Goal: Task Accomplishment & Management: Manage account settings

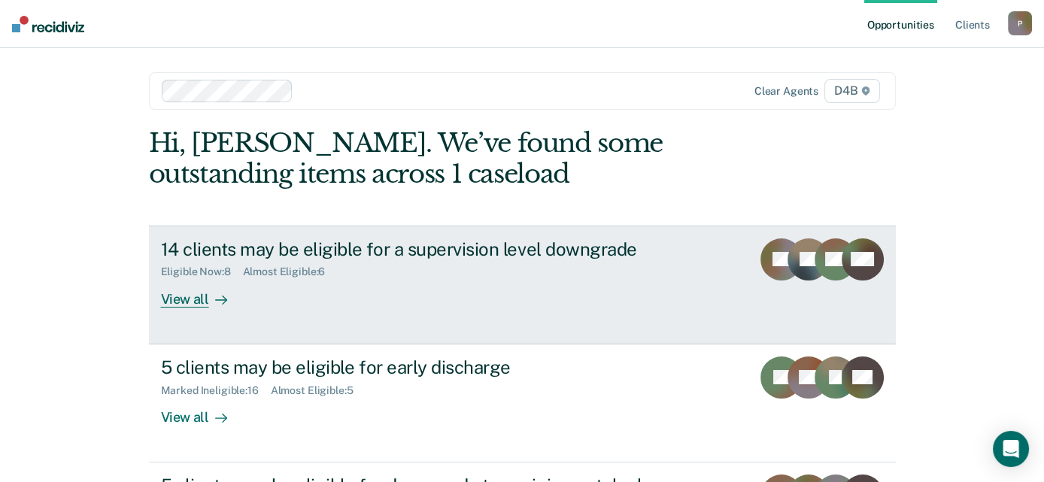
scroll to position [74, 0]
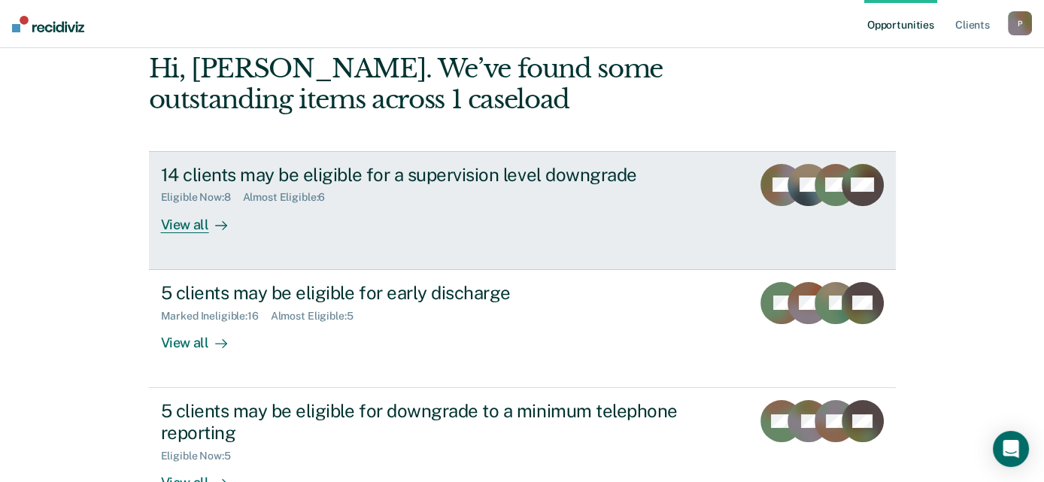
click at [804, 196] on icon at bounding box center [815, 200] width 59 height 50
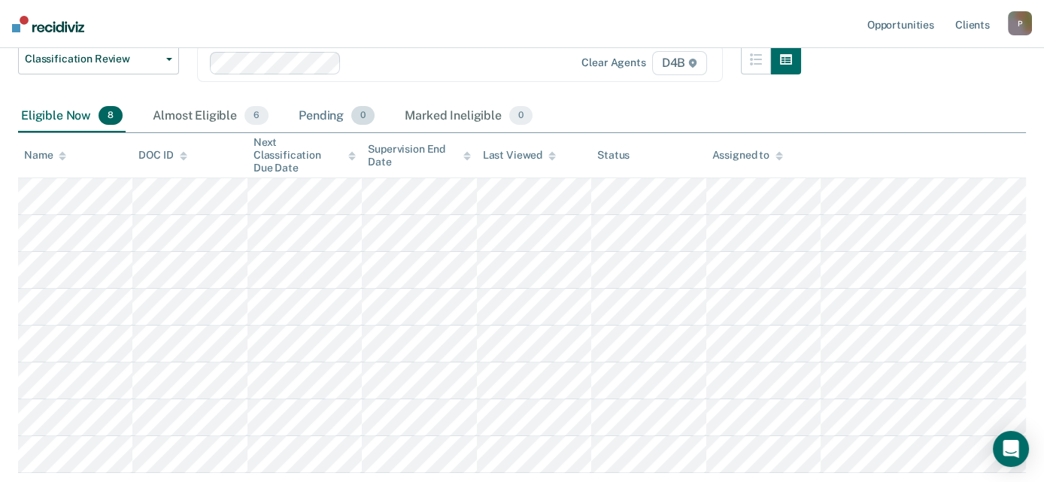
scroll to position [226, 0]
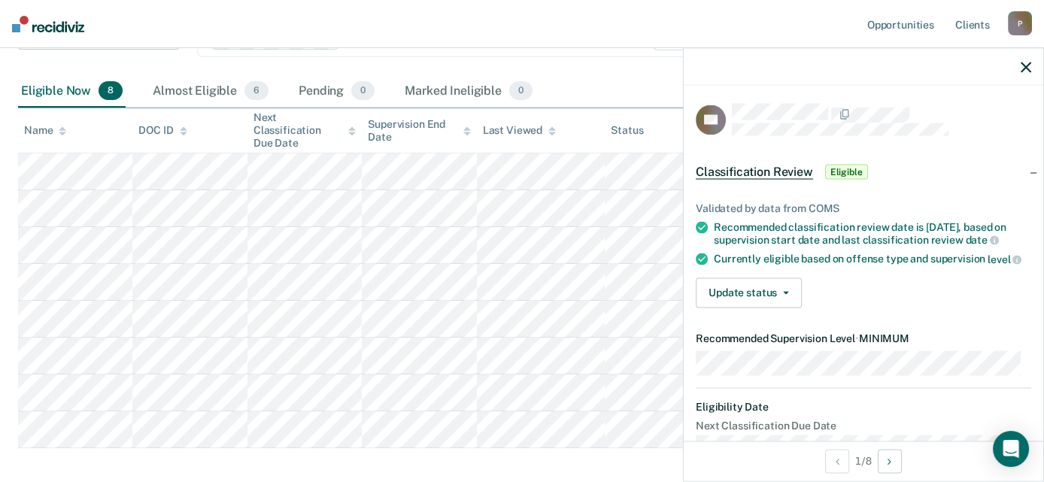
scroll to position [74, 0]
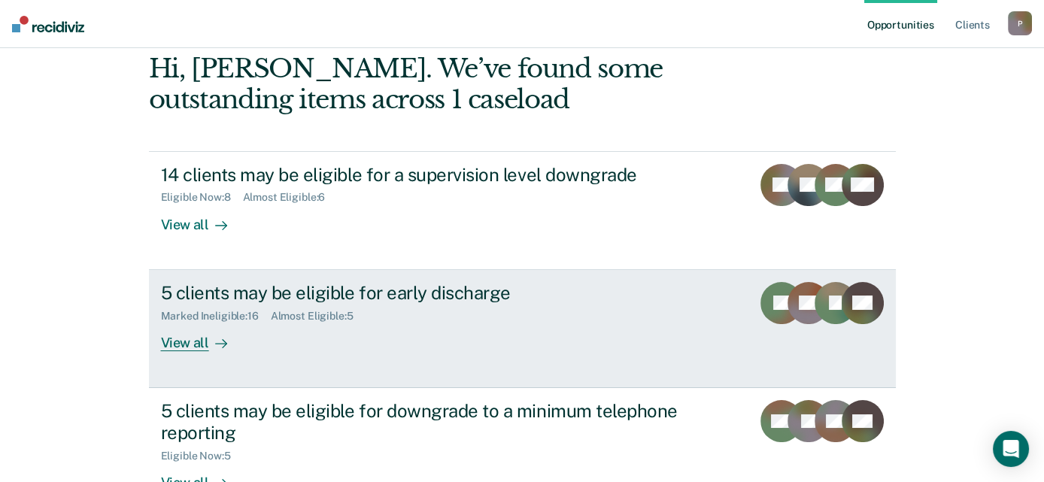
click at [802, 308] on icon at bounding box center [807, 312] width 50 height 35
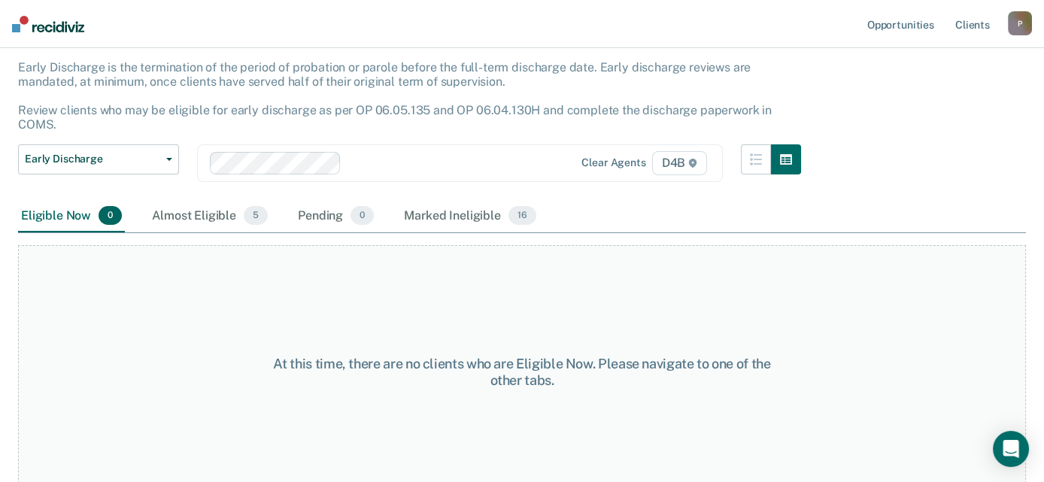
scroll to position [87, 0]
click at [183, 202] on div "Almost Eligible 5" at bounding box center [210, 216] width 122 height 33
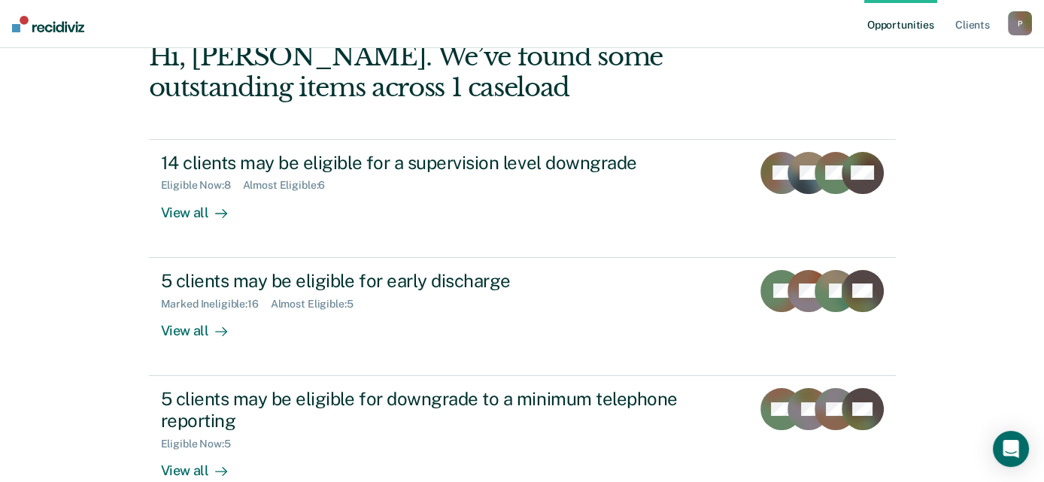
scroll to position [74, 0]
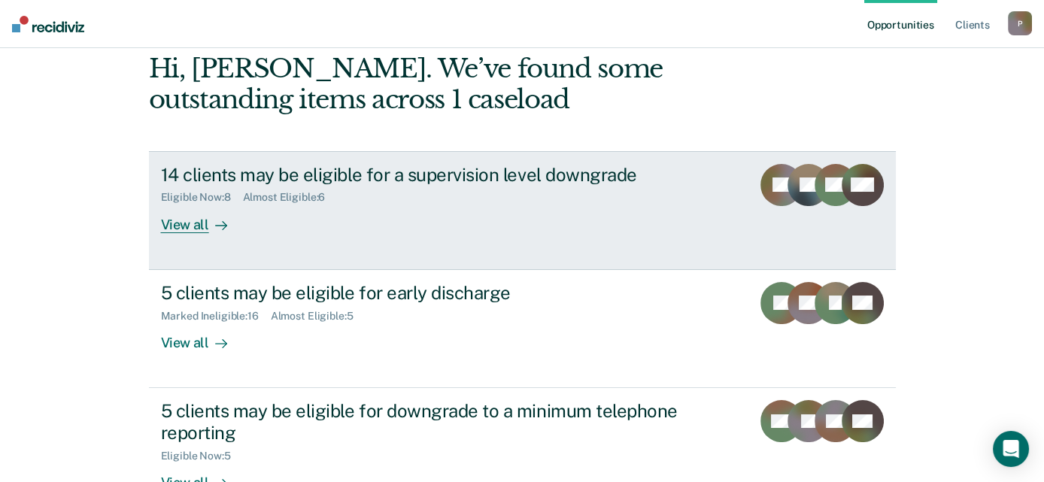
click at [567, 181] on div "14 clients may be eligible for a supervision level downgrade" at bounding box center [425, 175] width 528 height 22
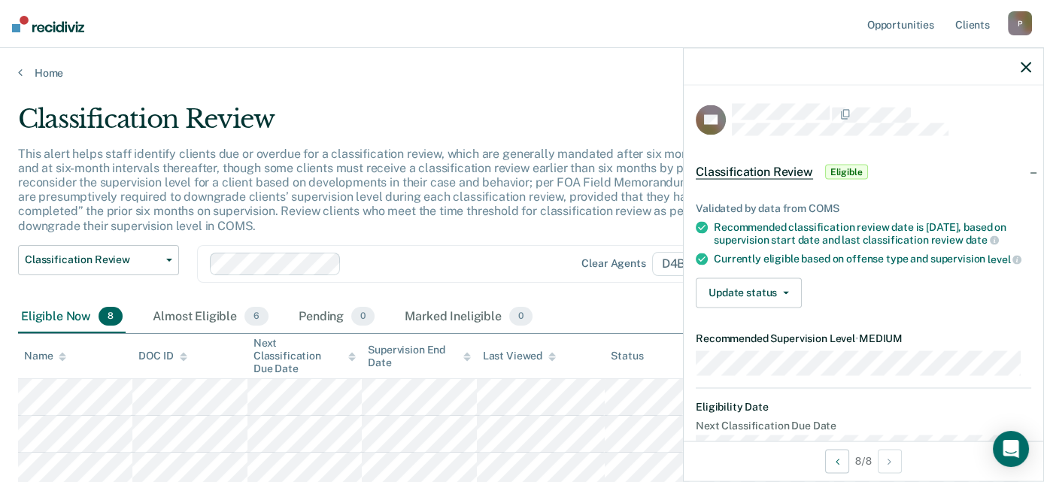
click at [1024, 67] on icon "button" at bounding box center [1026, 67] width 11 height 11
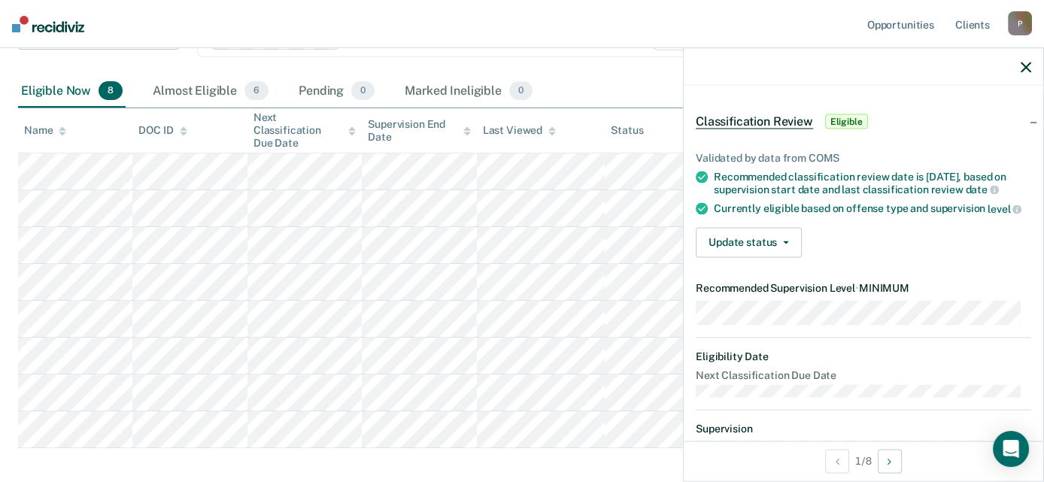
scroll to position [74, 0]
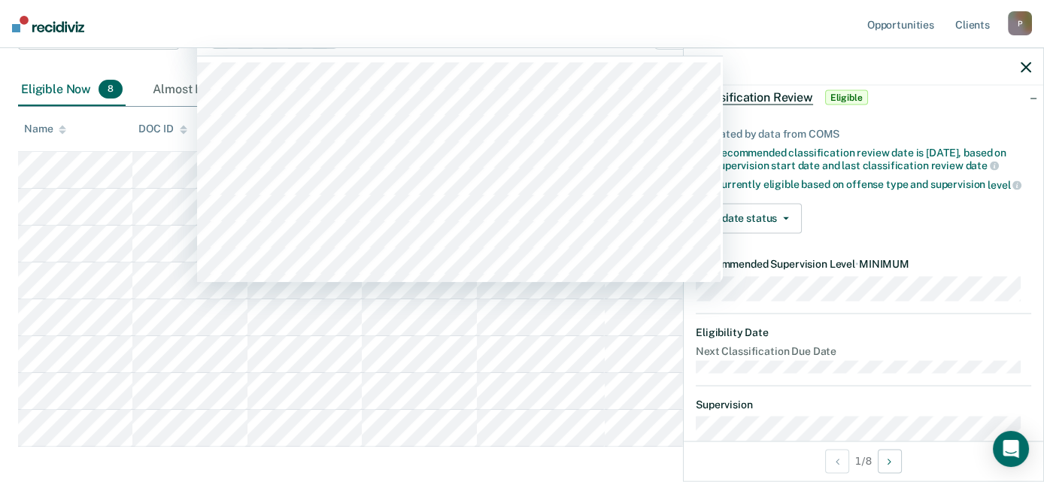
click at [551, 50] on div "Clear agents D4B" at bounding box center [460, 38] width 526 height 36
click at [706, 14] on nav "Opportunities Client s [EMAIL_ADDRESS][US_STATE][DOMAIN_NAME] P Profile How it …" at bounding box center [522, 24] width 1044 height 48
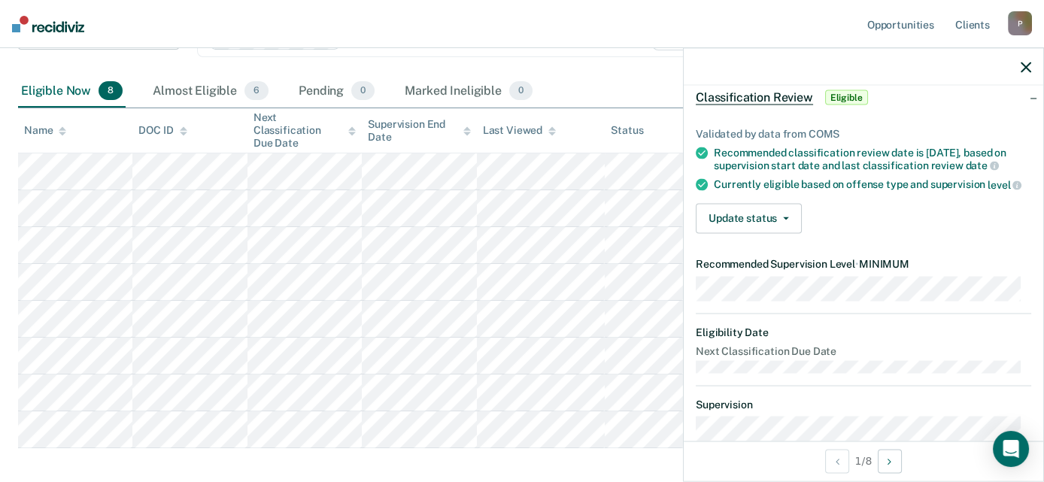
click at [1025, 70] on icon "button" at bounding box center [1026, 67] width 11 height 11
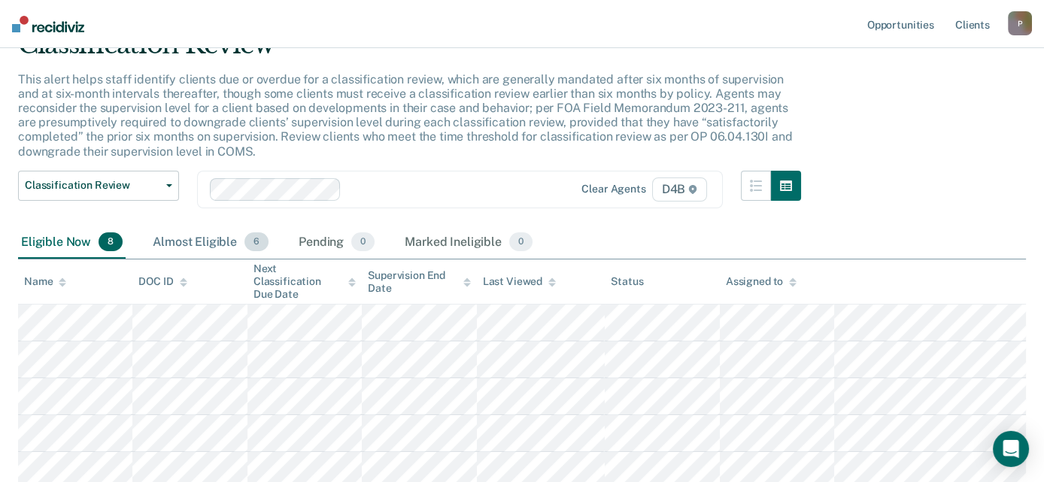
click at [175, 236] on div "Almost Eligible 6" at bounding box center [211, 242] width 122 height 33
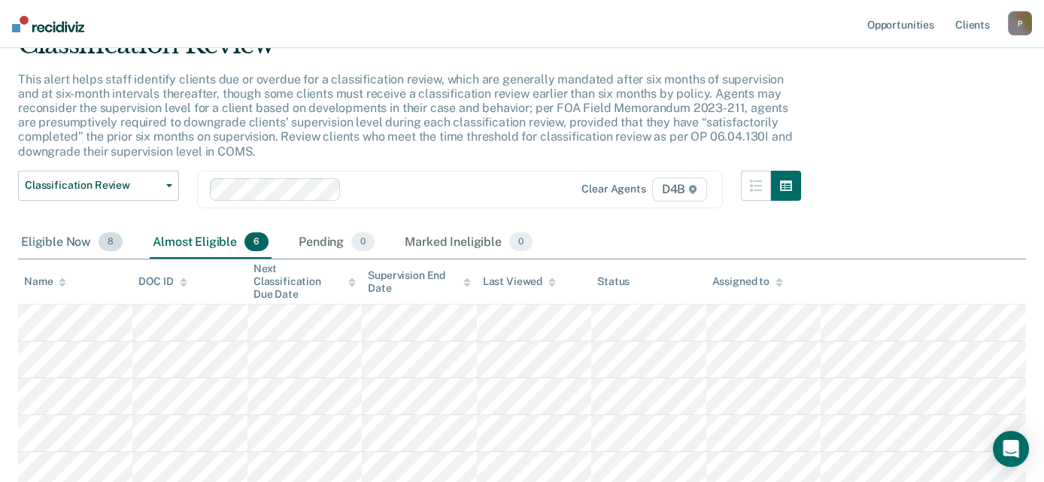
click at [79, 246] on div "Eligible Now 8" at bounding box center [72, 242] width 108 height 33
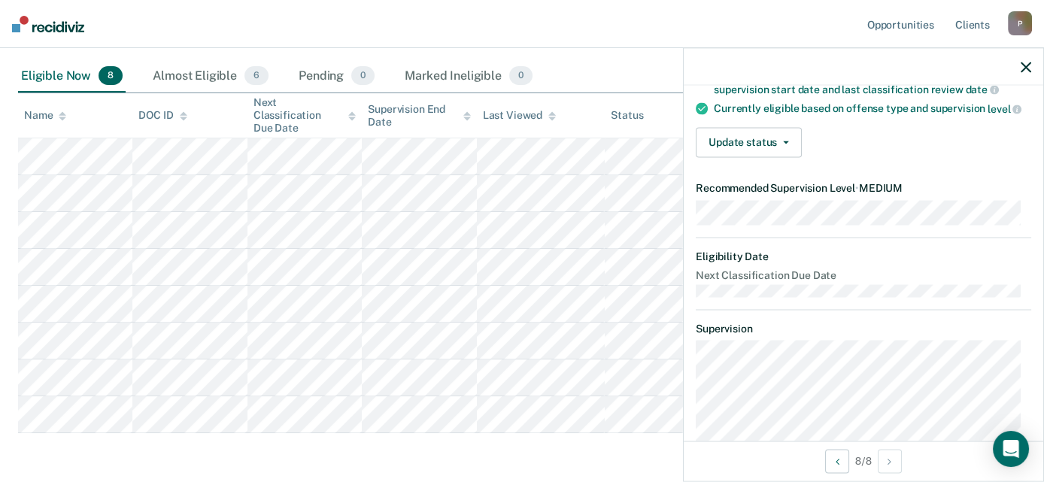
scroll to position [222, 0]
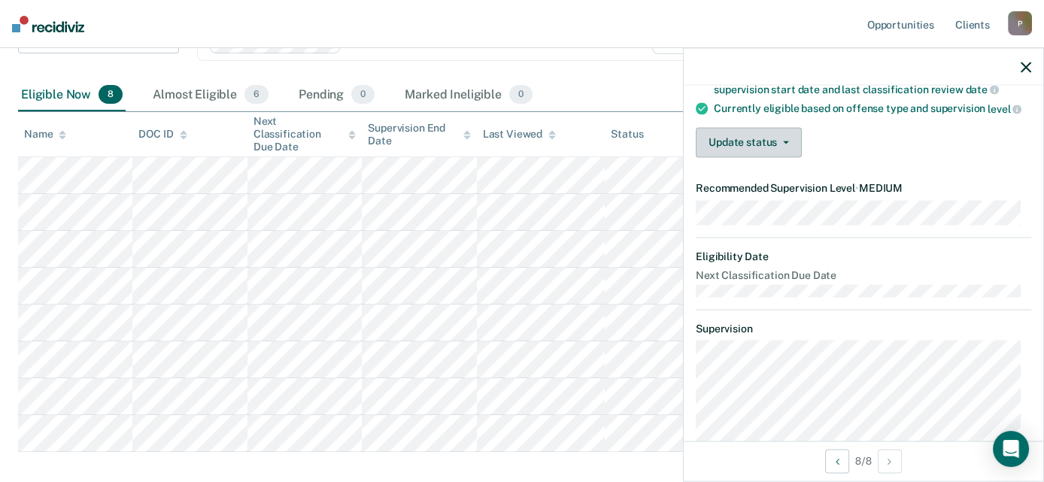
click at [796, 156] on button "Update status" at bounding box center [749, 142] width 106 height 30
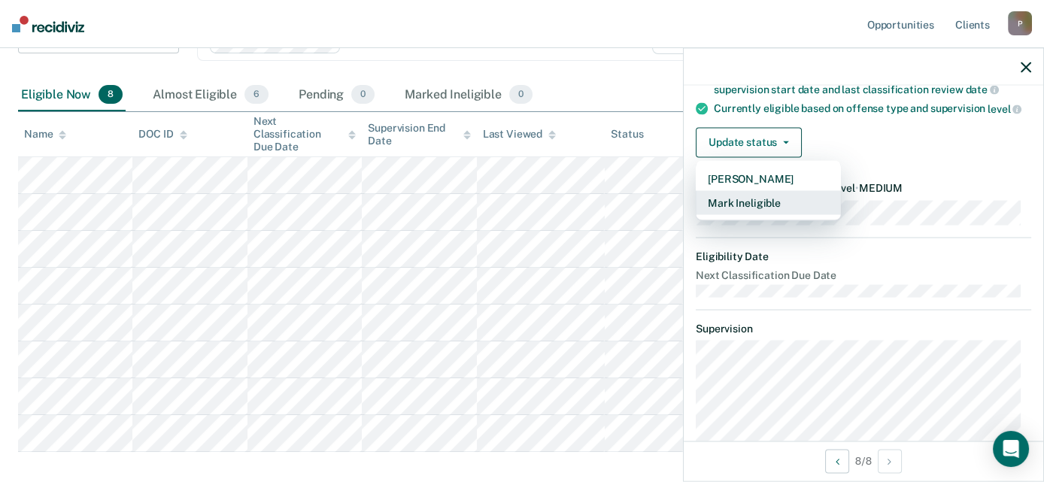
scroll to position [0, 0]
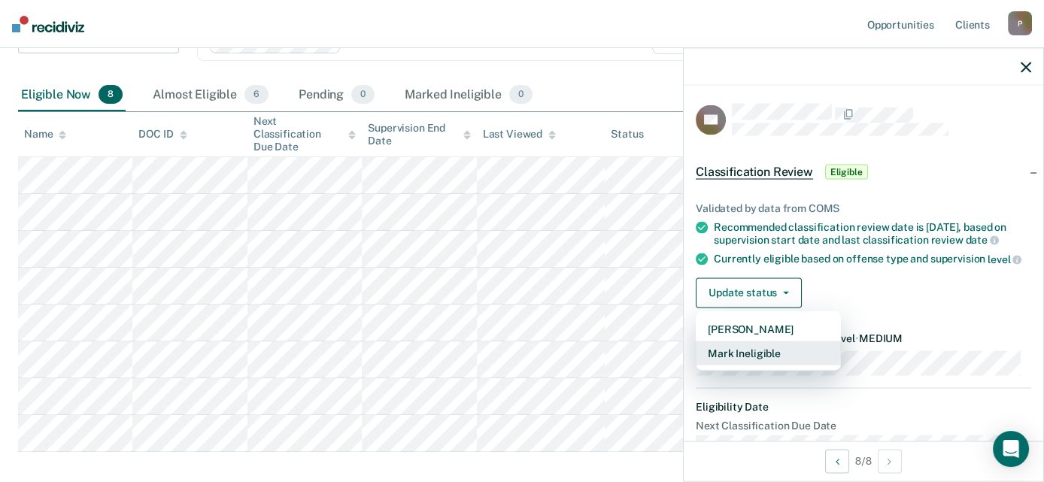
click at [750, 365] on button "Mark Ineligible" at bounding box center [768, 353] width 145 height 24
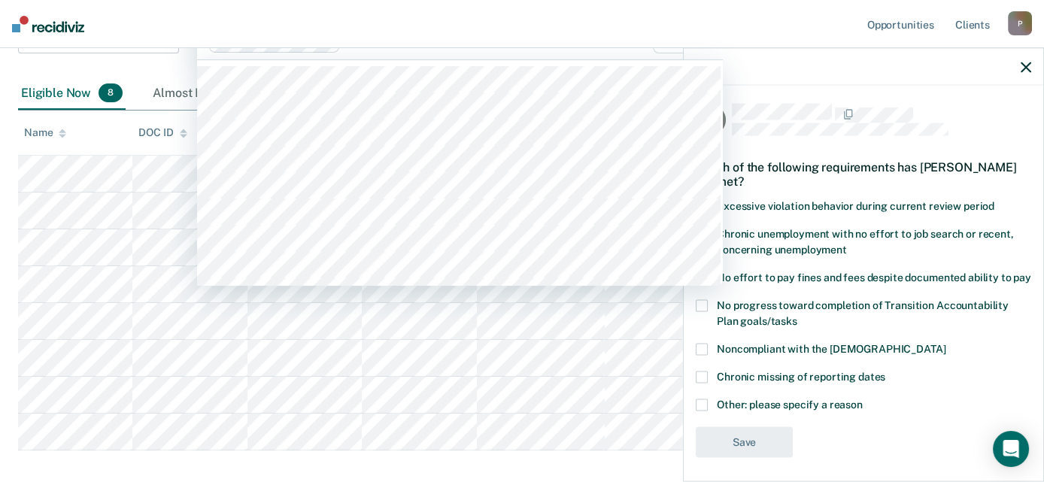
click at [600, 50] on div "Clear agents D4B" at bounding box center [635, 41] width 150 height 24
click at [615, 21] on nav "Opportunities Client s [EMAIL_ADDRESS][US_STATE][DOMAIN_NAME] P Profile How it …" at bounding box center [522, 24] width 1044 height 48
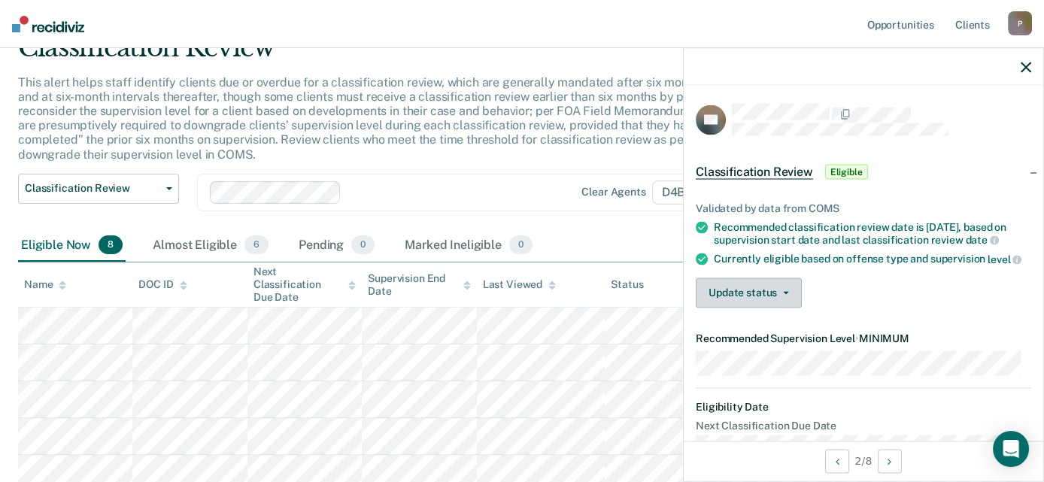
scroll to position [74, 0]
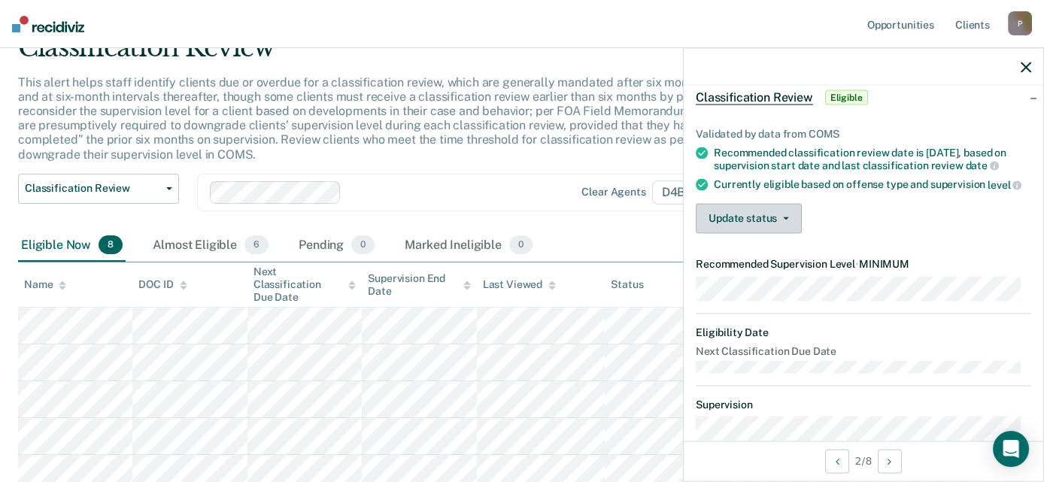
click at [778, 233] on button "Update status" at bounding box center [749, 218] width 106 height 30
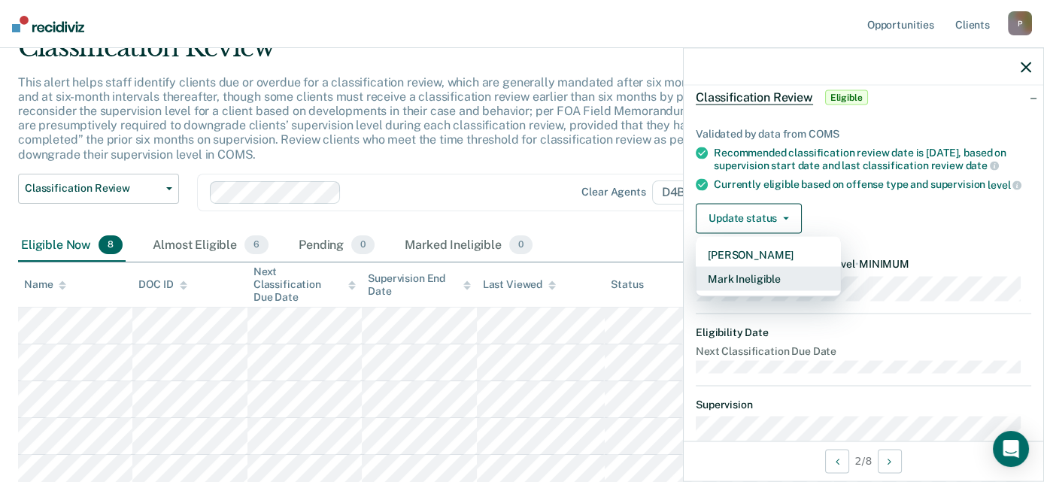
click at [784, 290] on button "Mark Ineligible" at bounding box center [768, 278] width 145 height 24
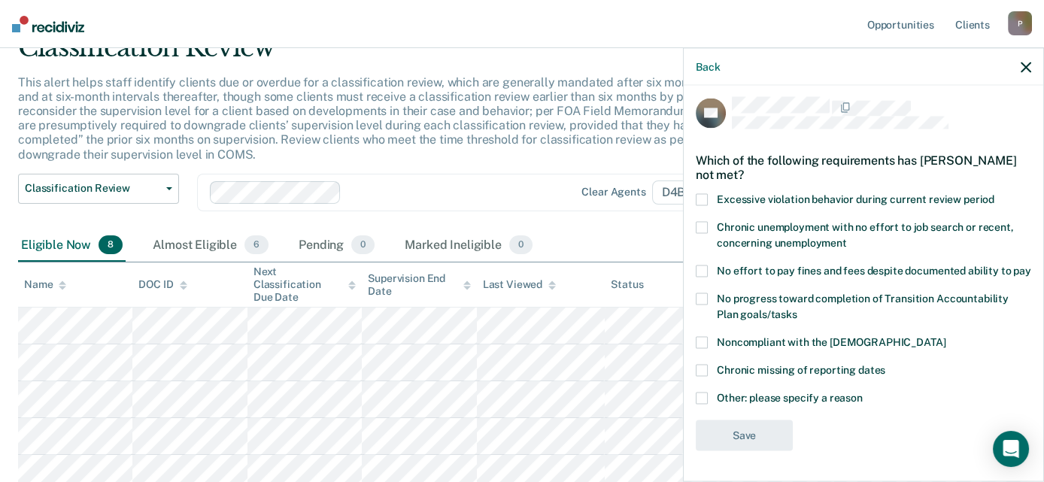
scroll to position [147, 0]
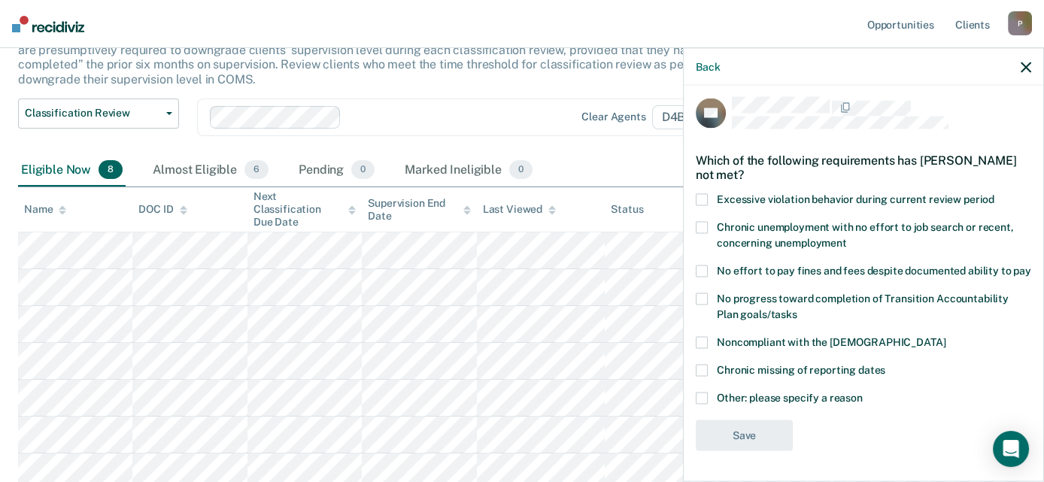
click at [814, 305] on label "No progress toward completion of Transition Accountability Plan goals/tasks" at bounding box center [864, 309] width 336 height 32
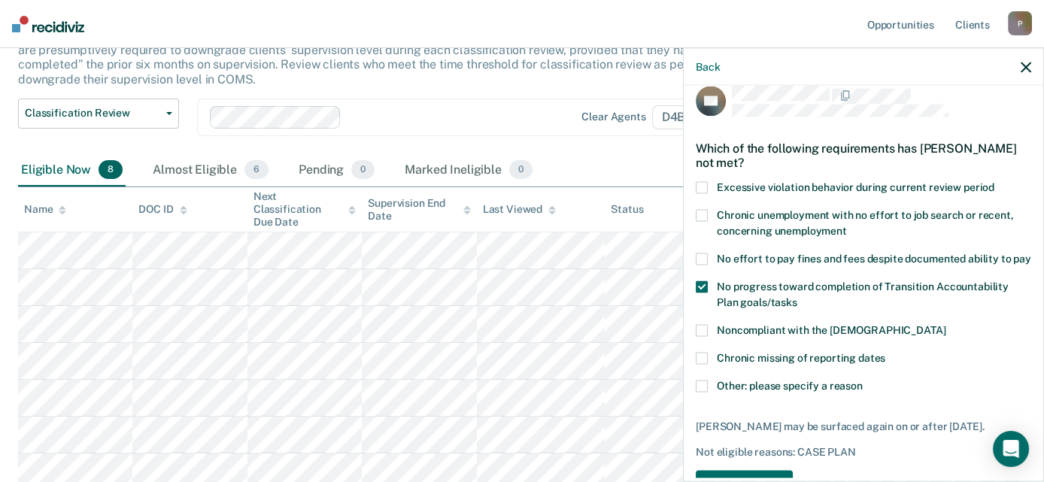
click at [840, 257] on span "No effort to pay fines and fees despite documented ability to pay" at bounding box center [874, 259] width 314 height 12
click at [825, 222] on span "Chronic unemployment with no effort to job search or recent, concerning unemplo…" at bounding box center [865, 223] width 297 height 28
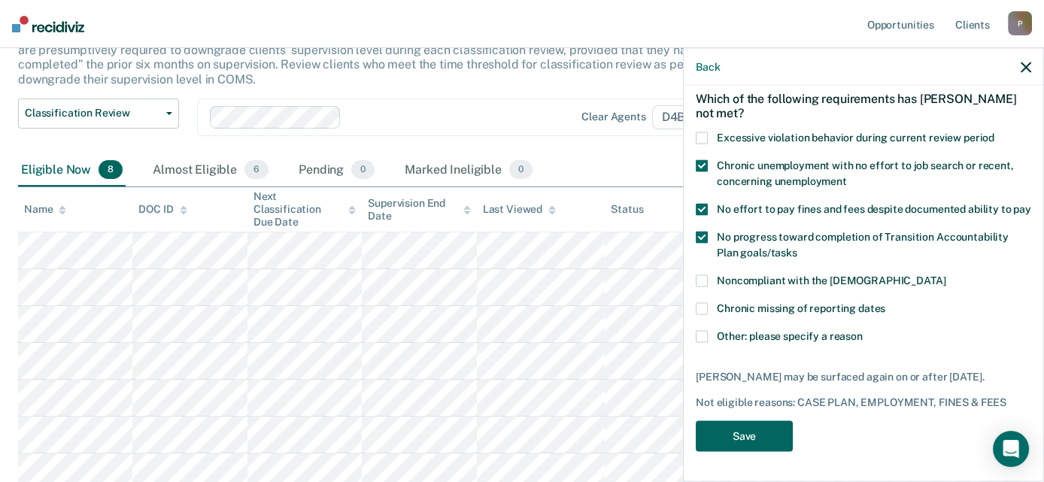
click at [781, 436] on button "Save" at bounding box center [744, 436] width 97 height 31
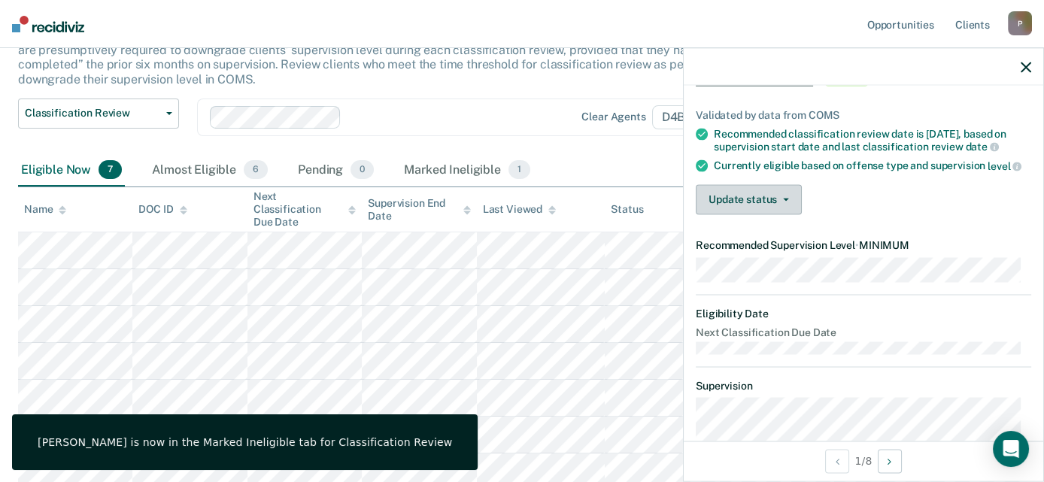
click at [761, 208] on button "Update status" at bounding box center [749, 199] width 106 height 30
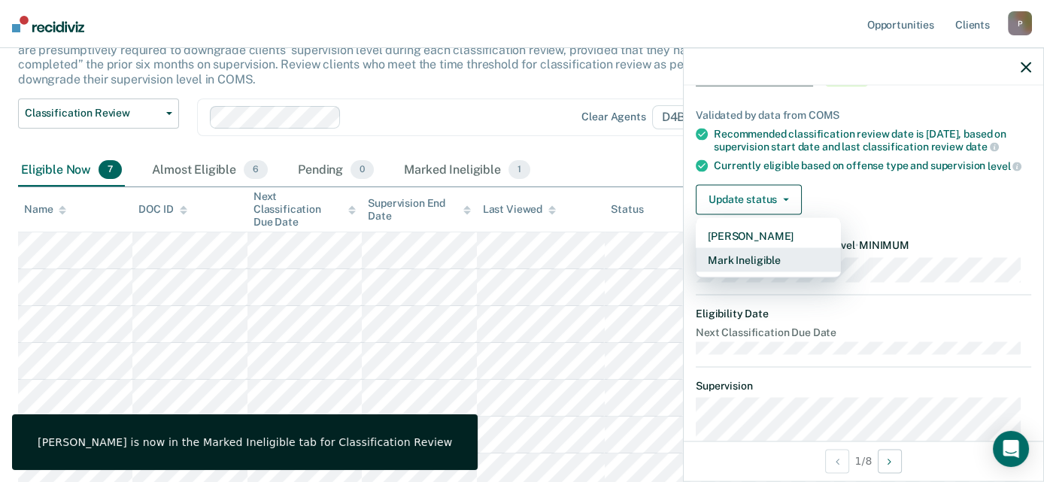
click at [767, 267] on button "Mark Ineligible" at bounding box center [768, 260] width 145 height 24
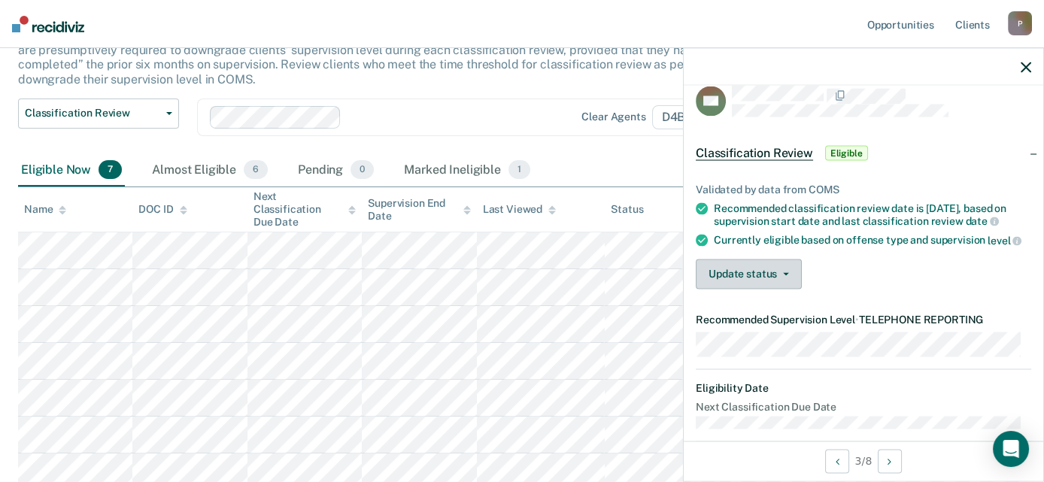
click at [742, 286] on button "Update status" at bounding box center [749, 274] width 106 height 30
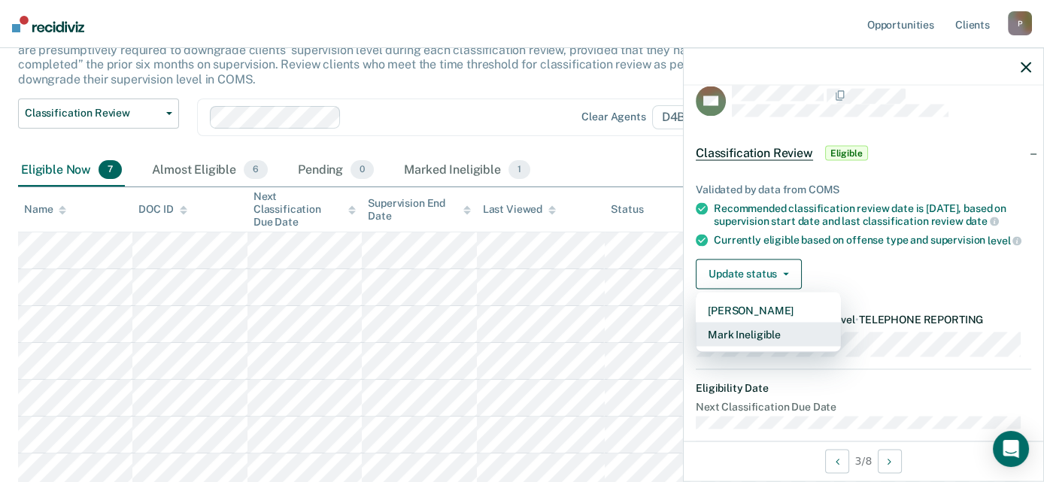
click at [763, 346] on button "Mark Ineligible" at bounding box center [768, 334] width 145 height 24
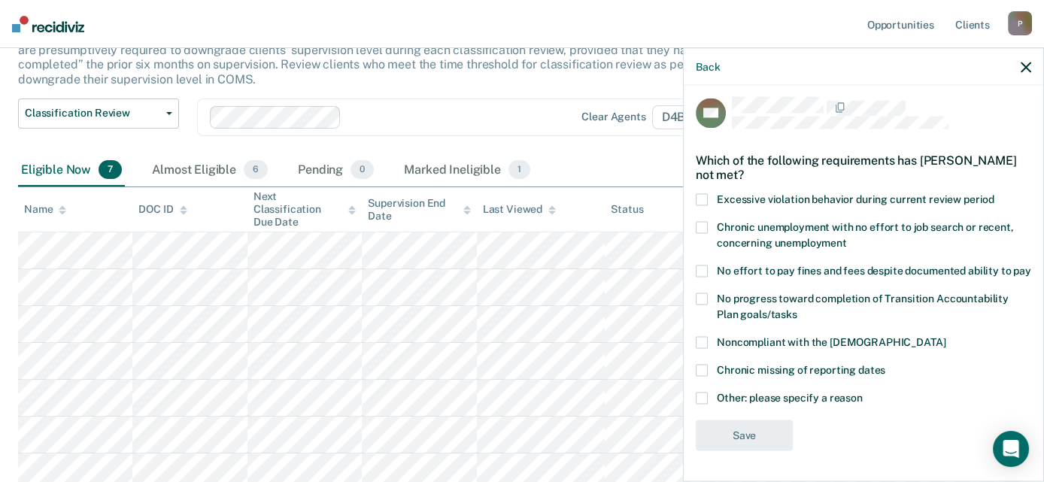
click at [804, 222] on span "Chronic unemployment with no effort to job search or recent, concerning unemplo…" at bounding box center [865, 235] width 297 height 28
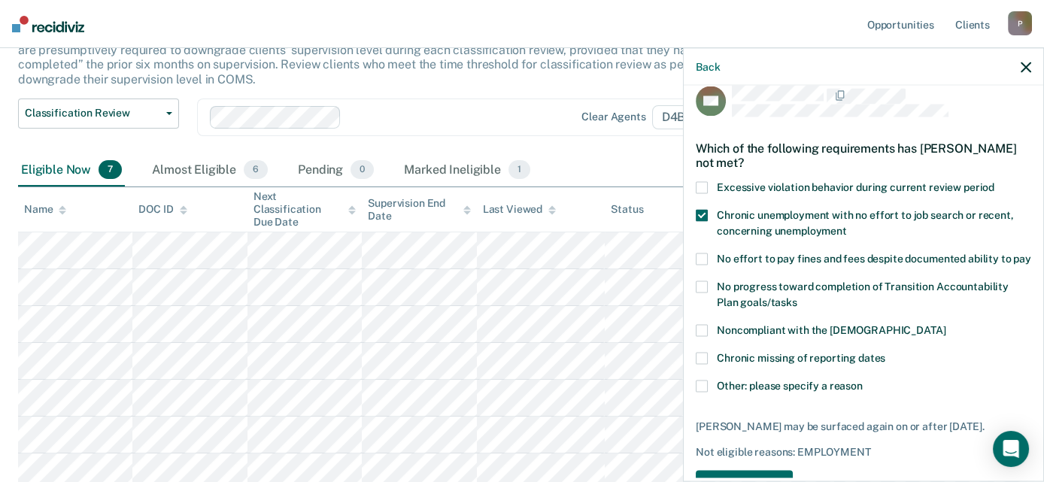
click at [861, 192] on label "Excessive violation behavior during current review period" at bounding box center [864, 190] width 336 height 16
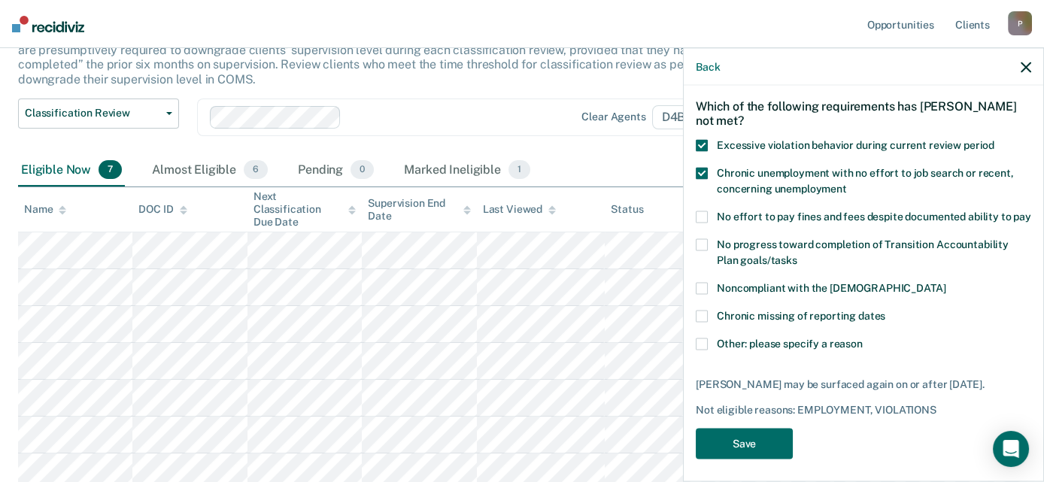
scroll to position [93, 0]
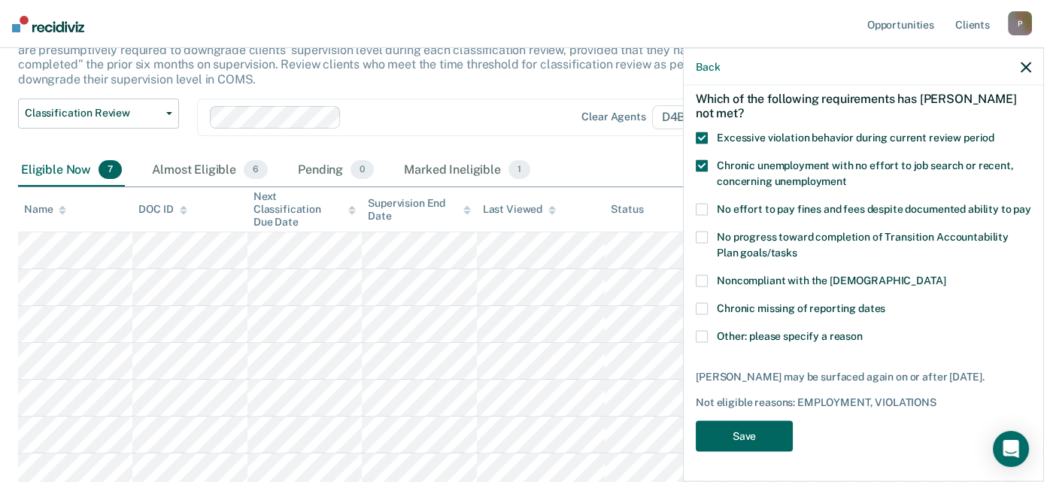
click at [744, 440] on button "Save" at bounding box center [744, 436] width 97 height 31
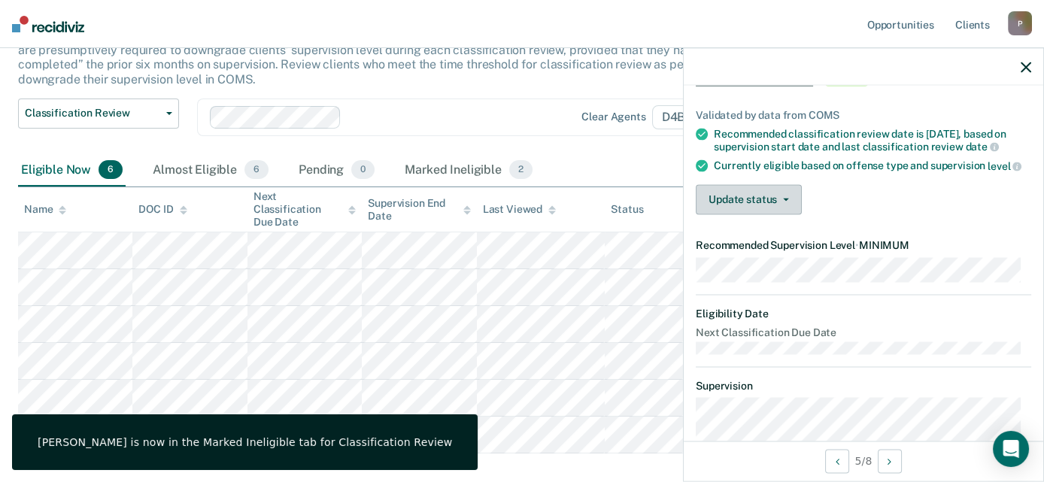
click at [773, 214] on button "Update status" at bounding box center [749, 199] width 106 height 30
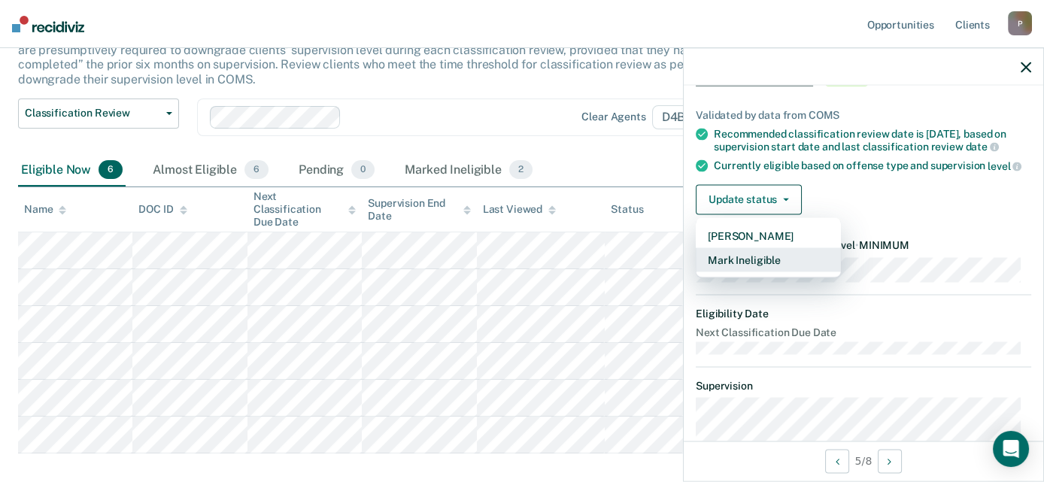
click at [752, 272] on button "Mark Ineligible" at bounding box center [768, 260] width 145 height 24
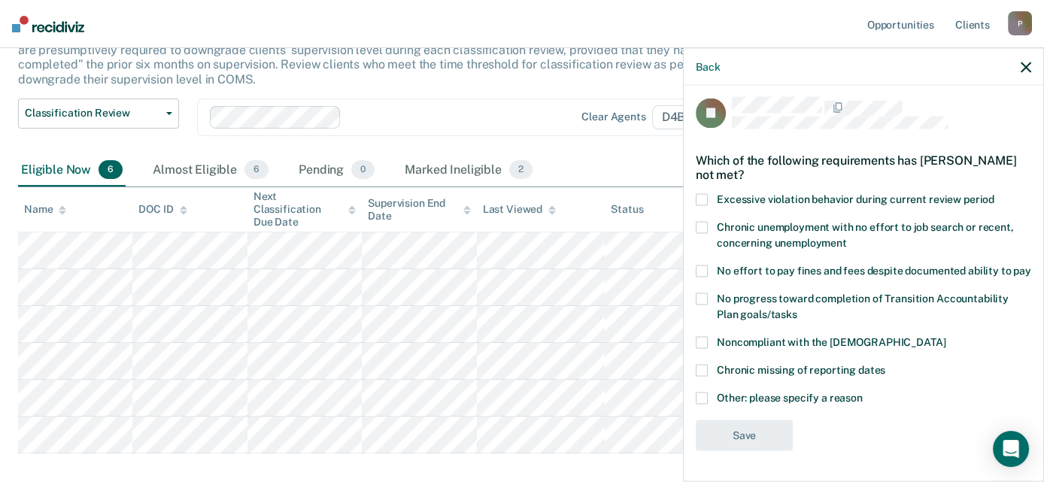
click at [785, 265] on span "No effort to pay fines and fees despite documented ability to pay" at bounding box center [874, 271] width 314 height 12
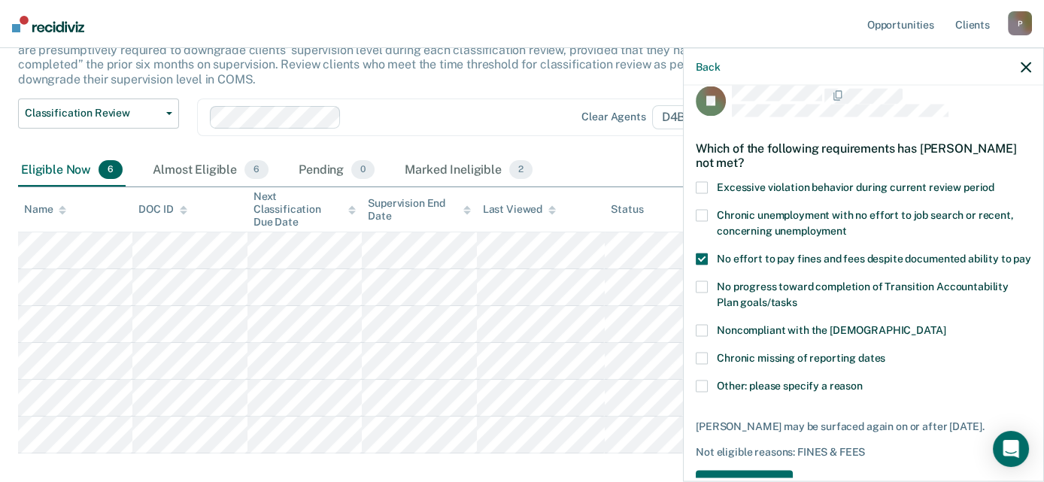
click at [811, 181] on span "Excessive violation behavior during current review period" at bounding box center [856, 187] width 278 height 12
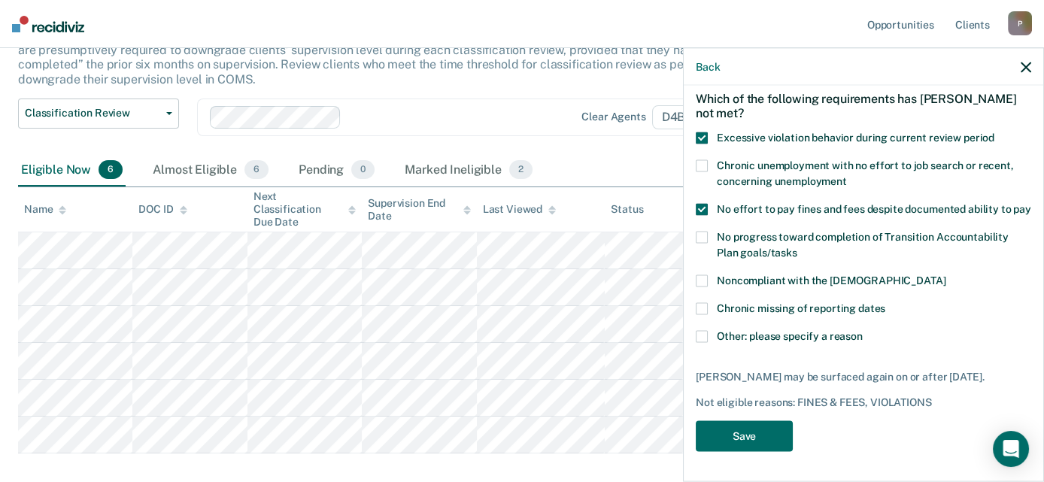
scroll to position [93, 0]
click at [748, 441] on button "Save" at bounding box center [744, 436] width 97 height 31
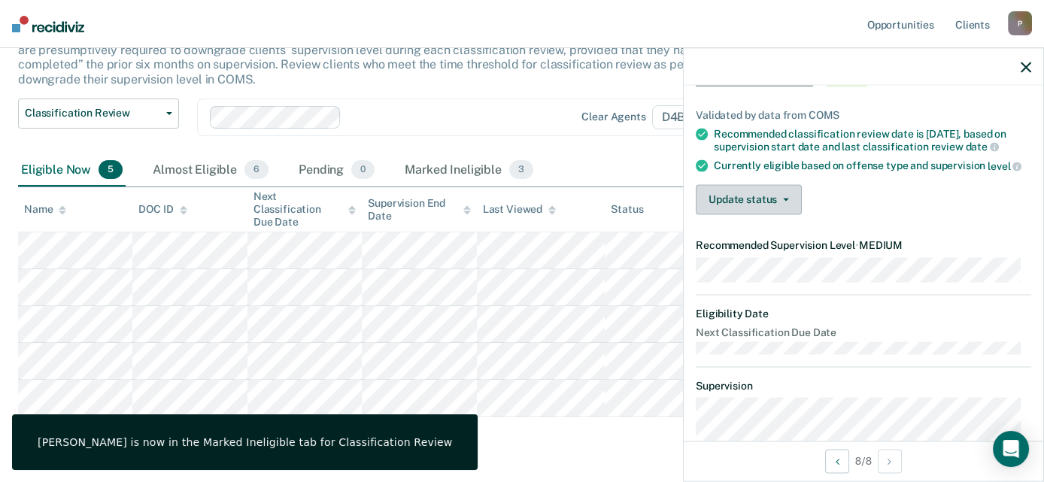
click at [725, 212] on button "Update status" at bounding box center [749, 199] width 106 height 30
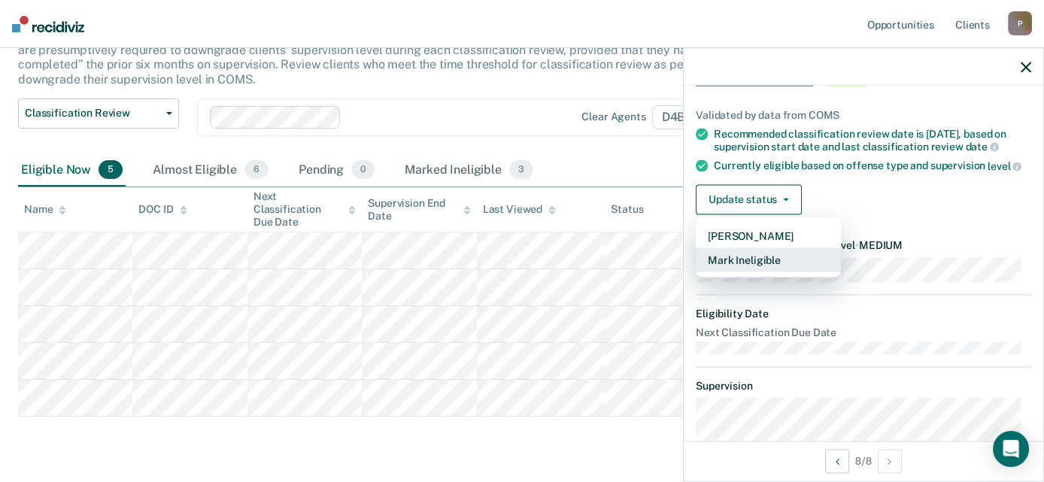
click at [750, 272] on button "Mark Ineligible" at bounding box center [768, 260] width 145 height 24
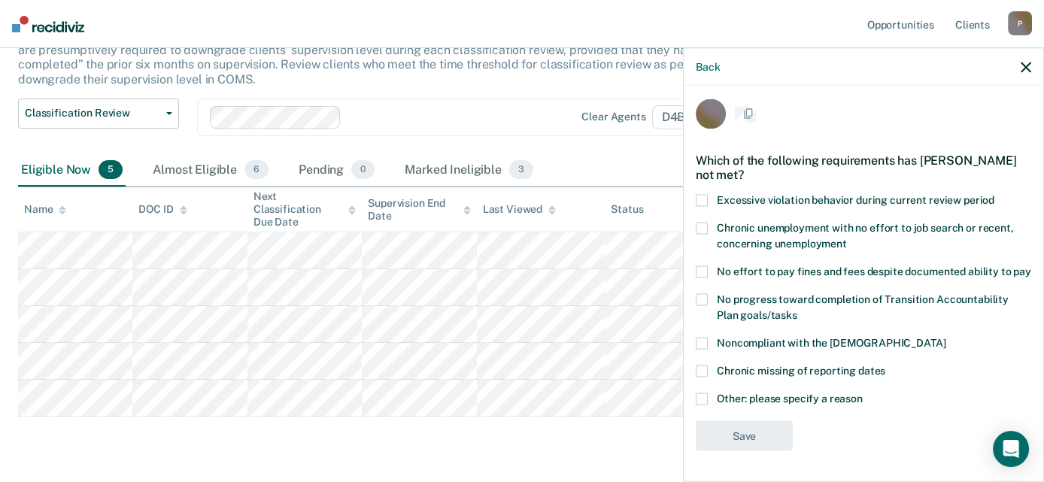
scroll to position [19, 0]
click at [814, 193] on span "Excessive violation behavior during current review period" at bounding box center [856, 199] width 278 height 12
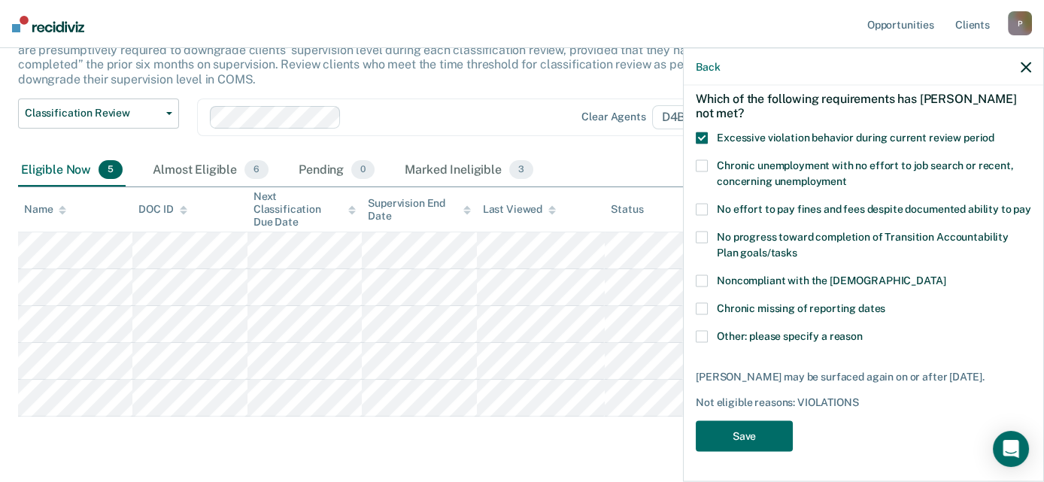
scroll to position [93, 0]
click at [736, 430] on button "Save" at bounding box center [744, 436] width 97 height 31
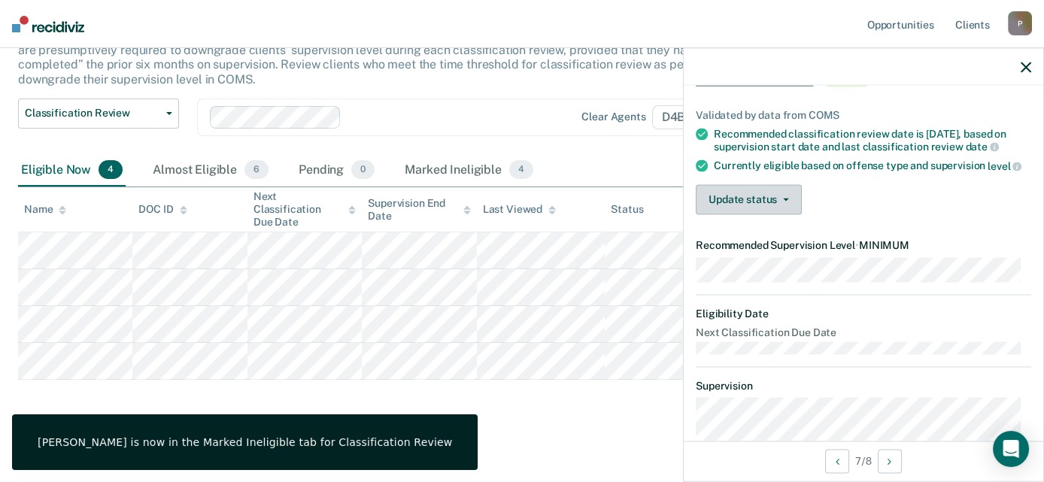
click at [770, 214] on button "Update status" at bounding box center [749, 199] width 106 height 30
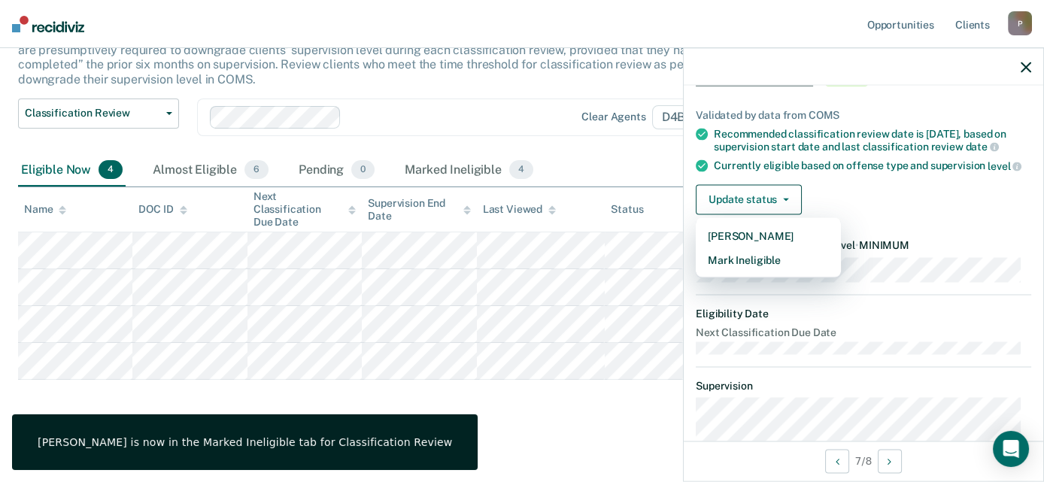
click at [923, 320] on dt "Eligibility Date" at bounding box center [864, 314] width 336 height 13
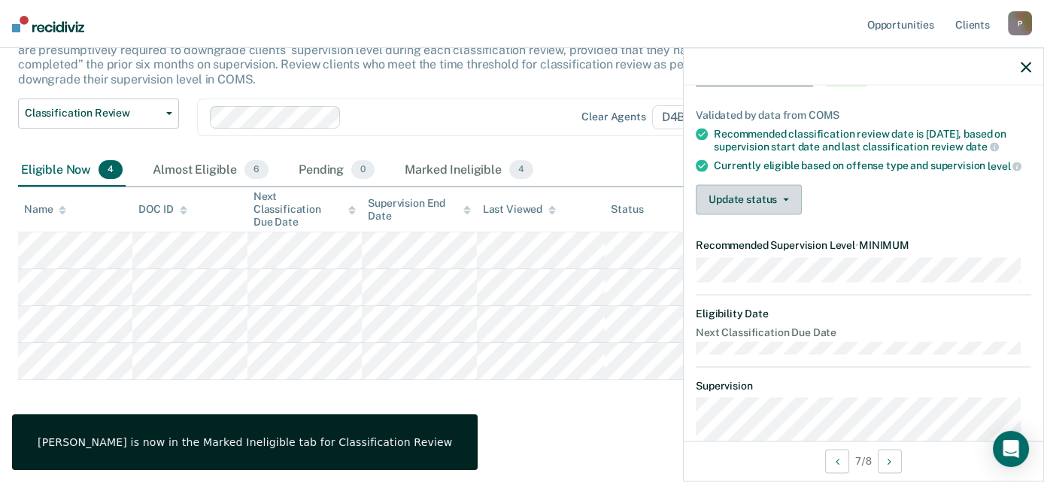
click at [744, 211] on button "Update status" at bounding box center [749, 199] width 106 height 30
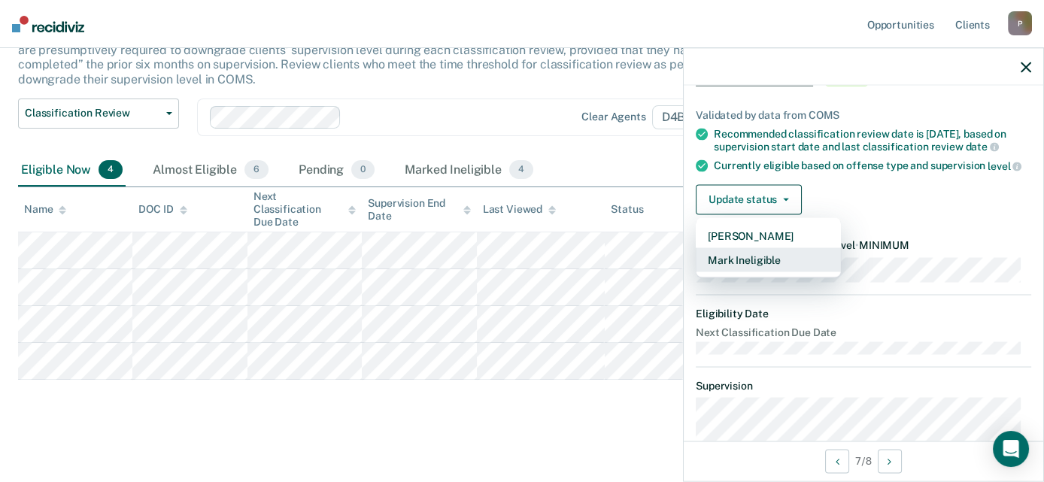
click at [768, 272] on button "Mark Ineligible" at bounding box center [768, 260] width 145 height 24
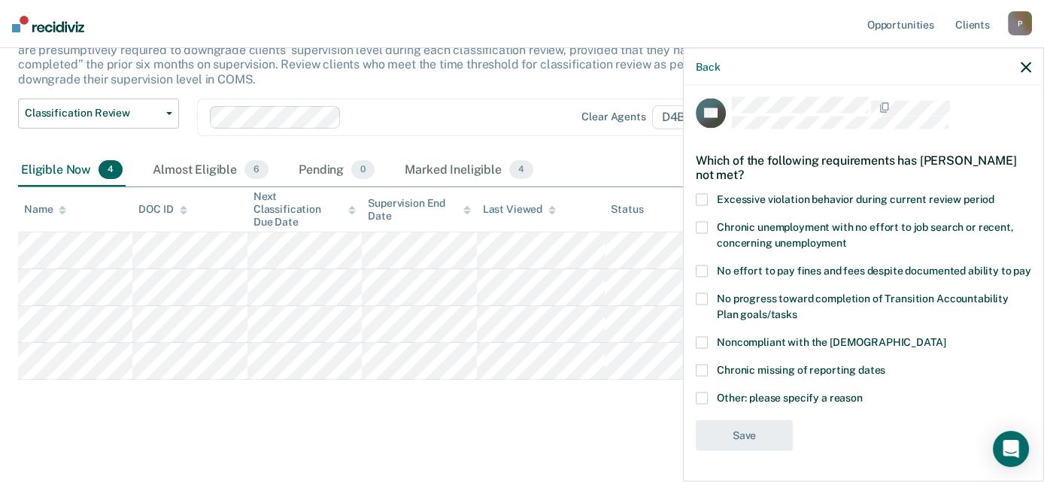
click at [797, 222] on span "Chronic unemployment with no effort to job search or recent, concerning unemplo…" at bounding box center [865, 235] width 297 height 28
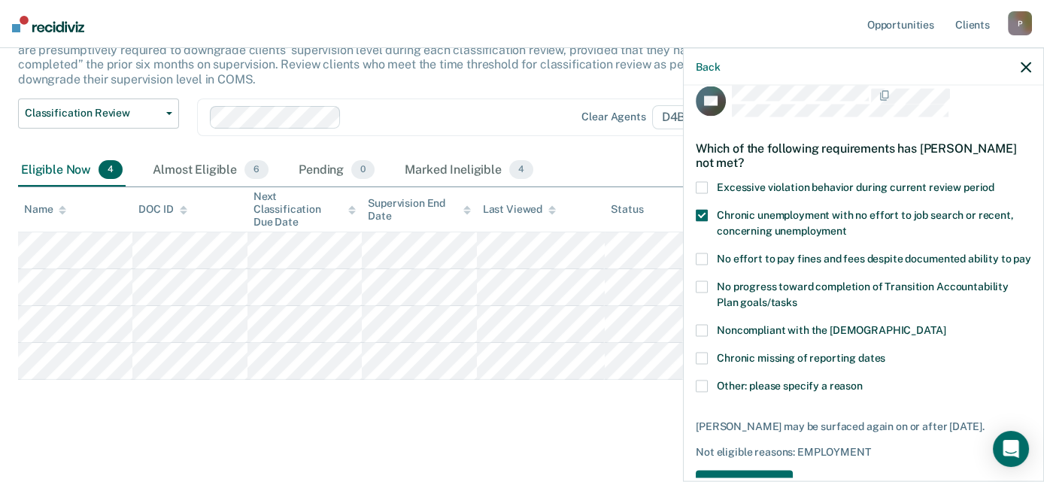
click at [797, 222] on span "Chronic unemployment with no effort to job search or recent, concerning unemplo…" at bounding box center [865, 223] width 297 height 28
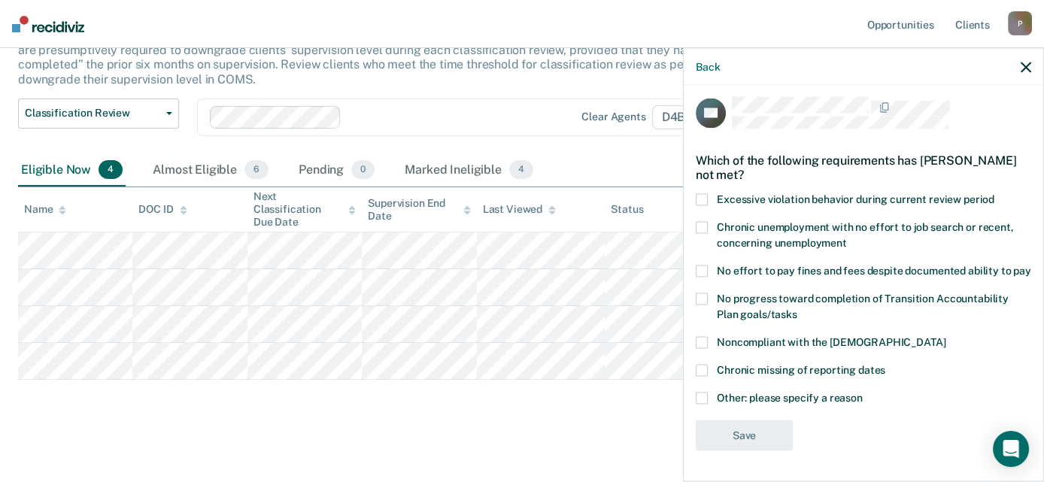
click at [755, 401] on span "Other: please specify a reason" at bounding box center [790, 398] width 146 height 12
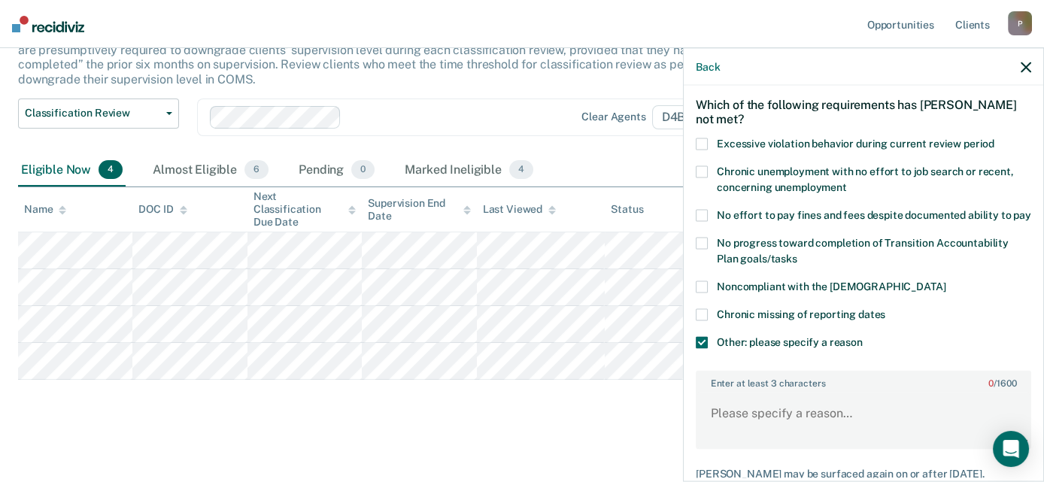
scroll to position [94, 0]
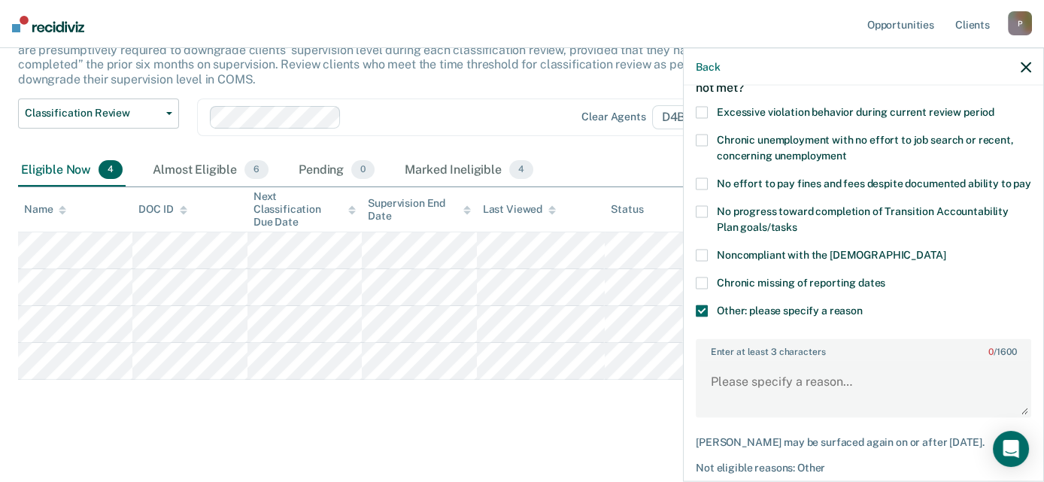
click at [563, 436] on main "Classification Review This alert helps staff identify clients due or overdue fo…" at bounding box center [522, 208] width 1044 height 551
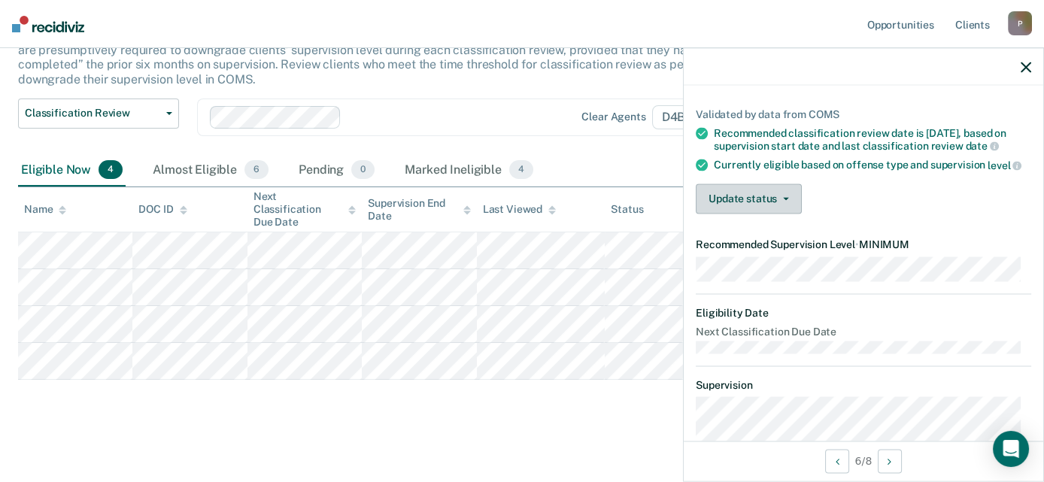
click at [765, 214] on button "Update status" at bounding box center [749, 199] width 106 height 30
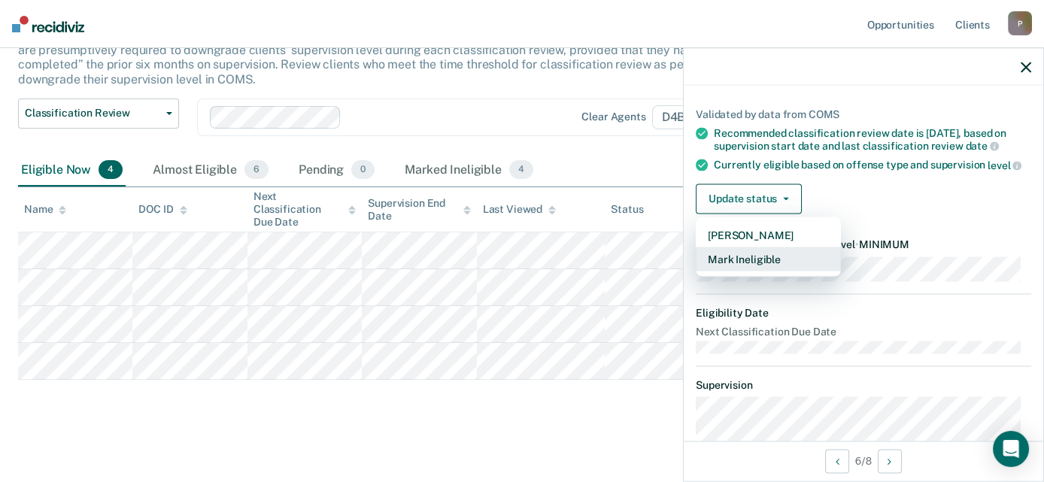
click at [749, 271] on button "Mark Ineligible" at bounding box center [768, 259] width 145 height 24
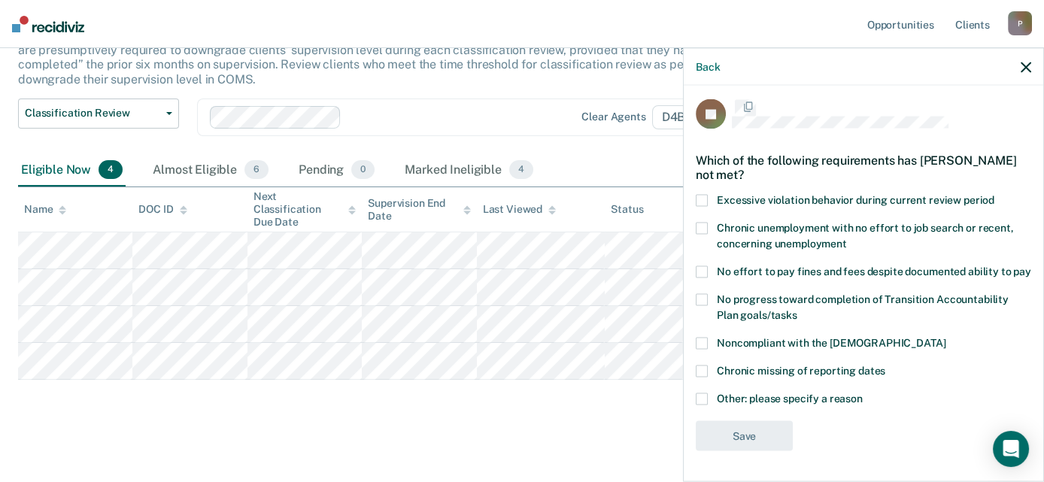
scroll to position [19, 0]
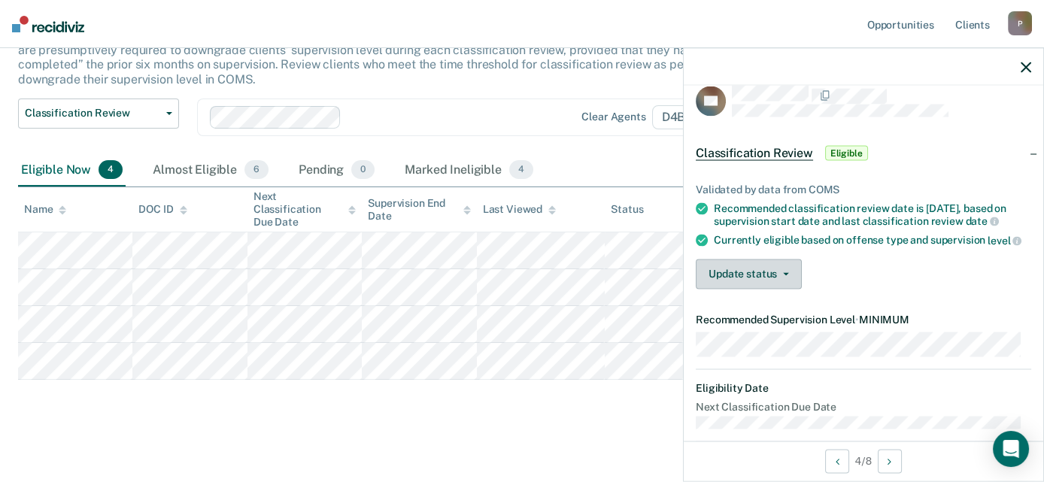
click at [756, 289] on button "Update status" at bounding box center [749, 274] width 106 height 30
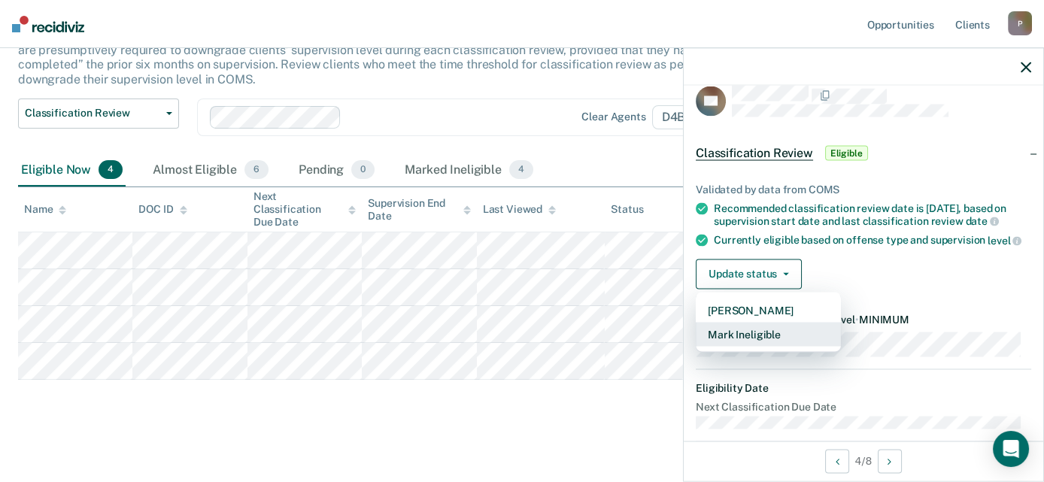
click at [761, 346] on button "Mark Ineligible" at bounding box center [768, 334] width 145 height 24
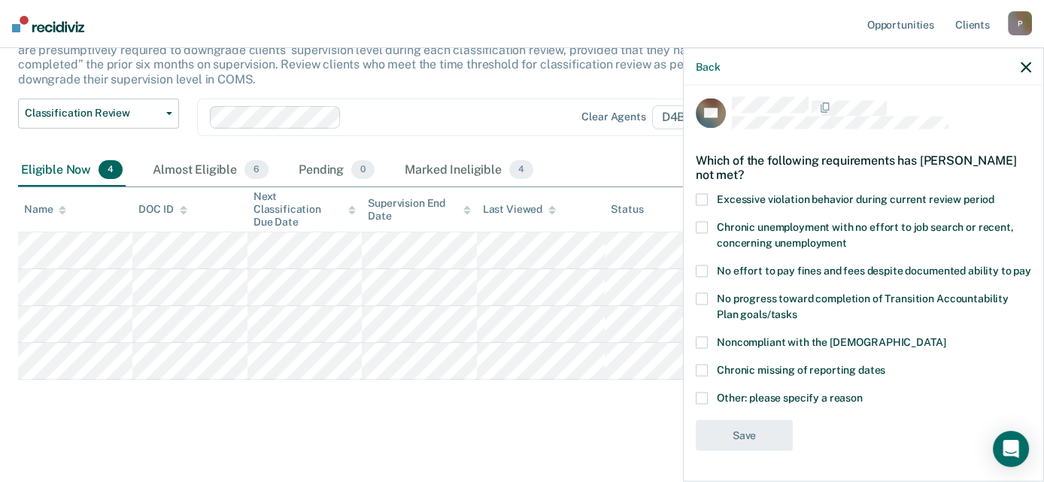
click at [819, 222] on label "Chronic unemployment with no effort to job search or recent, concerning unemplo…" at bounding box center [864, 238] width 336 height 32
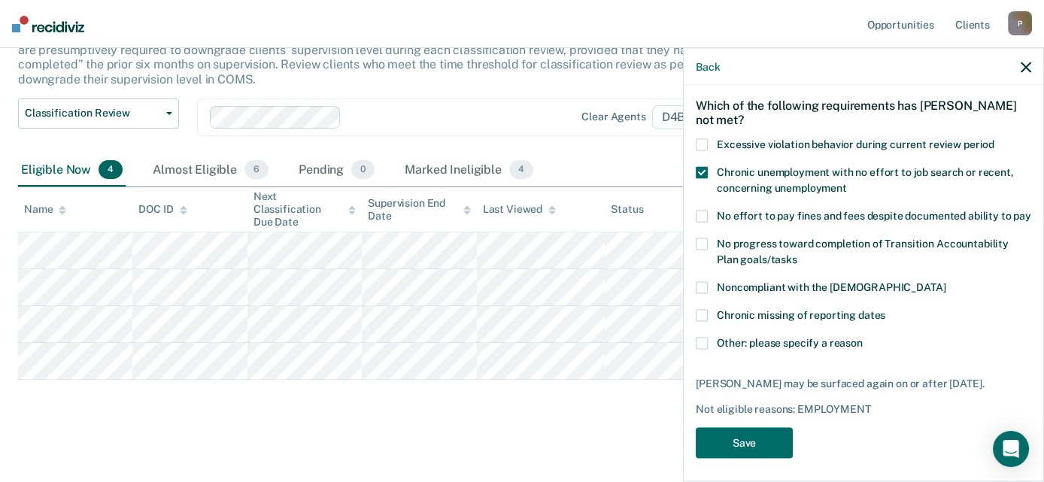
scroll to position [80, 0]
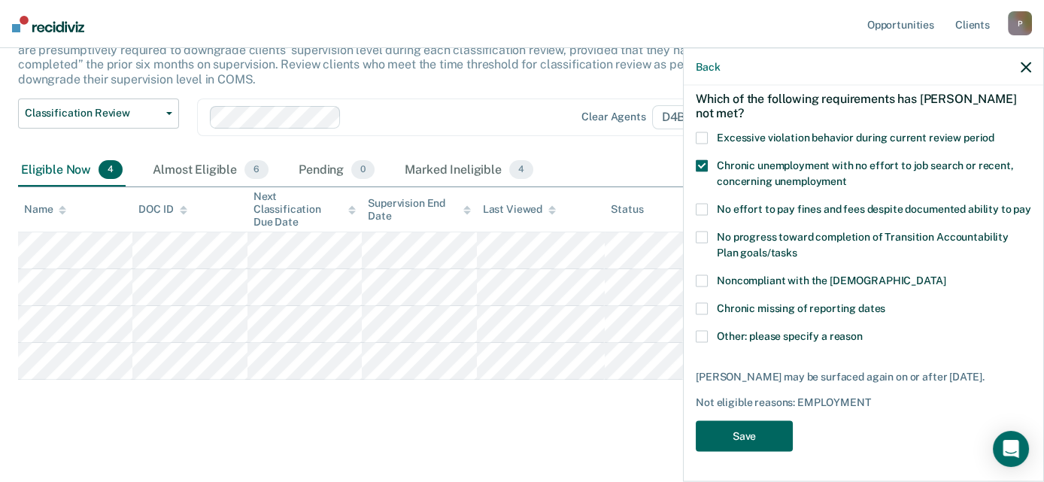
click at [758, 436] on button "Save" at bounding box center [744, 436] width 97 height 31
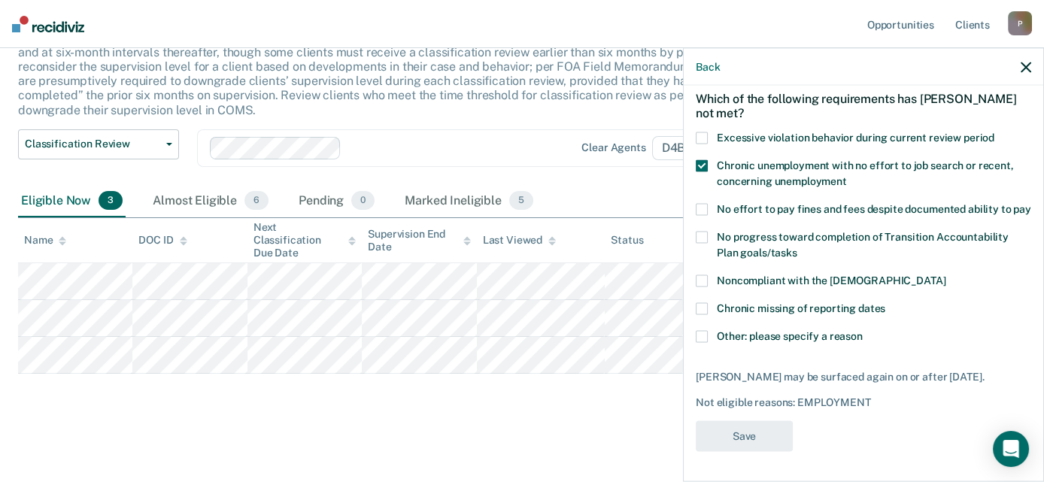
scroll to position [113, 0]
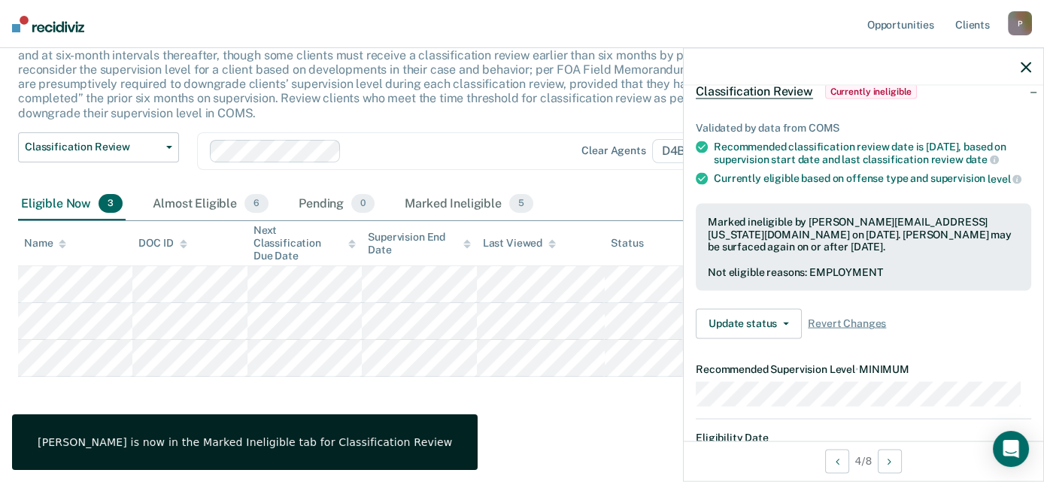
click at [512, 433] on main "Classification Review This alert helps staff identify clients due or overdue fo…" at bounding box center [522, 224] width 1044 height 514
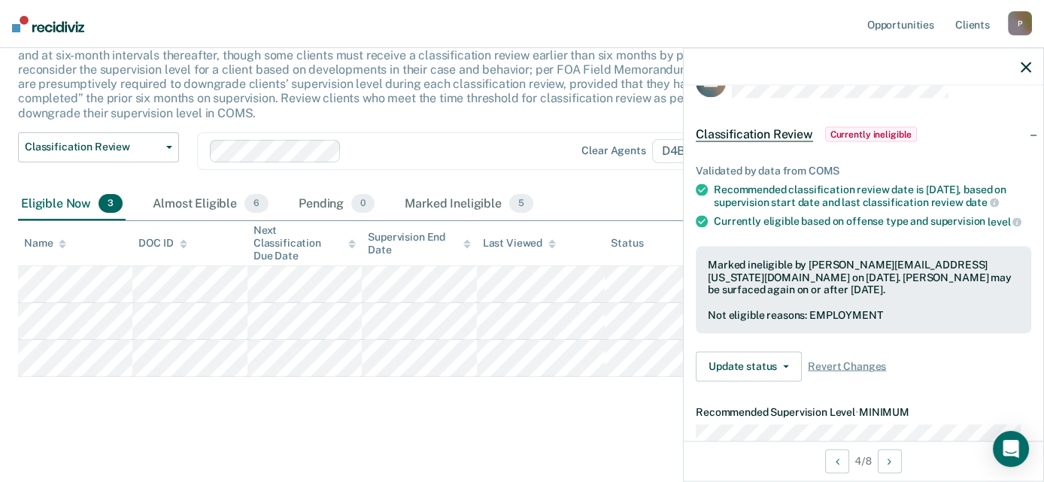
scroll to position [6, 0]
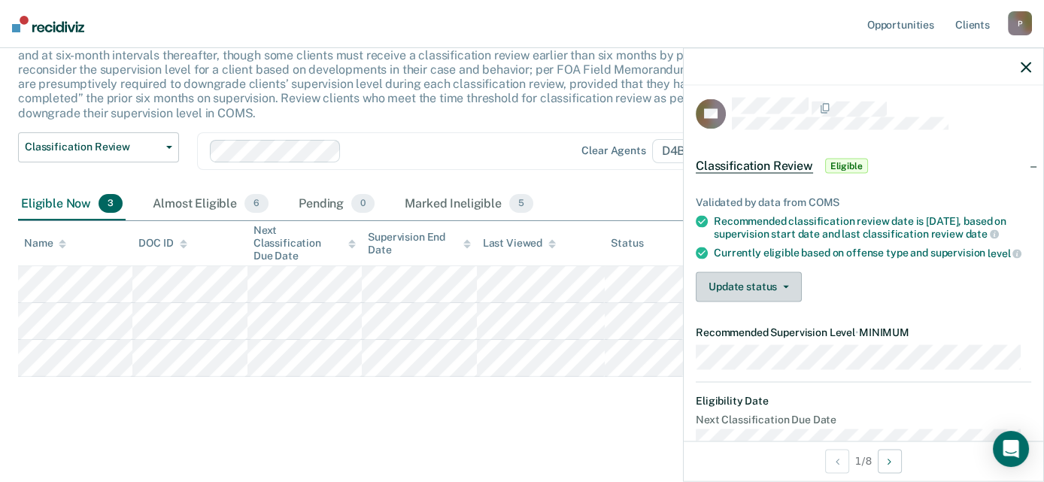
click at [761, 311] on div "Validated by data from COMS Recommended classification review date is [DATE], b…" at bounding box center [864, 243] width 360 height 142
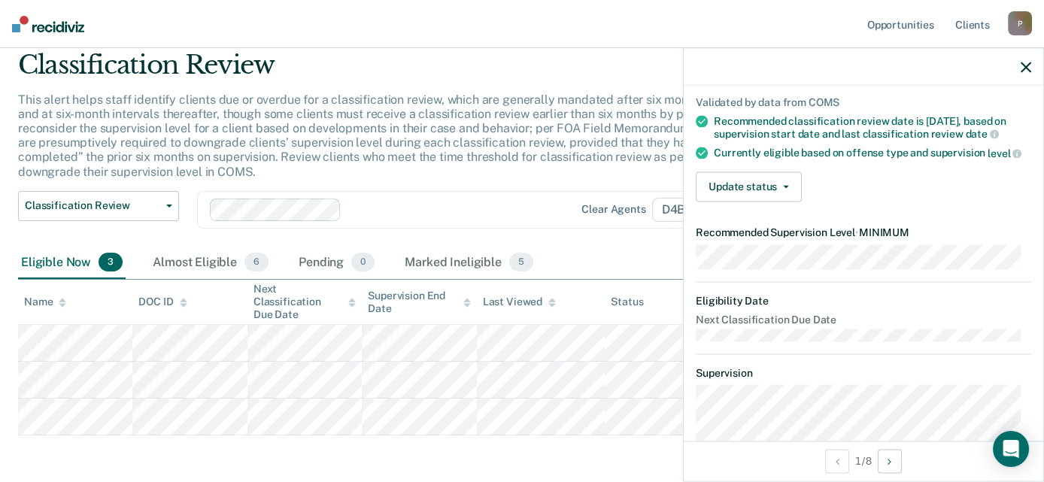
scroll to position [74, 0]
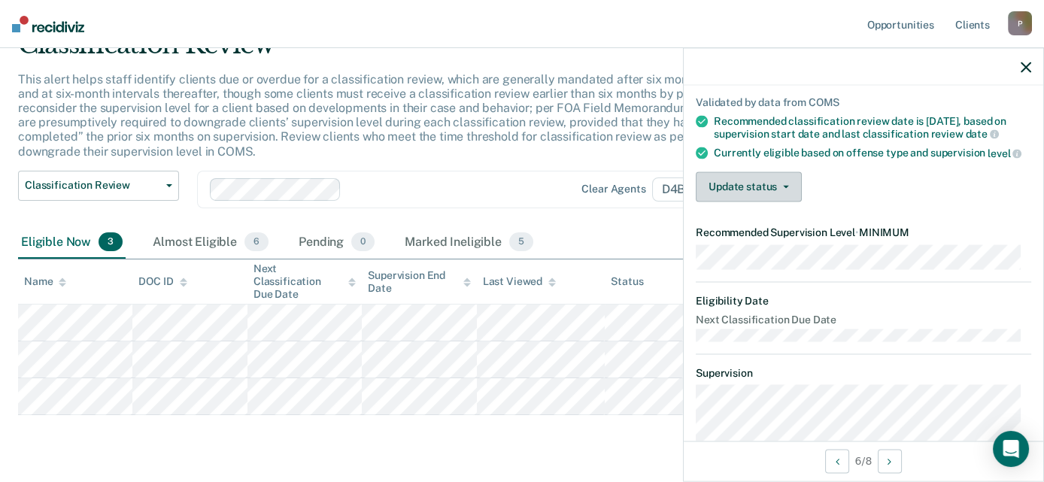
click at [746, 202] on button "Update status" at bounding box center [749, 187] width 106 height 30
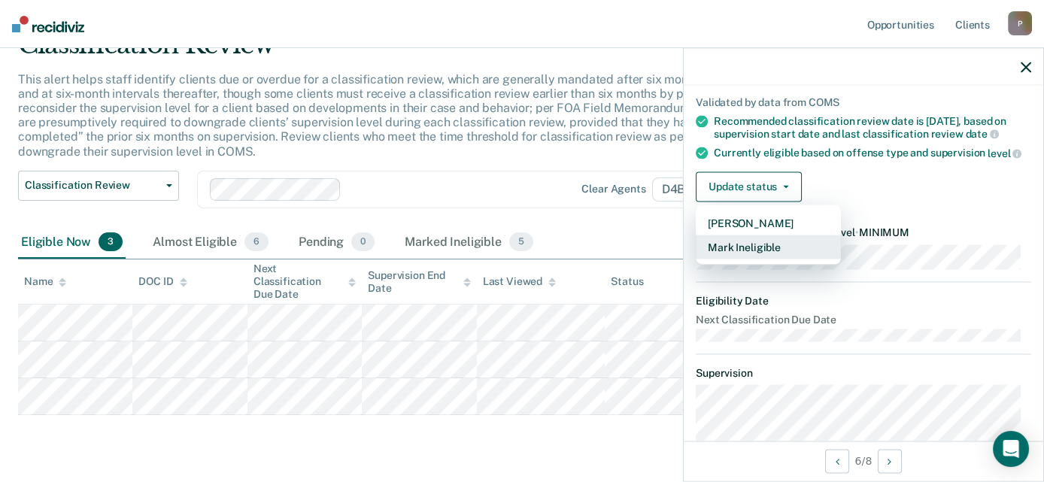
click at [729, 259] on button "Mark Ineligible" at bounding box center [768, 247] width 145 height 24
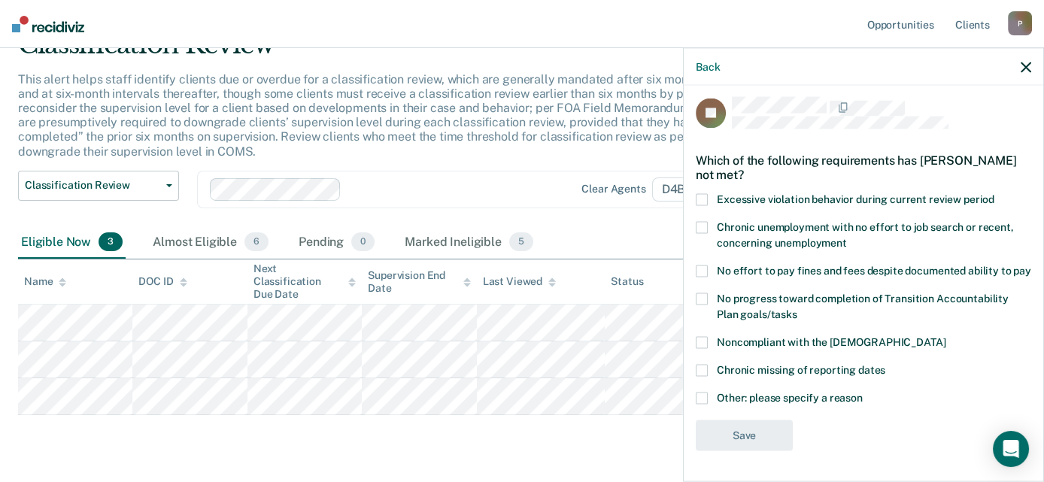
click at [823, 224] on span "Chronic unemployment with no effort to job search or recent, concerning unemplo…" at bounding box center [865, 235] width 297 height 28
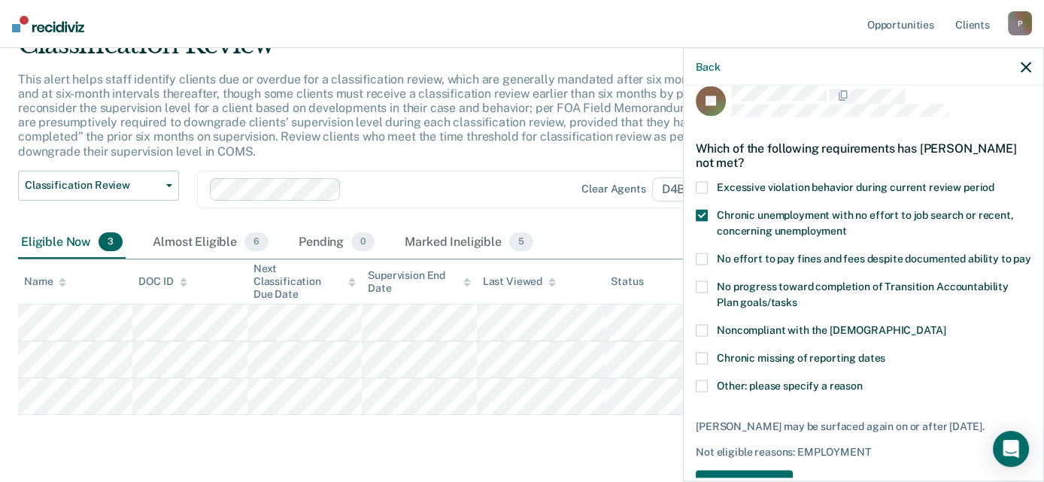
click at [825, 262] on label "No effort to pay fines and fees despite documented ability to pay" at bounding box center [864, 262] width 336 height 16
click at [839, 268] on label "No effort to pay fines and fees despite documented ability to pay" at bounding box center [864, 262] width 336 height 16
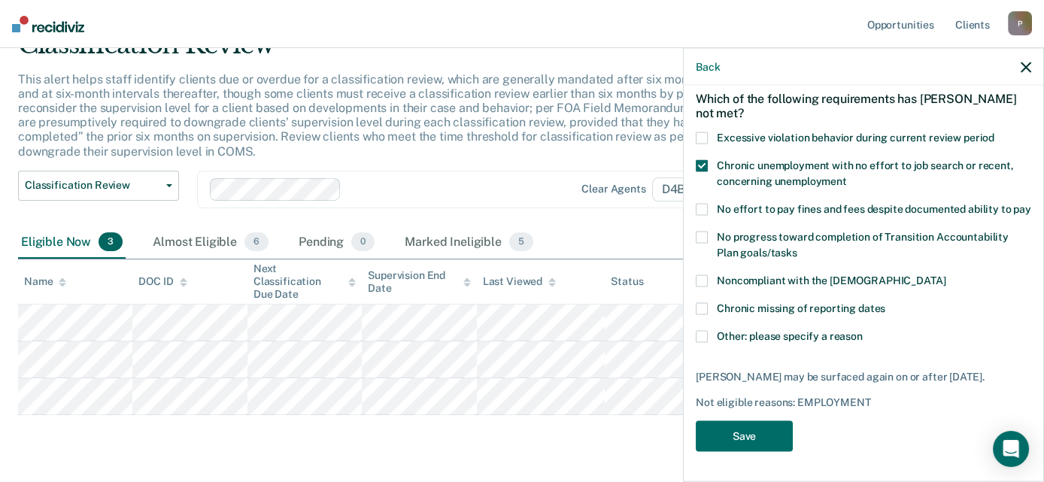
scroll to position [93, 0]
click at [740, 441] on button "Save" at bounding box center [744, 436] width 97 height 31
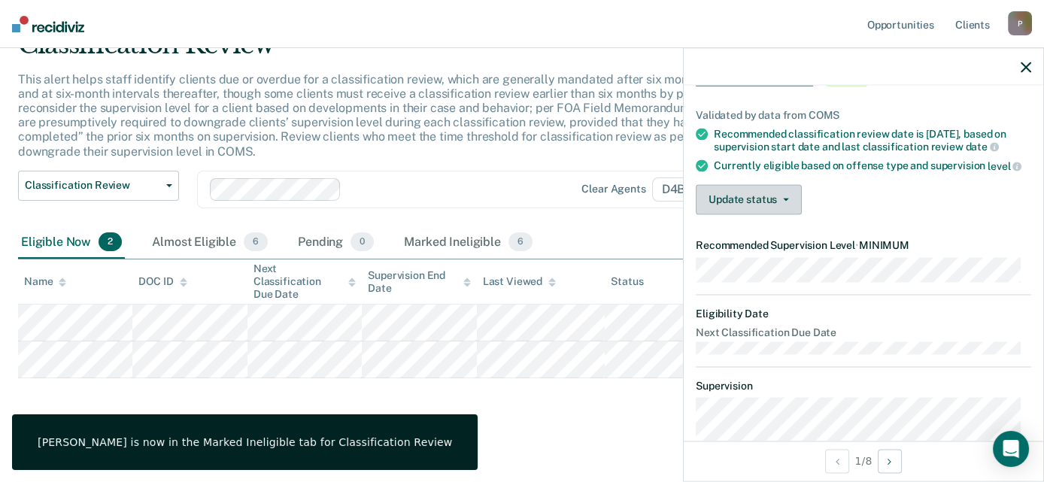
click at [770, 211] on button "Update status" at bounding box center [749, 199] width 106 height 30
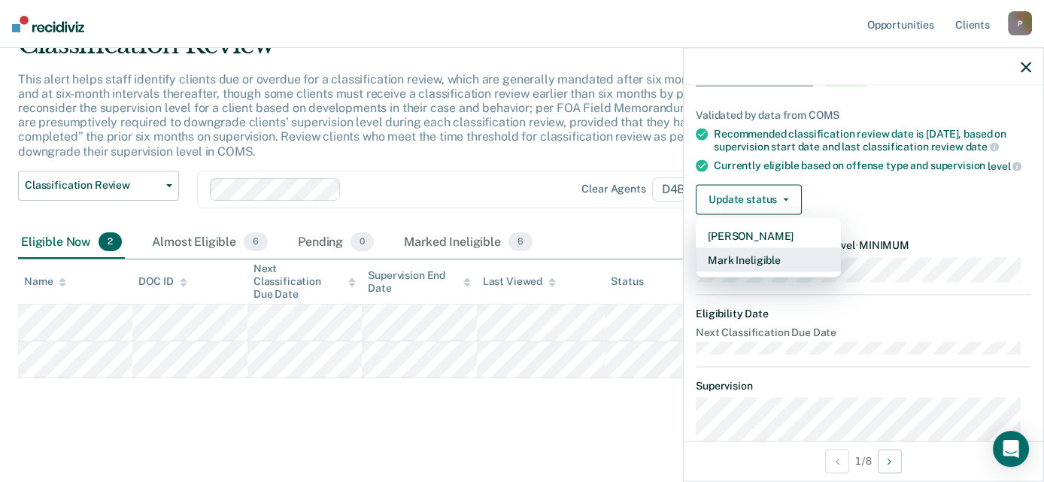
click at [768, 272] on button "Mark Ineligible" at bounding box center [768, 260] width 145 height 24
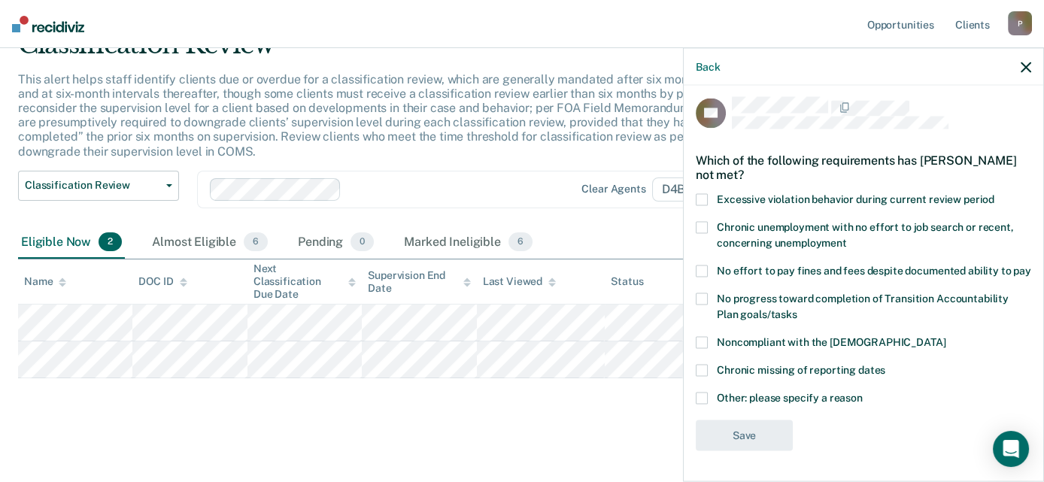
click at [922, 304] on span "No progress toward completion of Transition Accountability Plan goals/tasks" at bounding box center [863, 307] width 292 height 28
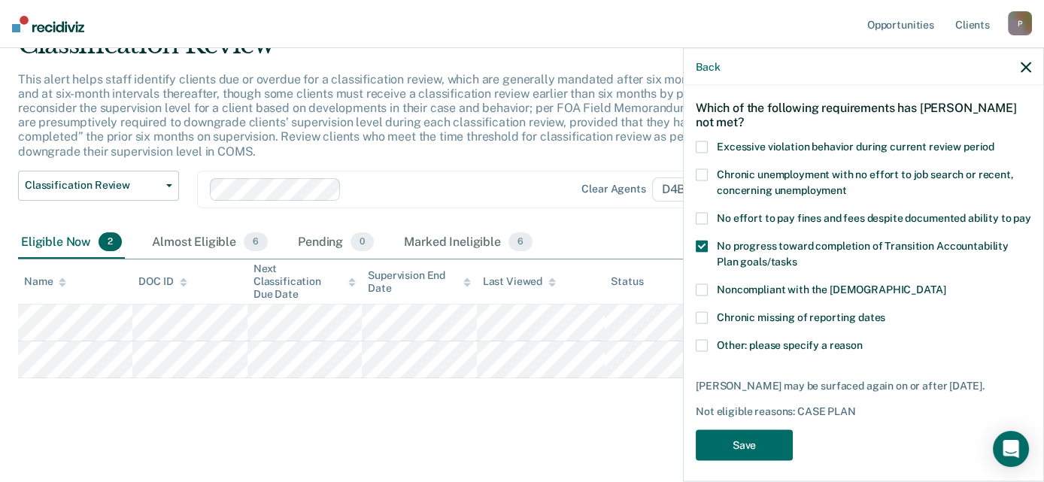
scroll to position [93, 0]
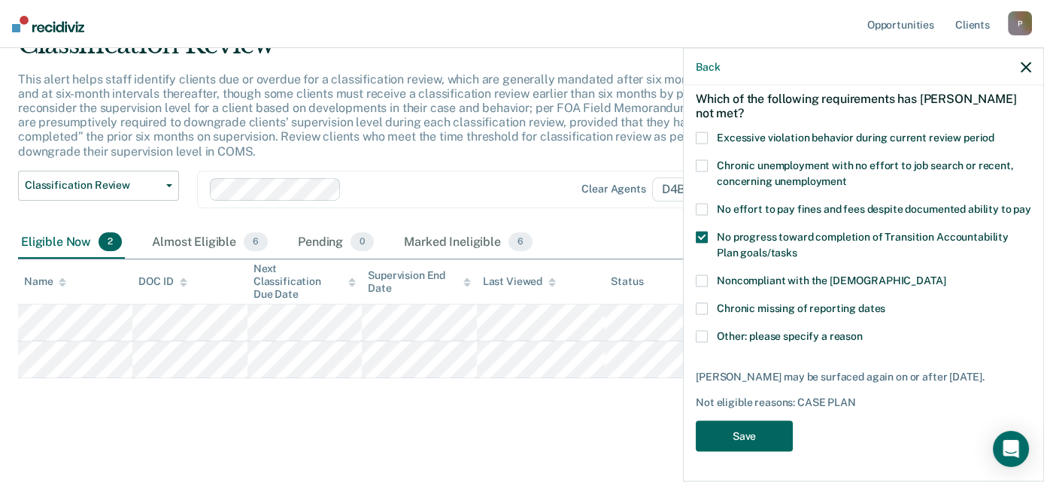
click at [699, 449] on button "Save" at bounding box center [744, 436] width 97 height 31
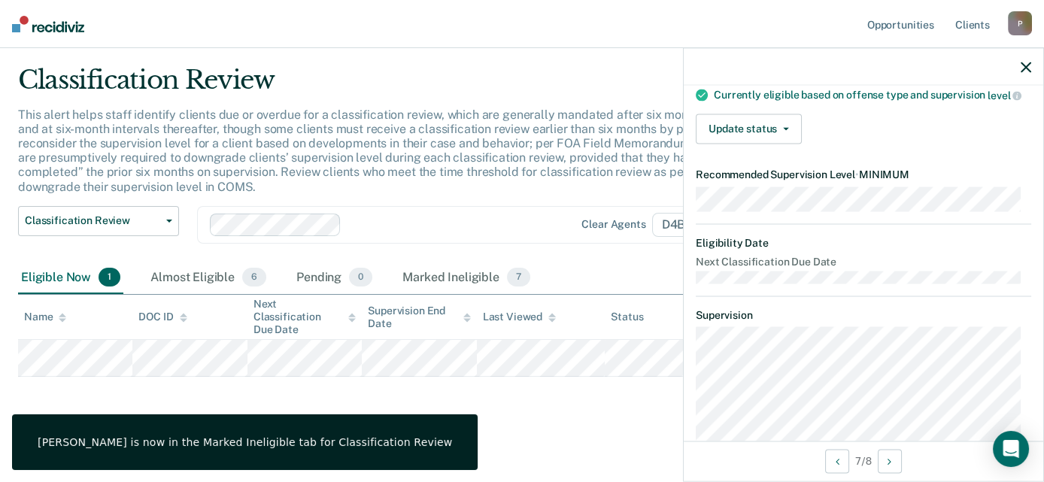
scroll to position [169, 0]
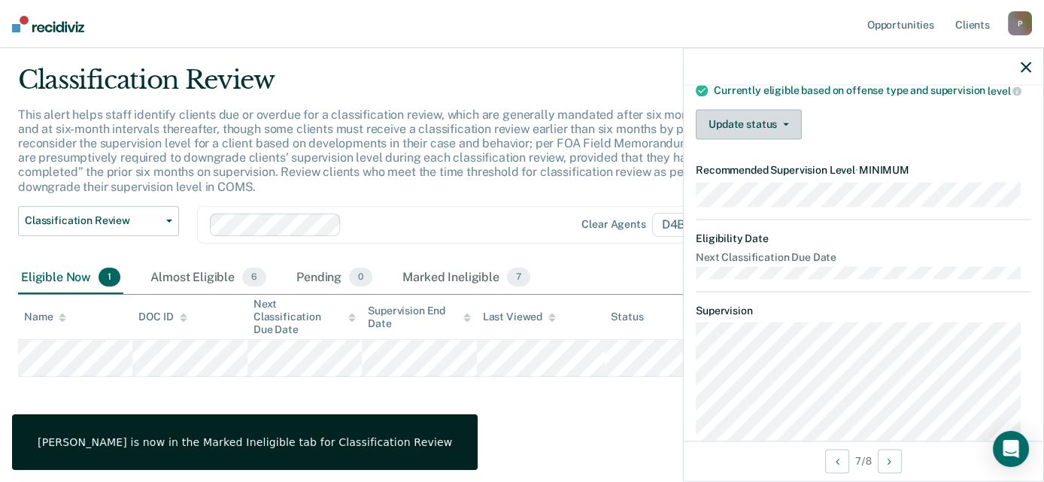
click at [758, 139] on button "Update status" at bounding box center [749, 124] width 106 height 30
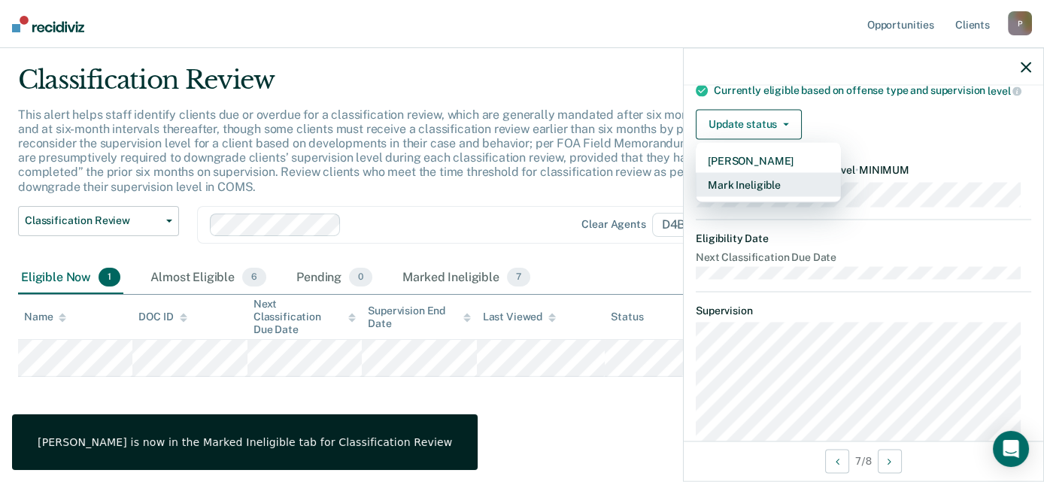
click at [770, 196] on button "Mark Ineligible" at bounding box center [768, 184] width 145 height 24
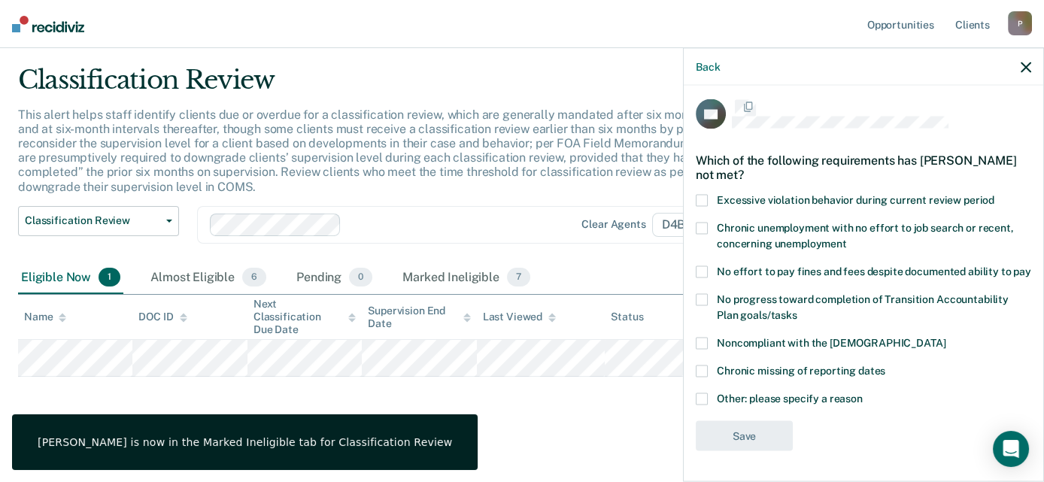
scroll to position [19, 0]
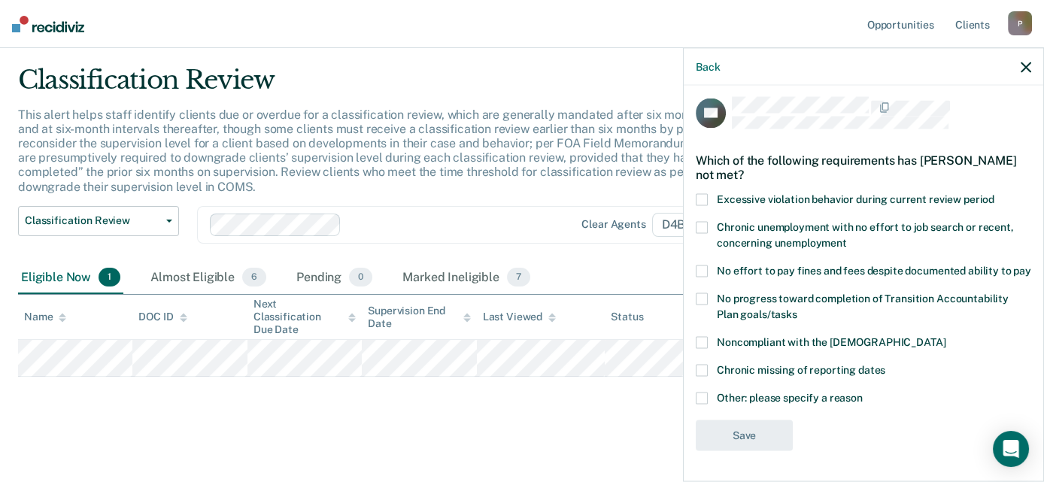
click at [854, 300] on span "No progress toward completion of Transition Accountability Plan goals/tasks" at bounding box center [863, 307] width 292 height 28
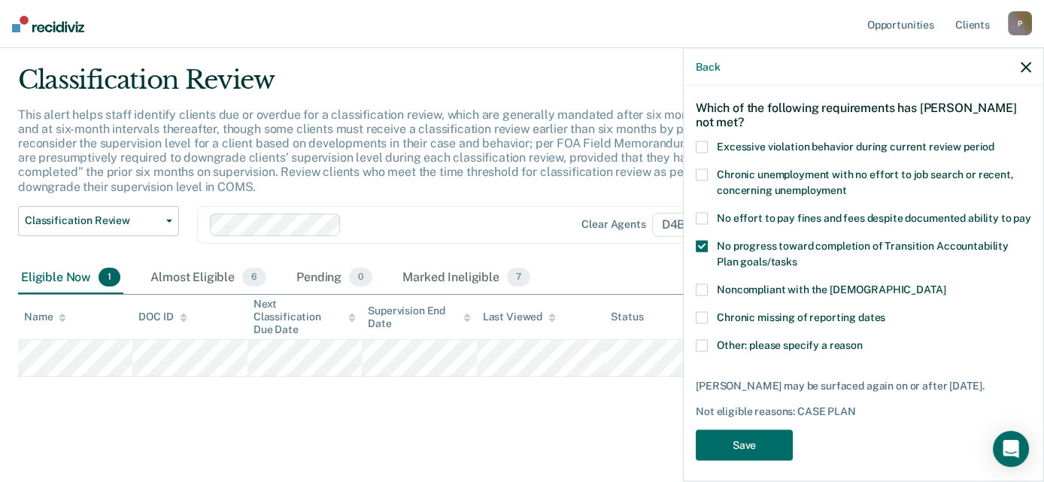
scroll to position [93, 0]
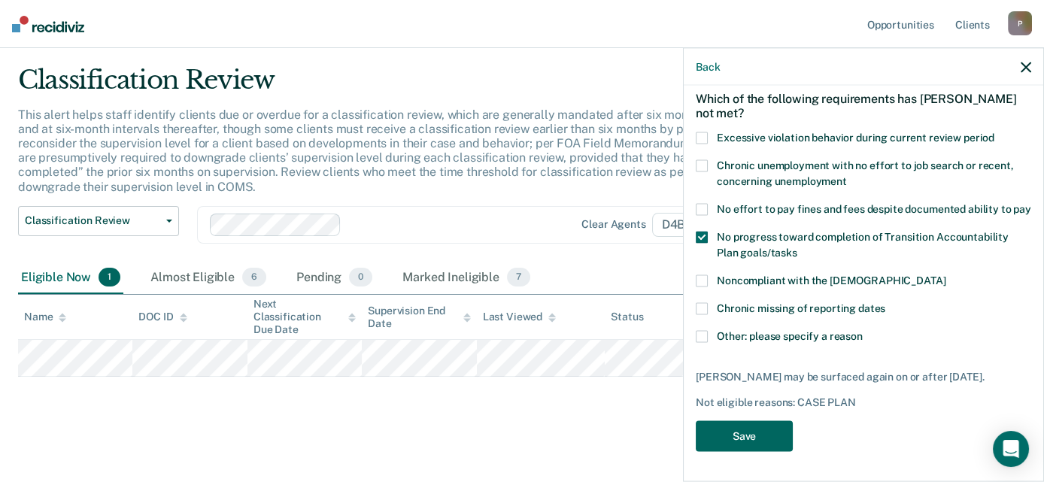
click at [721, 433] on button "Save" at bounding box center [744, 436] width 97 height 31
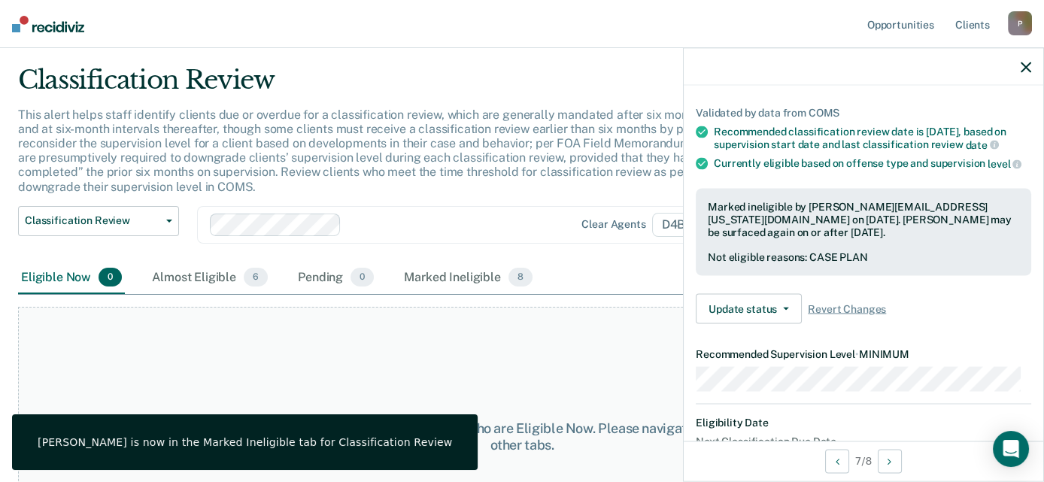
click at [396, 319] on div "At this time, there are no clients who are Eligible Now. Please navigate to one…" at bounding box center [522, 437] width 1008 height 260
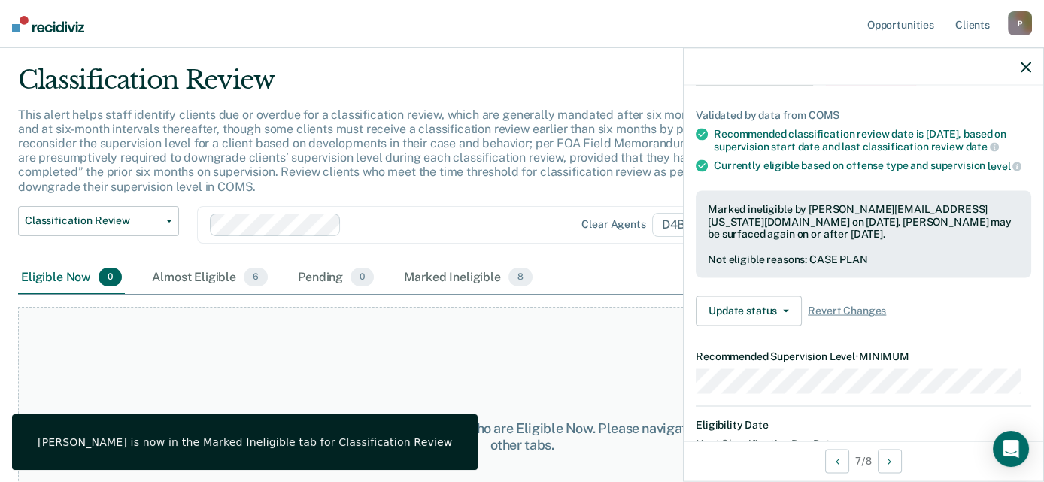
click at [87, 4] on nav "Opportunities Client s [EMAIL_ADDRESS][US_STATE][DOMAIN_NAME] P Profile How it …" at bounding box center [522, 24] width 1044 height 48
click at [65, 26] on img at bounding box center [48, 24] width 72 height 17
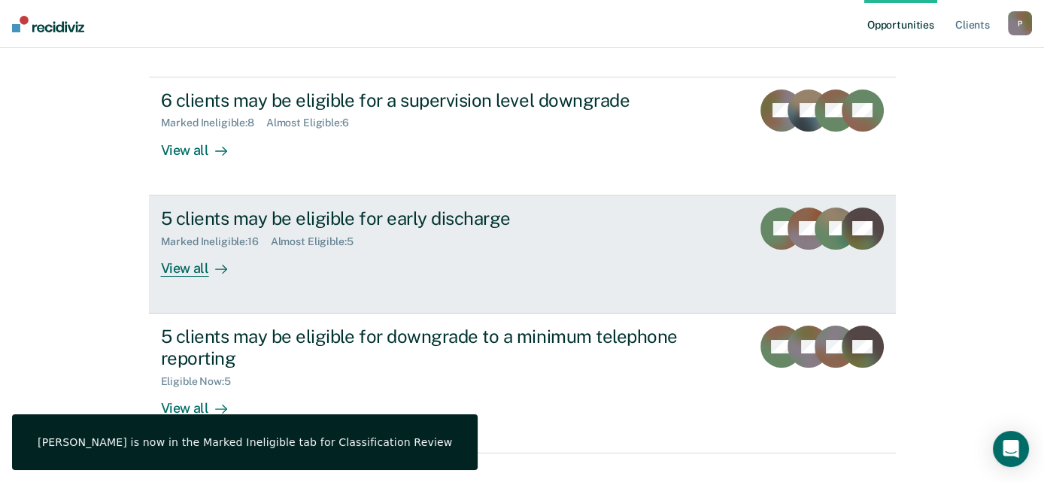
scroll to position [150, 0]
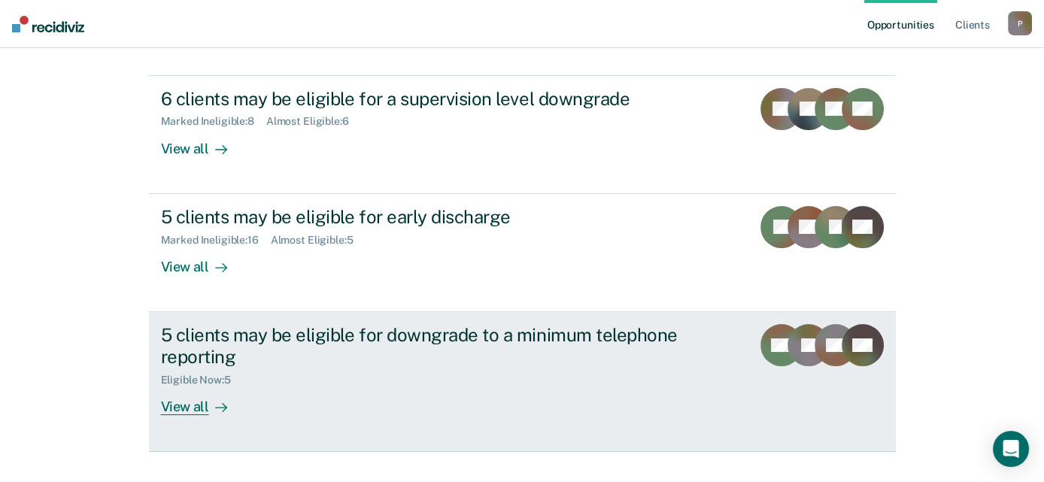
click at [256, 330] on div "5 clients may be eligible for downgrade to a minimum telephone reporting" at bounding box center [425, 346] width 528 height 44
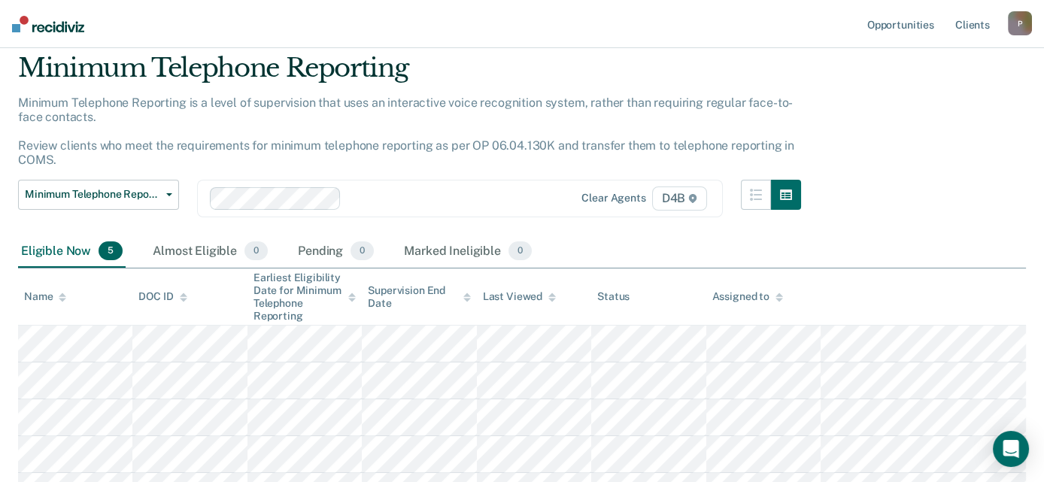
scroll to position [150, 0]
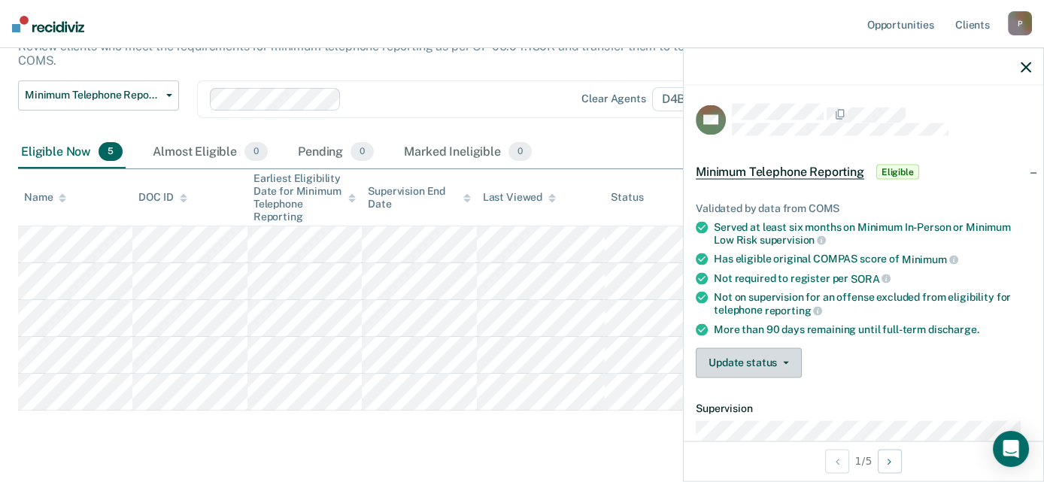
click at [750, 363] on button "Update status" at bounding box center [749, 363] width 106 height 30
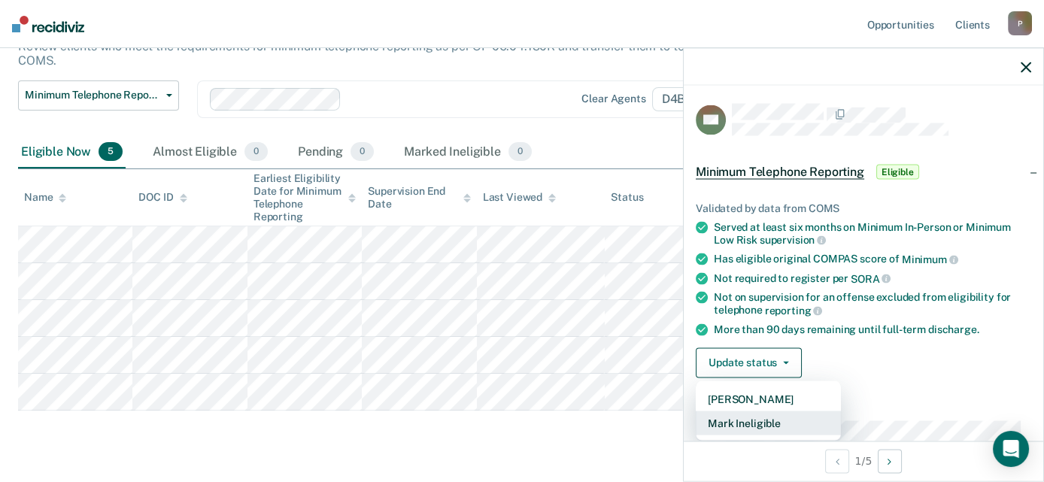
click at [773, 428] on button "Mark Ineligible" at bounding box center [768, 423] width 145 height 24
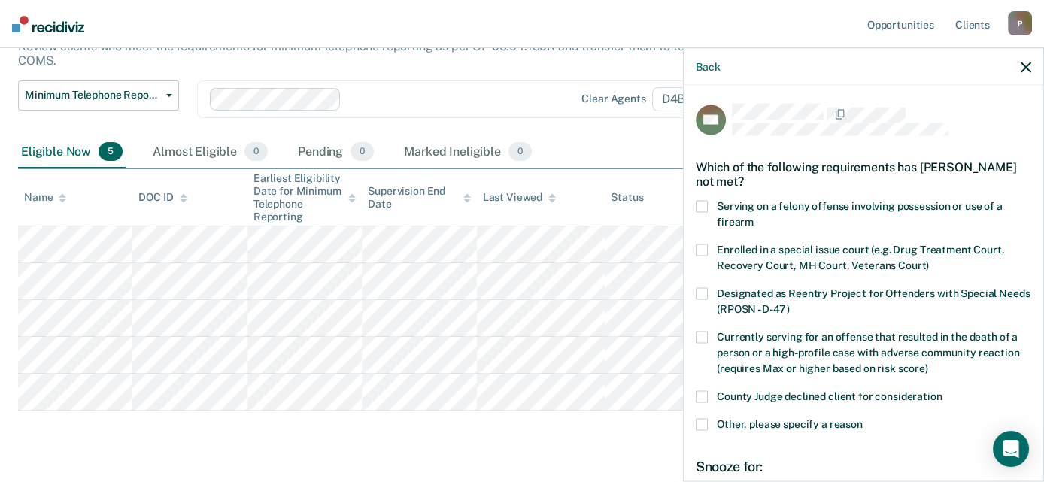
click at [810, 423] on span "Other, please specify a reason" at bounding box center [790, 424] width 146 height 12
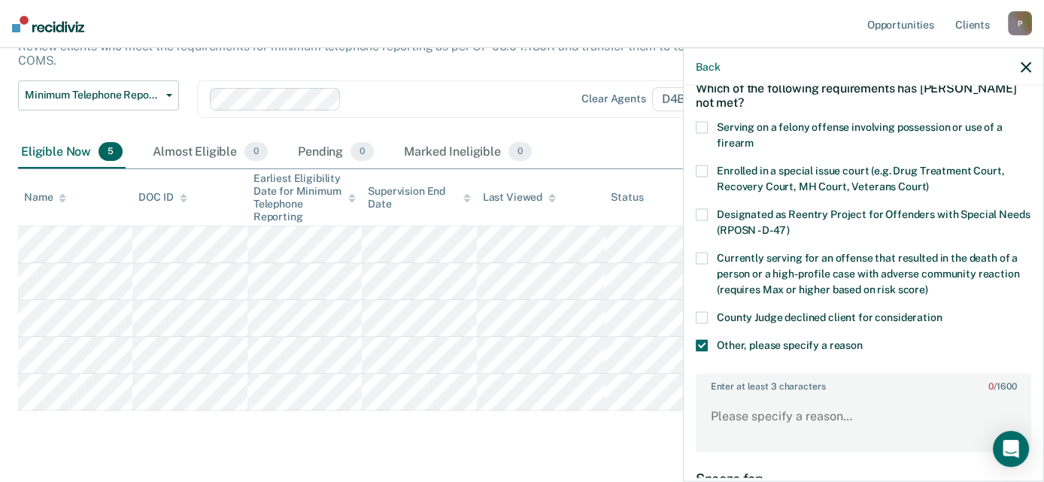
scroll to position [226, 0]
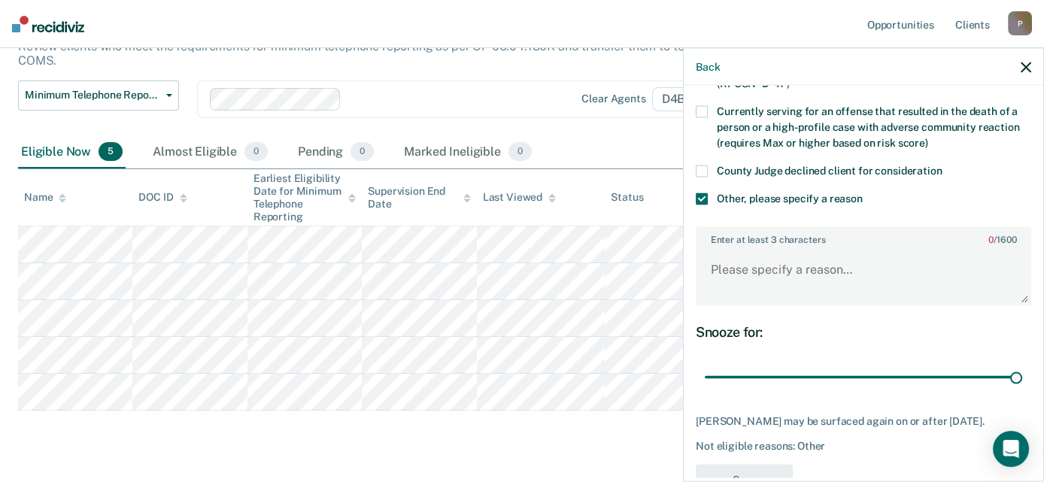
drag, startPoint x: 804, startPoint y: 377, endPoint x: 997, endPoint y: 288, distance: 212.1
type input "90"
click at [1022, 364] on input "range" at bounding box center [863, 377] width 317 height 26
click at [786, 269] on textarea "Enter at least 3 characters 0 / 1600" at bounding box center [863, 276] width 333 height 56
drag, startPoint x: 772, startPoint y: 272, endPoint x: 970, endPoint y: 275, distance: 197.9
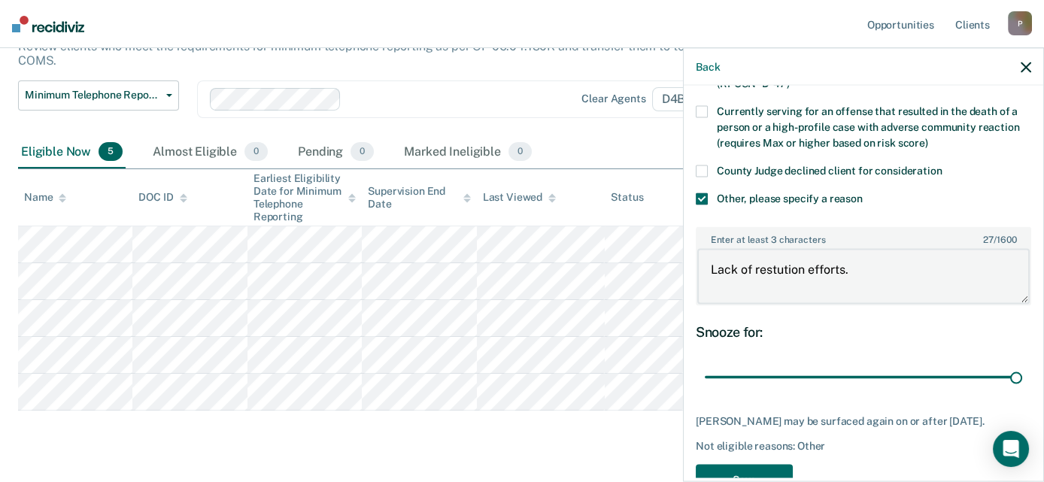
click at [975, 275] on textarea "Lack of restution efforts." at bounding box center [863, 276] width 333 height 56
drag, startPoint x: 865, startPoint y: 260, endPoint x: 854, endPoint y: 266, distance: 12.8
click at [864, 260] on textarea "Lack of restitution efforts." at bounding box center [863, 276] width 333 height 56
click at [615, 286] on body "Looks like you’re using Internet Explorer 11. For faster loading and a better e…" at bounding box center [522, 91] width 1044 height 482
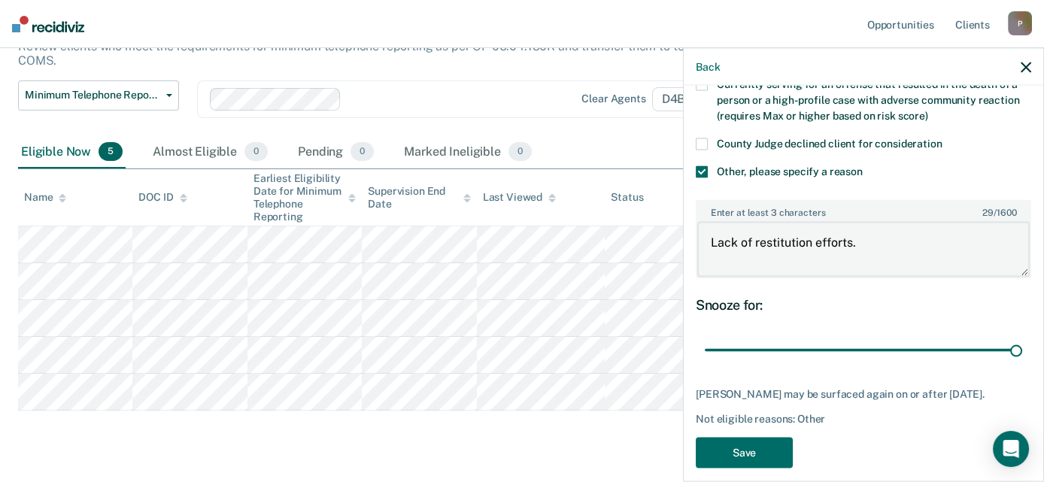
scroll to position [278, 0]
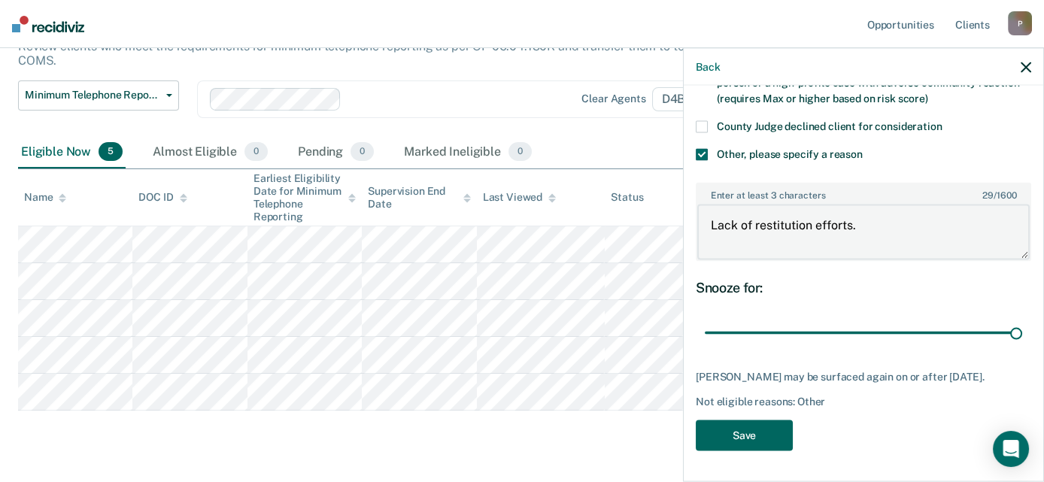
type textarea "Lack of restitution efforts."
click at [778, 436] on button "Save" at bounding box center [744, 436] width 97 height 31
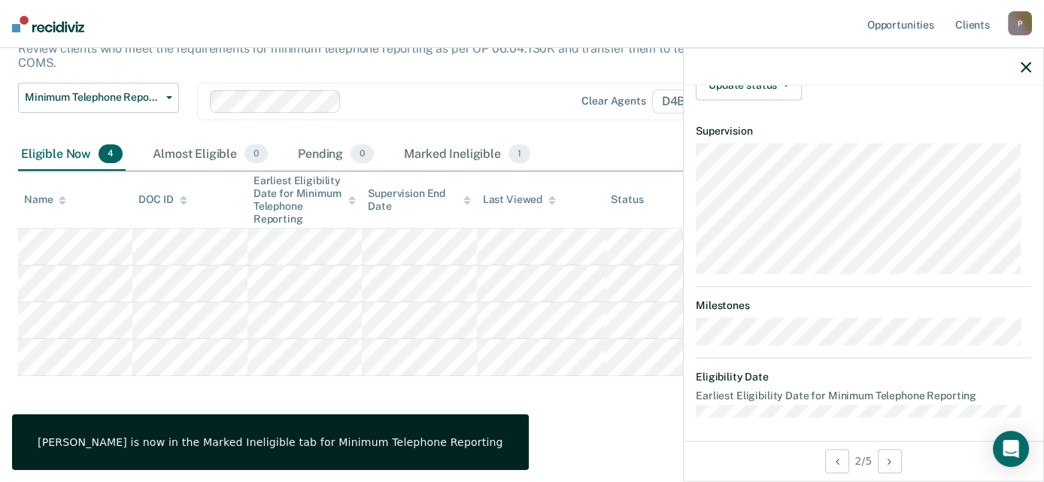
scroll to position [141, 0]
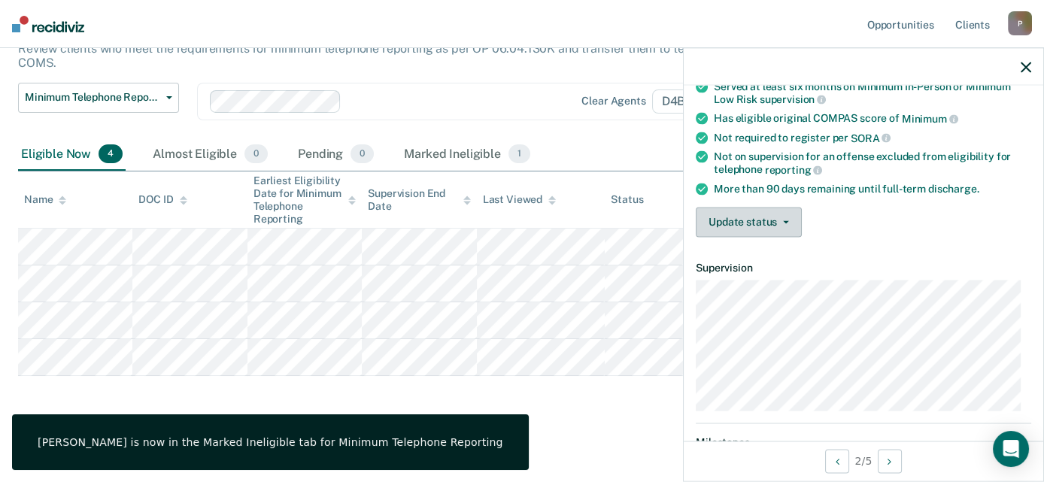
click at [776, 220] on button "Update status" at bounding box center [749, 222] width 106 height 30
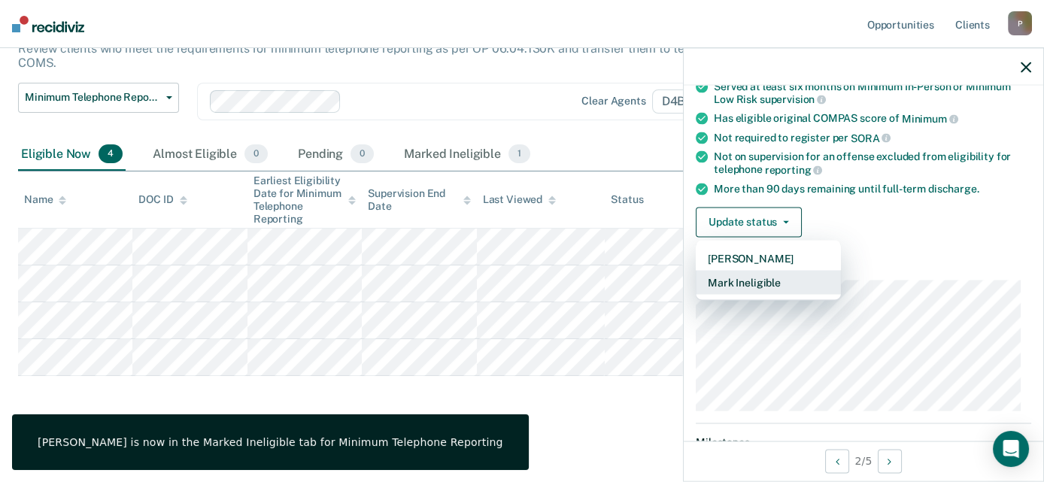
click at [766, 281] on button "Mark Ineligible" at bounding box center [768, 282] width 145 height 24
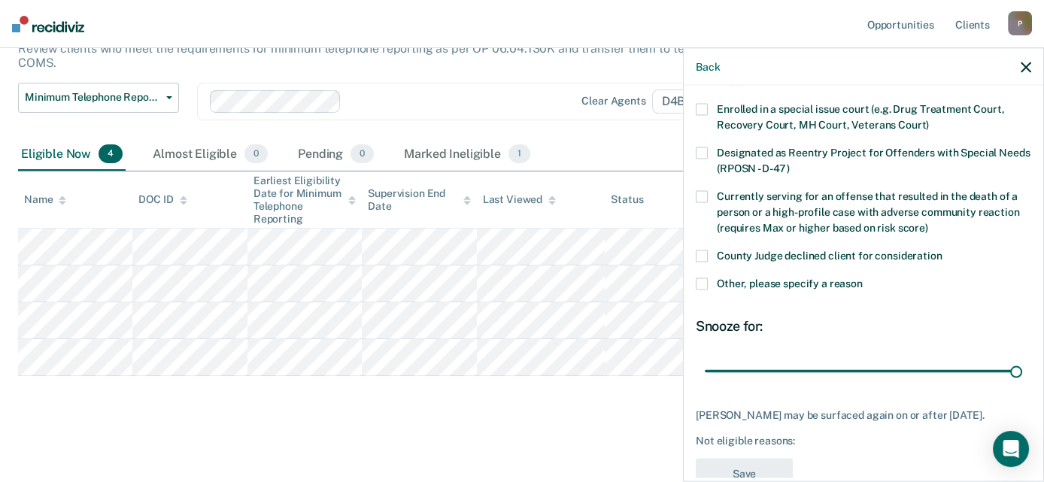
drag, startPoint x: 808, startPoint y: 369, endPoint x: 937, endPoint y: 322, distance: 137.8
type input "90"
click at [1022, 358] on input "range" at bounding box center [863, 371] width 317 height 26
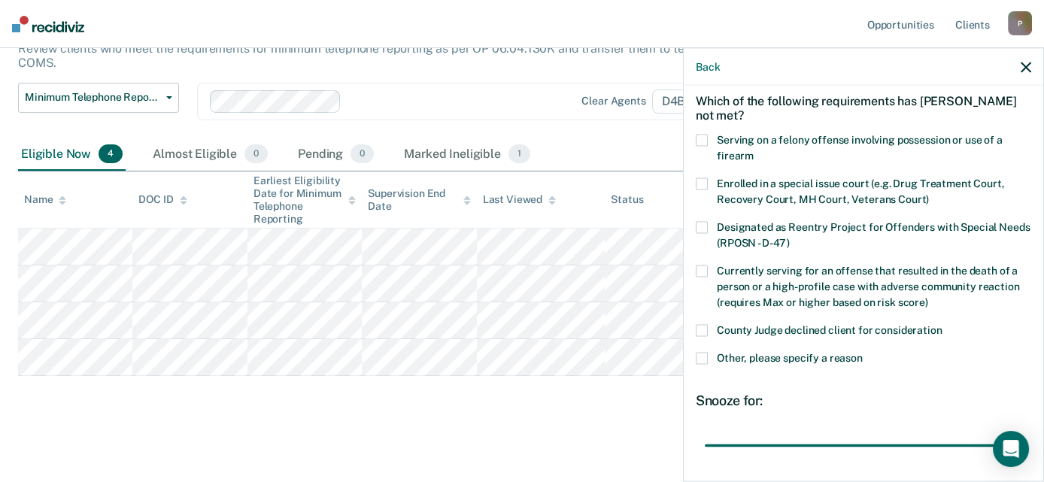
click at [811, 360] on span "Other, please specify a reason" at bounding box center [790, 358] width 146 height 12
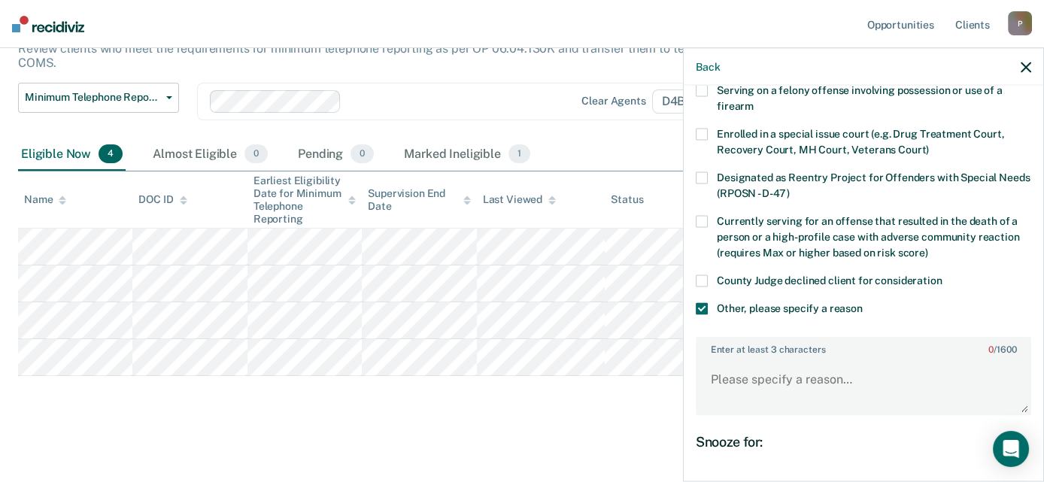
scroll to position [141, 0]
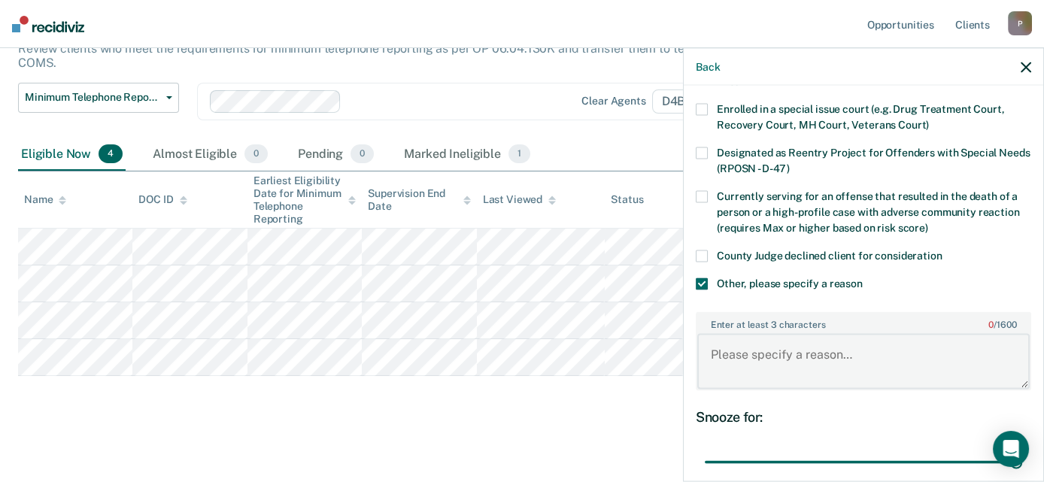
click at [782, 342] on textarea "Enter at least 3 characters 0 / 1600" at bounding box center [863, 361] width 333 height 56
paste textarea "Lack of restitution efforts."
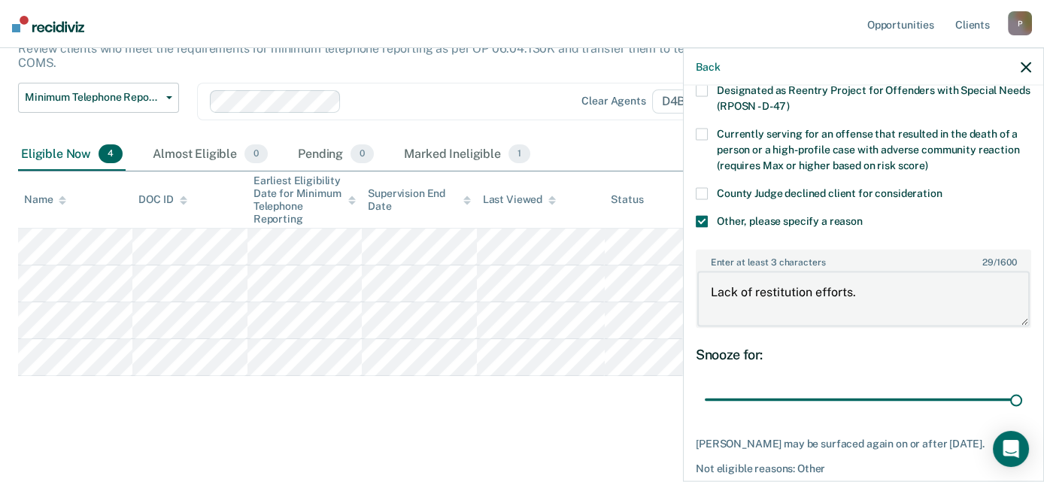
scroll to position [265, 0]
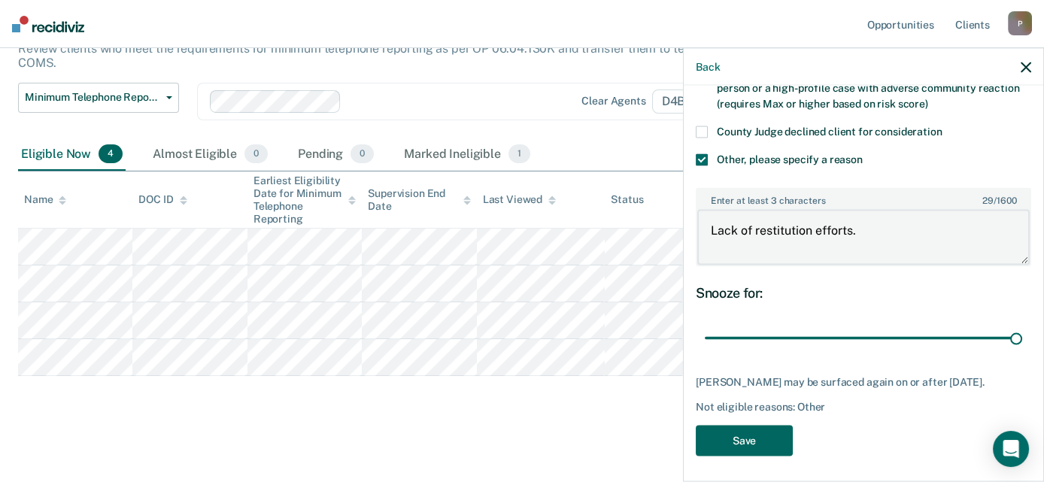
type textarea "Lack of restitution efforts."
click at [750, 440] on button "Save" at bounding box center [744, 441] width 97 height 31
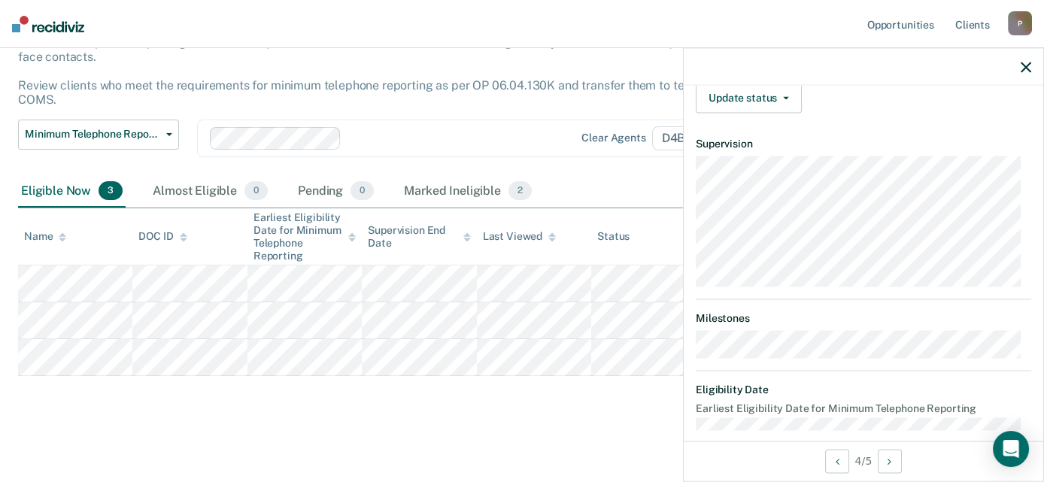
scroll to position [129, 0]
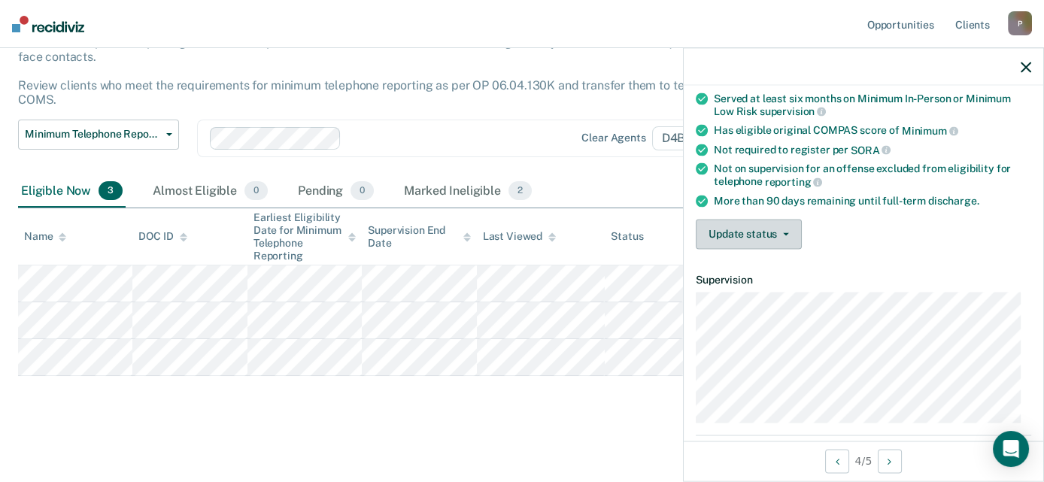
click at [747, 227] on button "Update status" at bounding box center [749, 234] width 106 height 30
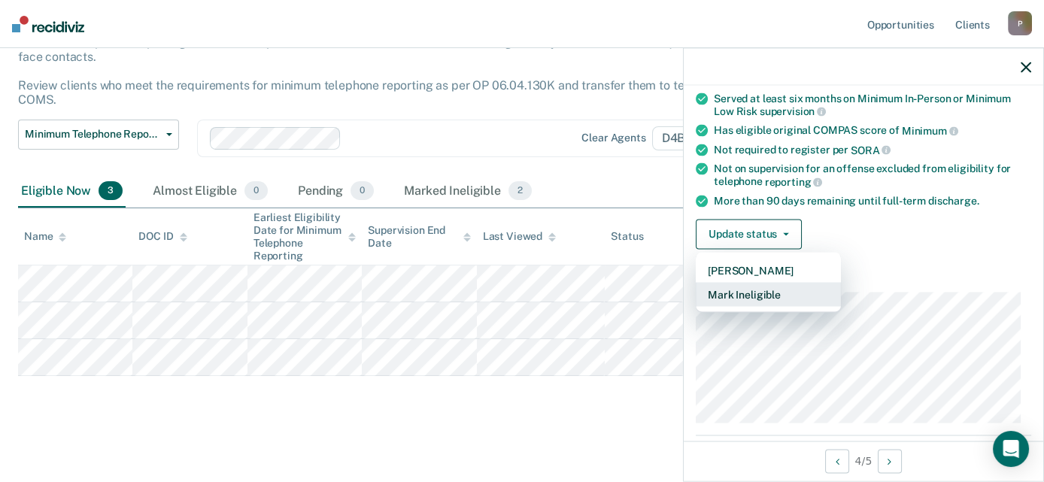
click at [767, 302] on button "Mark Ineligible" at bounding box center [768, 294] width 145 height 24
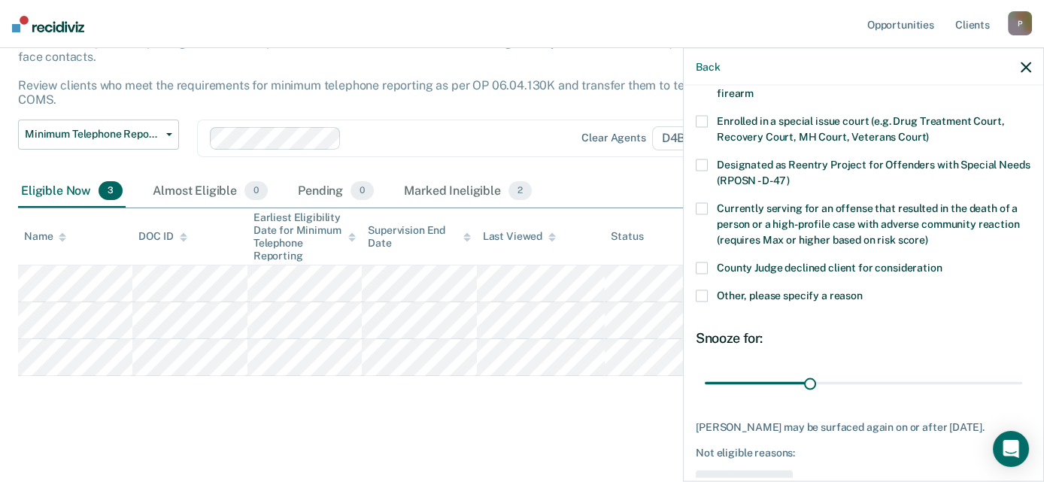
click at [804, 290] on span "Other, please specify a reason" at bounding box center [790, 296] width 146 height 12
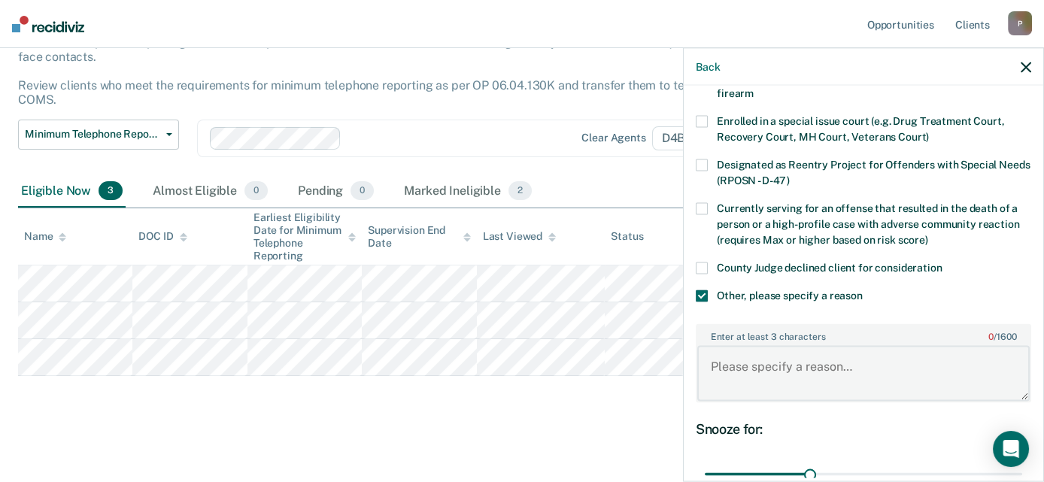
click at [770, 360] on textarea "Enter at least 3 characters 0 / 1600" at bounding box center [863, 373] width 333 height 56
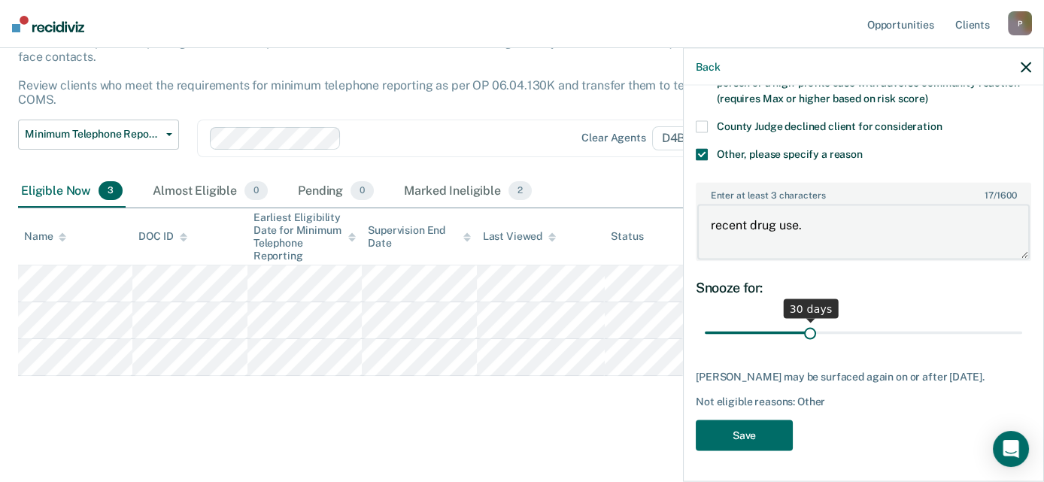
type textarea "recent drug use."
drag, startPoint x: 813, startPoint y: 327, endPoint x: 1056, endPoint y: 273, distance: 249.5
type input "90"
click at [1022, 320] on input "range" at bounding box center [863, 333] width 317 height 26
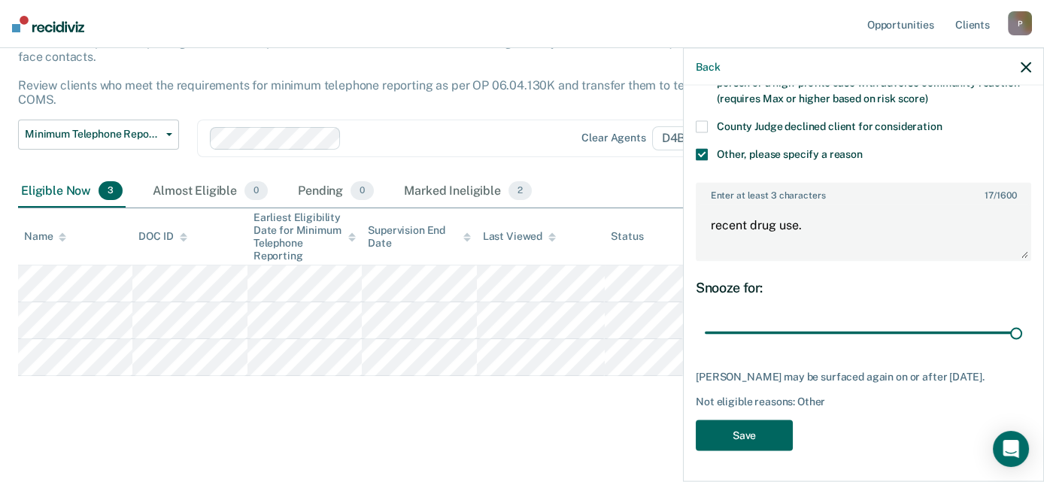
click at [753, 446] on button "Save" at bounding box center [744, 436] width 97 height 31
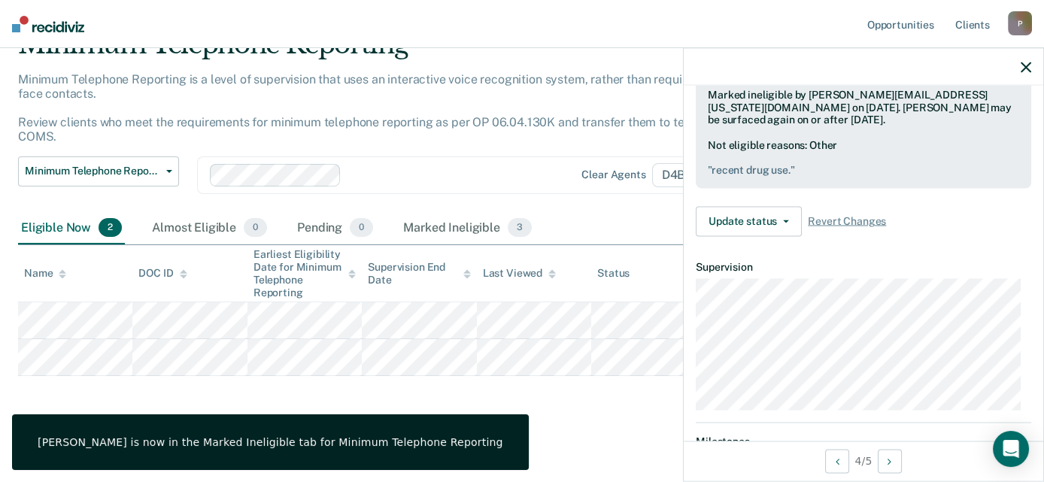
scroll to position [173, 0]
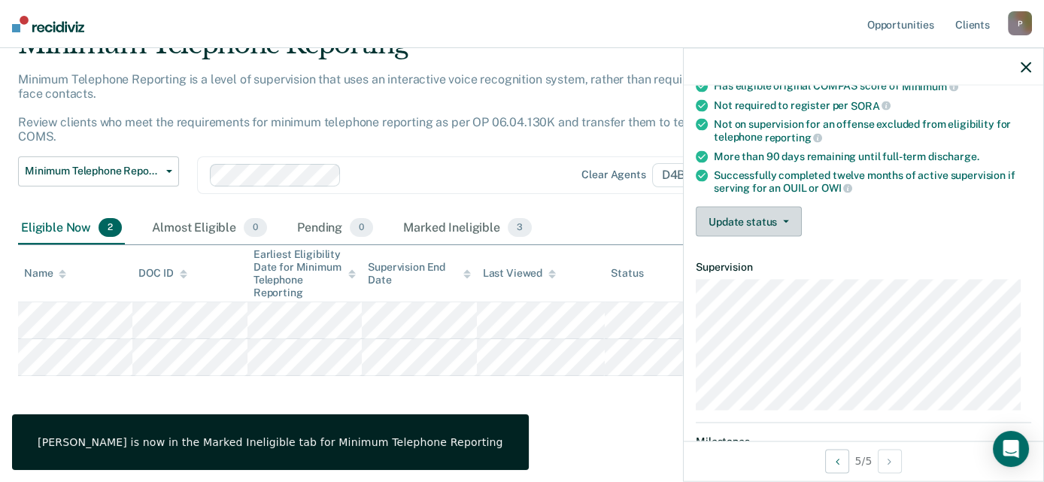
click at [744, 207] on button "Update status" at bounding box center [749, 222] width 106 height 30
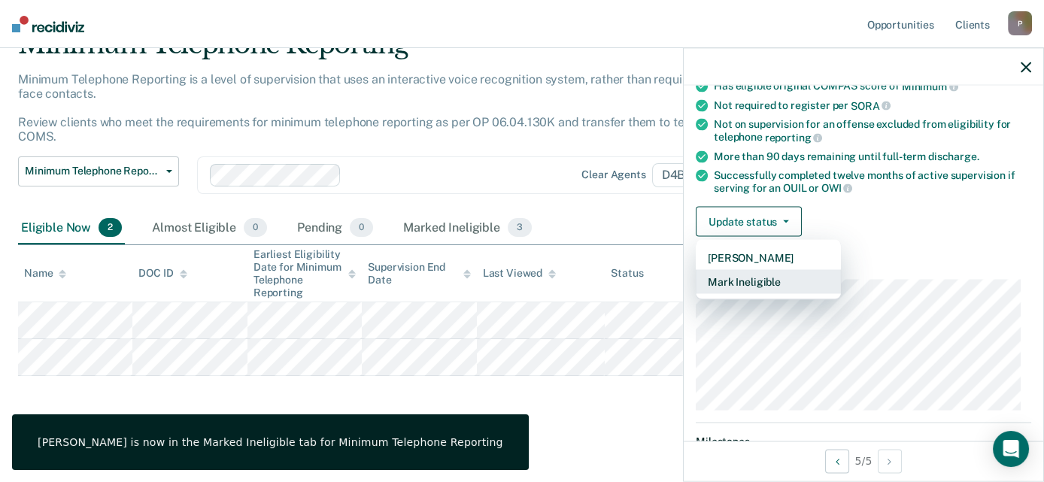
click at [767, 275] on button "Mark Ineligible" at bounding box center [768, 282] width 145 height 24
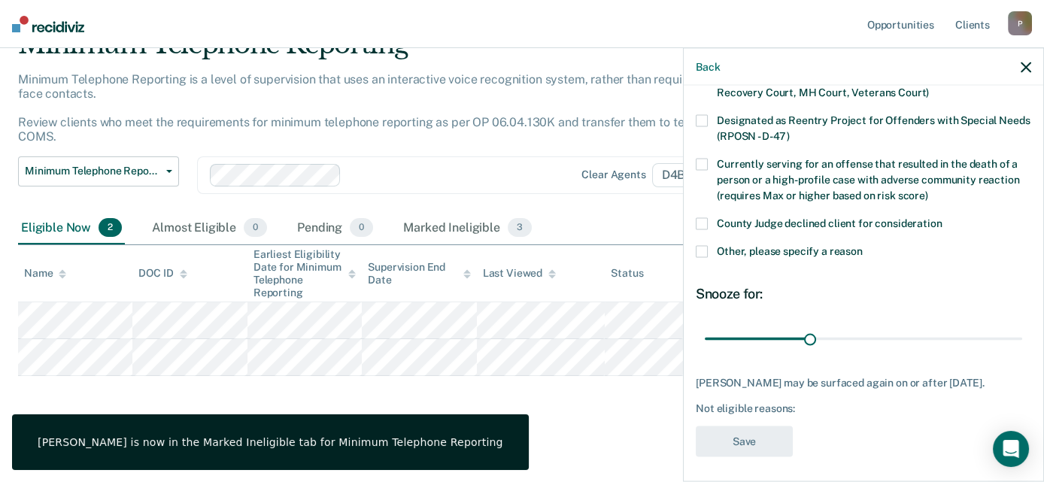
click at [760, 256] on label "Other, please specify a reason" at bounding box center [864, 254] width 336 height 16
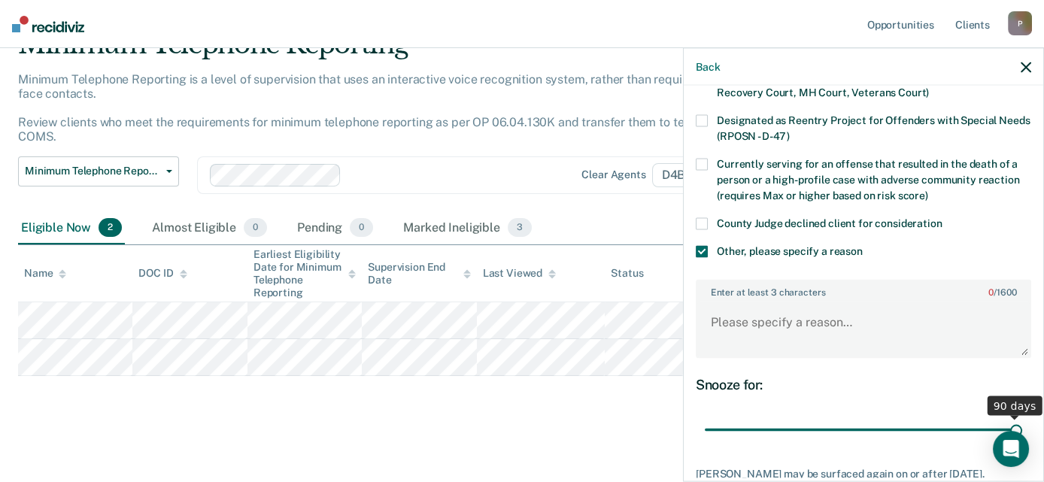
drag, startPoint x: 811, startPoint y: 434, endPoint x: 1056, endPoint y: 398, distance: 247.9
type input "90"
click at [1022, 417] on input "range" at bounding box center [863, 430] width 317 height 26
click at [797, 330] on textarea "Enter at least 3 characters 0 / 1600" at bounding box center [863, 329] width 333 height 56
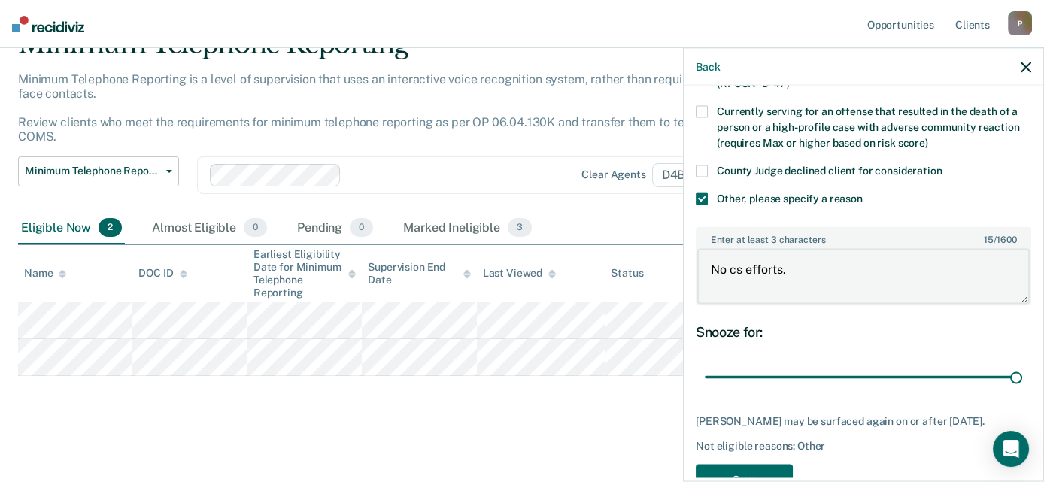
scroll to position [278, 0]
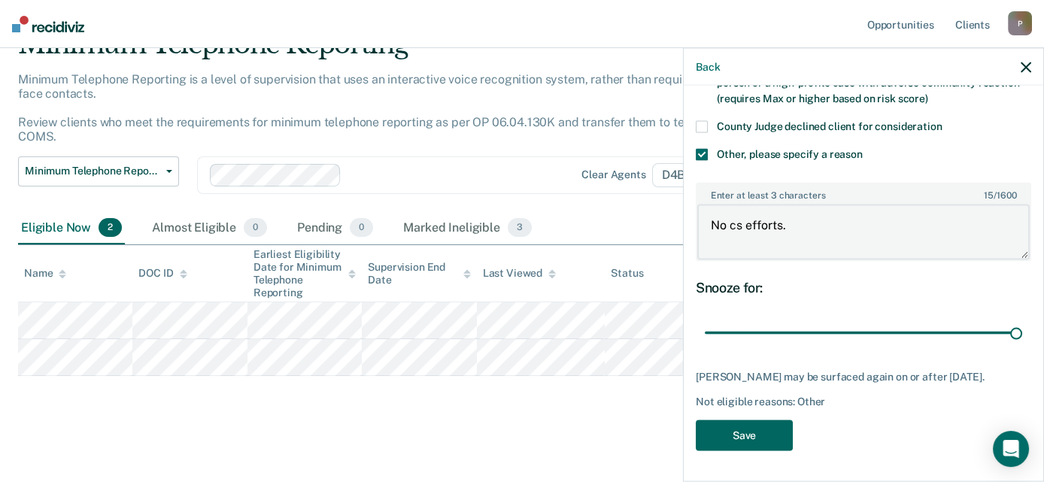
type textarea "No cs efforts."
click at [774, 451] on button "Save" at bounding box center [744, 436] width 97 height 31
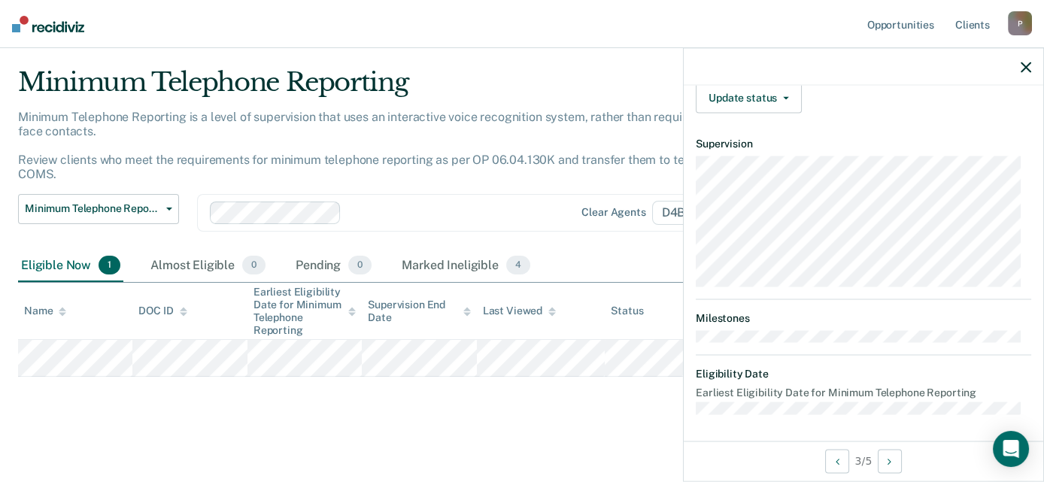
scroll to position [0, 0]
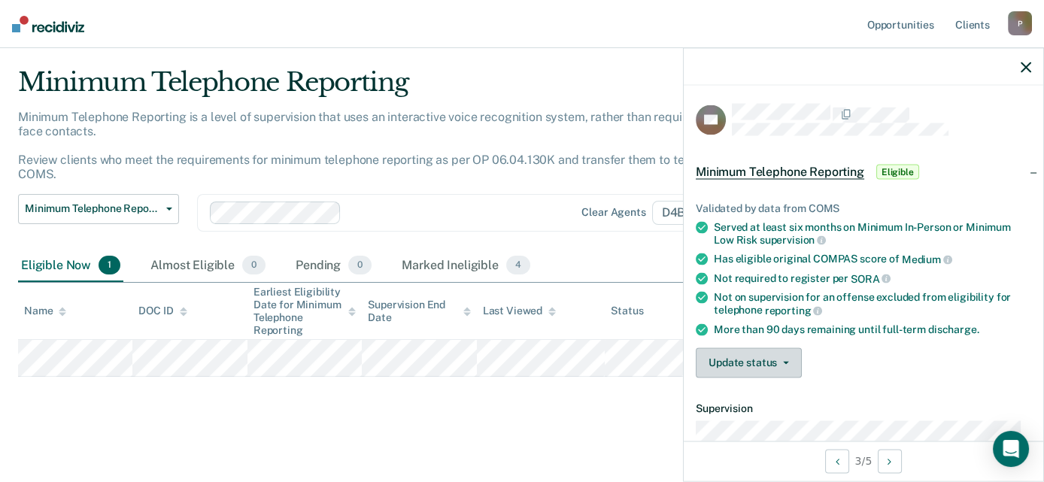
click at [761, 359] on button "Update status" at bounding box center [749, 363] width 106 height 30
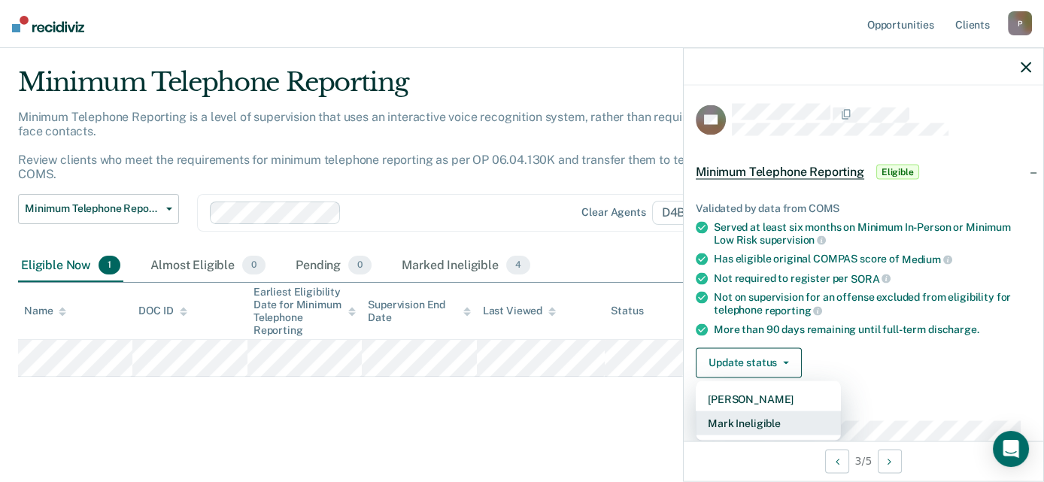
click at [761, 415] on button "Mark Ineligible" at bounding box center [768, 423] width 145 height 24
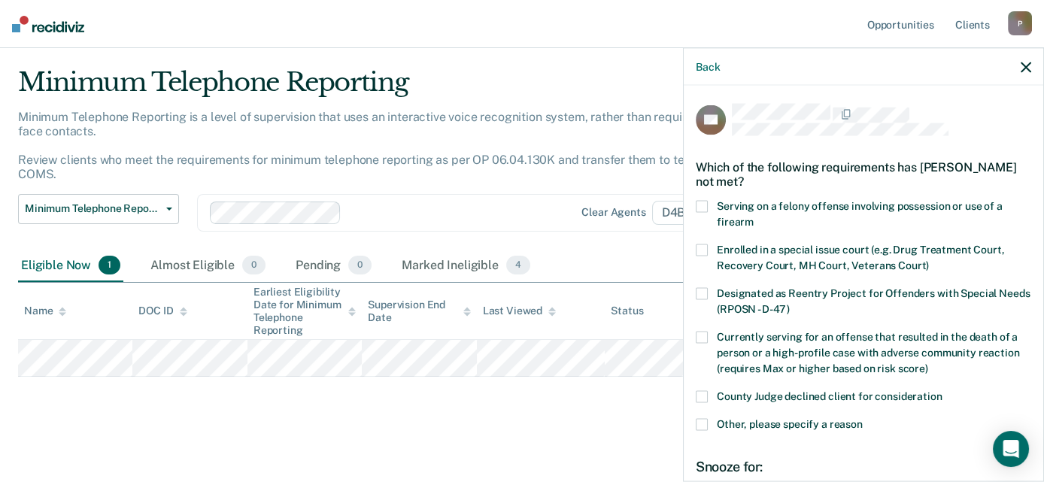
click at [808, 424] on span "Other, please specify a reason" at bounding box center [790, 424] width 146 height 12
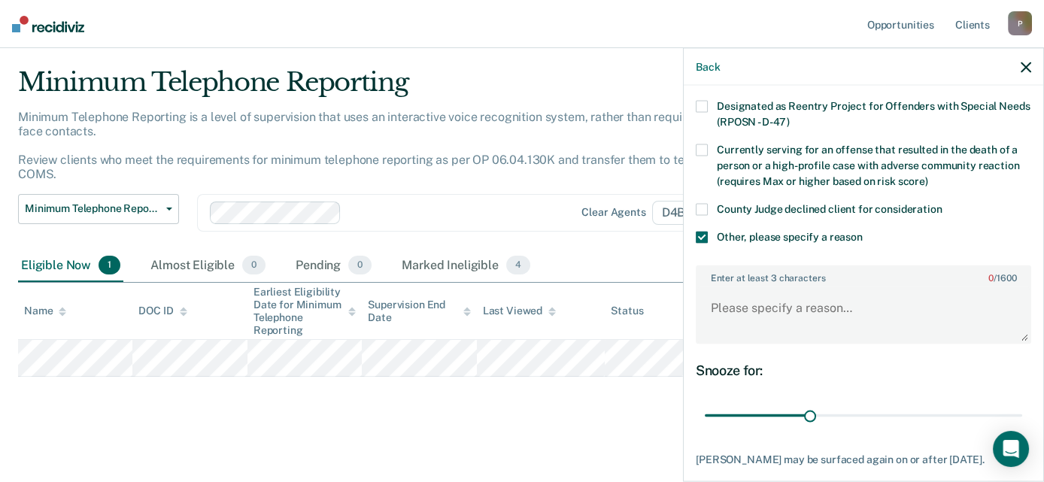
scroll to position [226, 0]
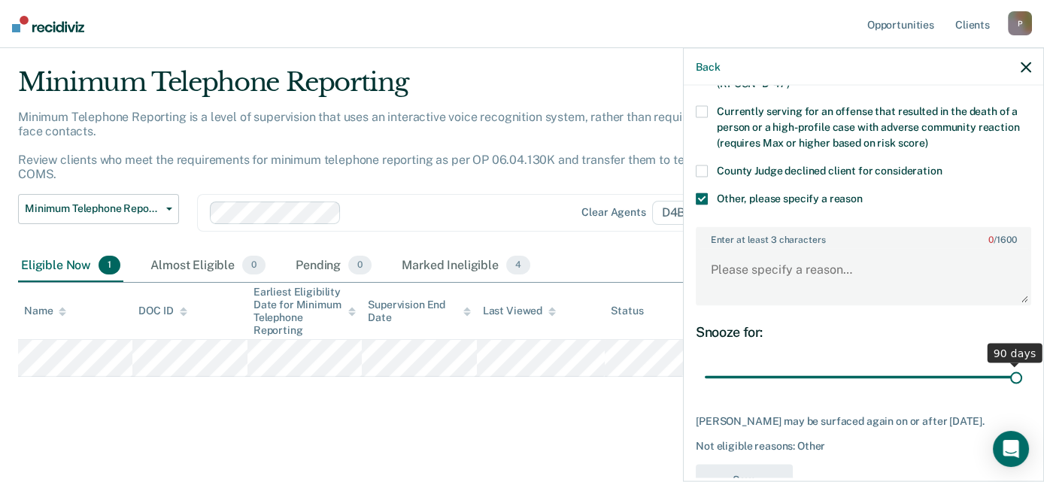
drag, startPoint x: 807, startPoint y: 378, endPoint x: 1056, endPoint y: 376, distance: 249.0
type input "90"
click at [1022, 376] on input "range" at bounding box center [863, 377] width 317 height 26
click at [831, 281] on textarea "Enter at least 3 characters 0 / 1600" at bounding box center [863, 276] width 333 height 56
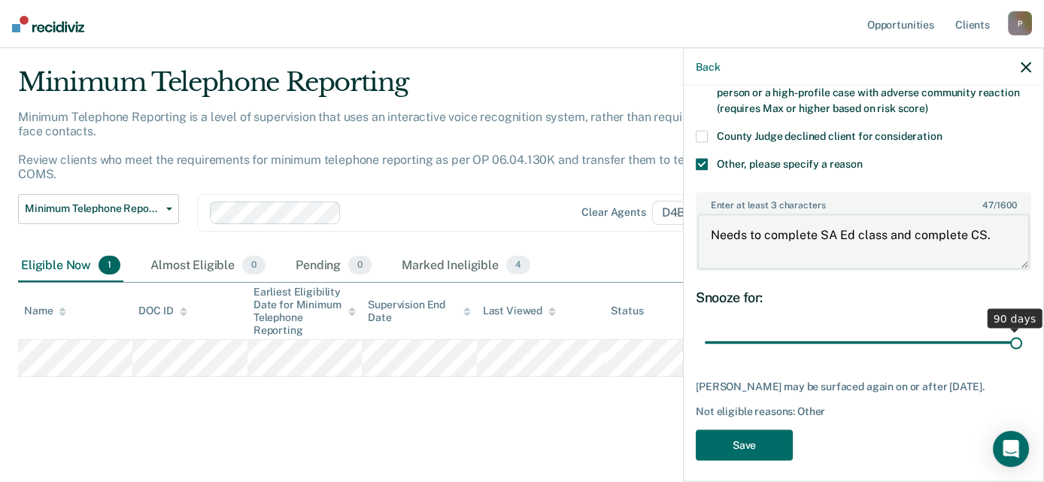
scroll to position [278, 0]
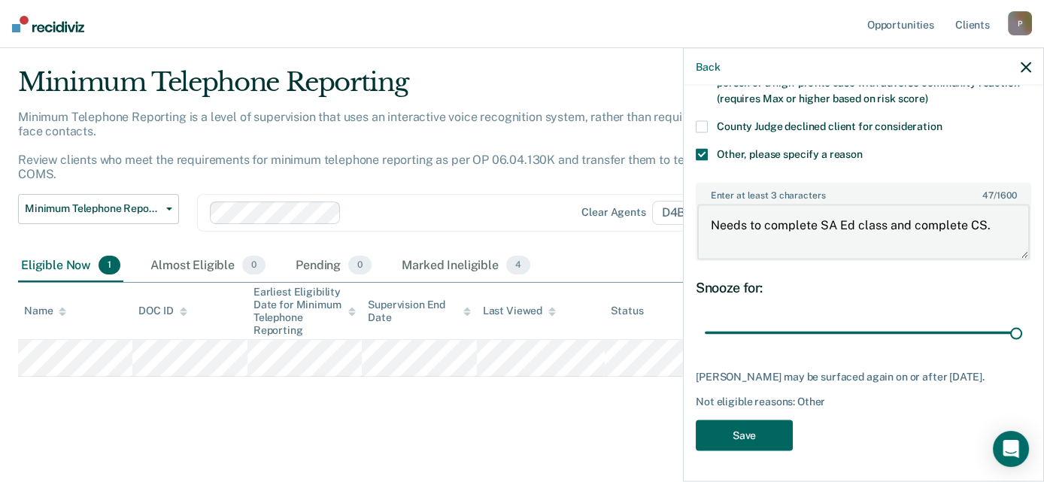
type textarea "Needs to complete SA Ed class and complete CS."
click at [740, 440] on button "Save" at bounding box center [744, 436] width 97 height 31
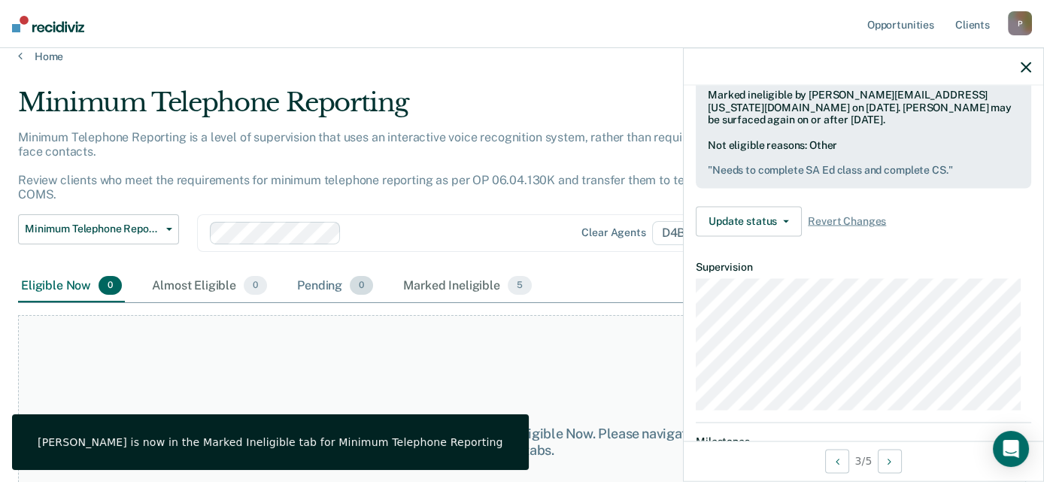
scroll to position [0, 0]
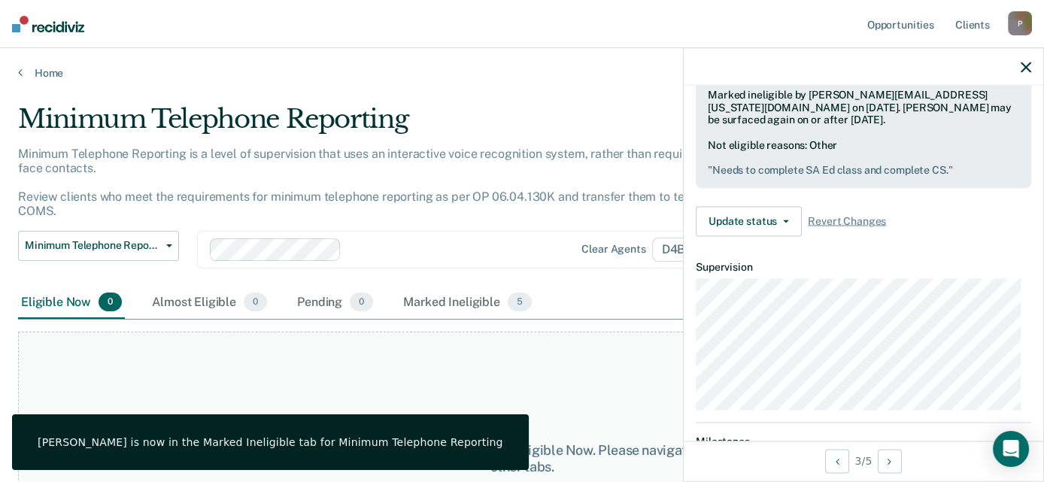
click at [46, 21] on img at bounding box center [48, 24] width 72 height 17
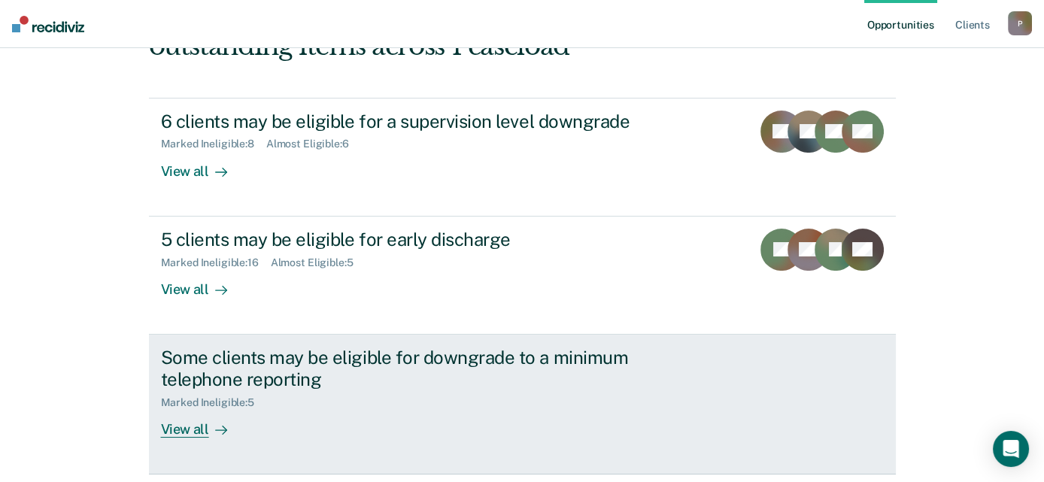
scroll to position [103, 0]
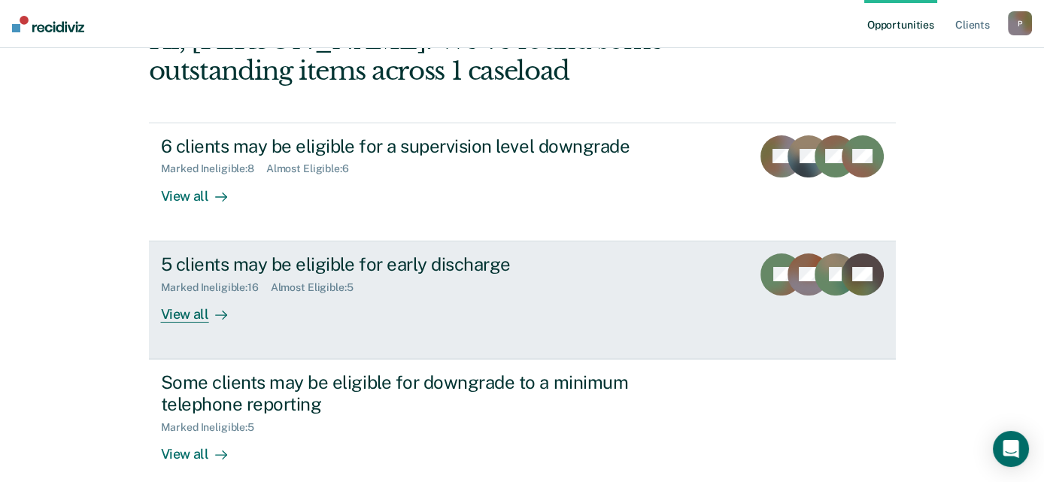
click at [371, 262] on div "5 clients may be eligible for early discharge" at bounding box center [425, 265] width 528 height 22
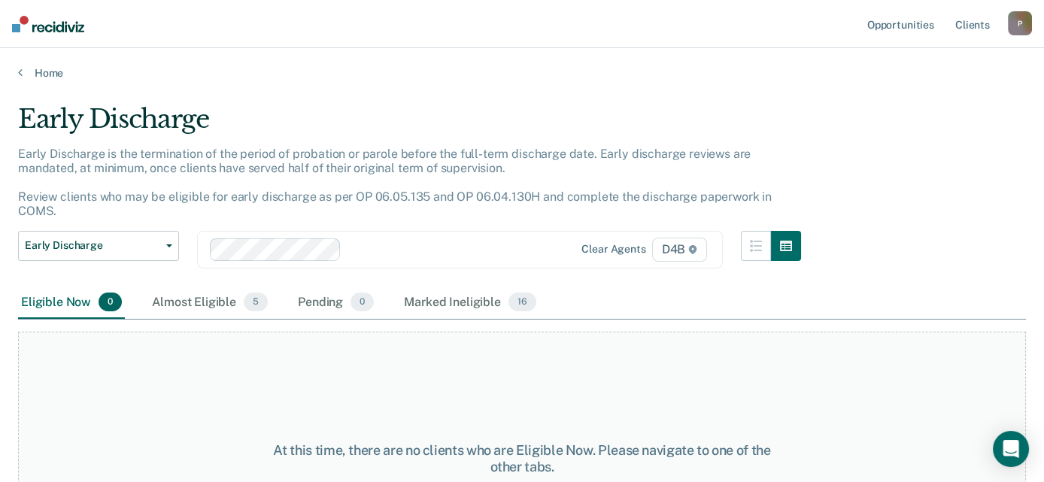
scroll to position [103, 0]
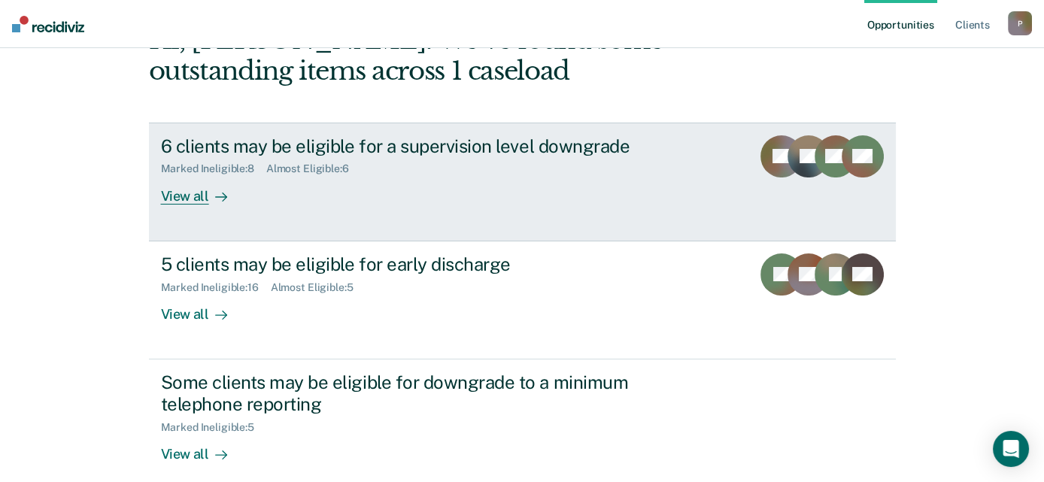
click at [241, 156] on div "Marked Ineligible : 8 Almost Eligible : 6" at bounding box center [425, 165] width 528 height 19
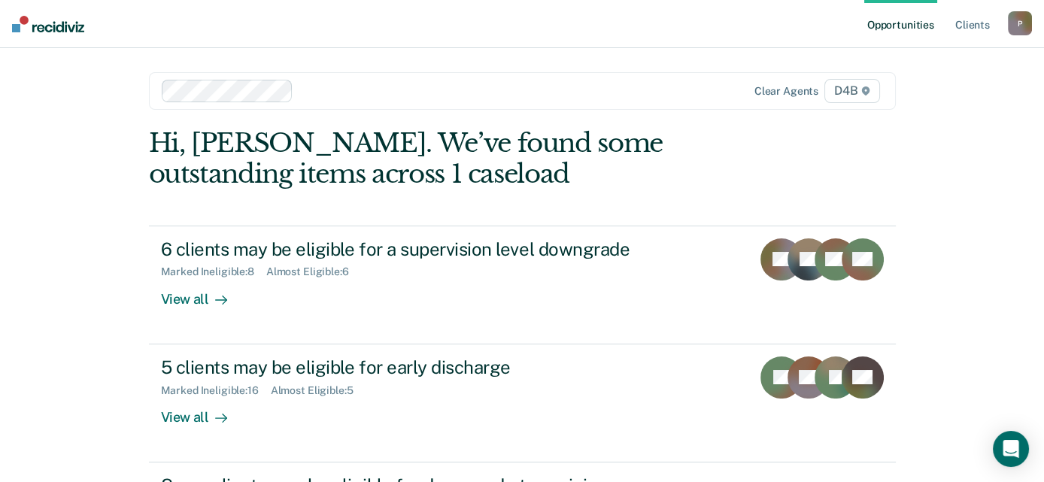
scroll to position [103, 0]
